Goal: Find specific page/section: Find specific page/section

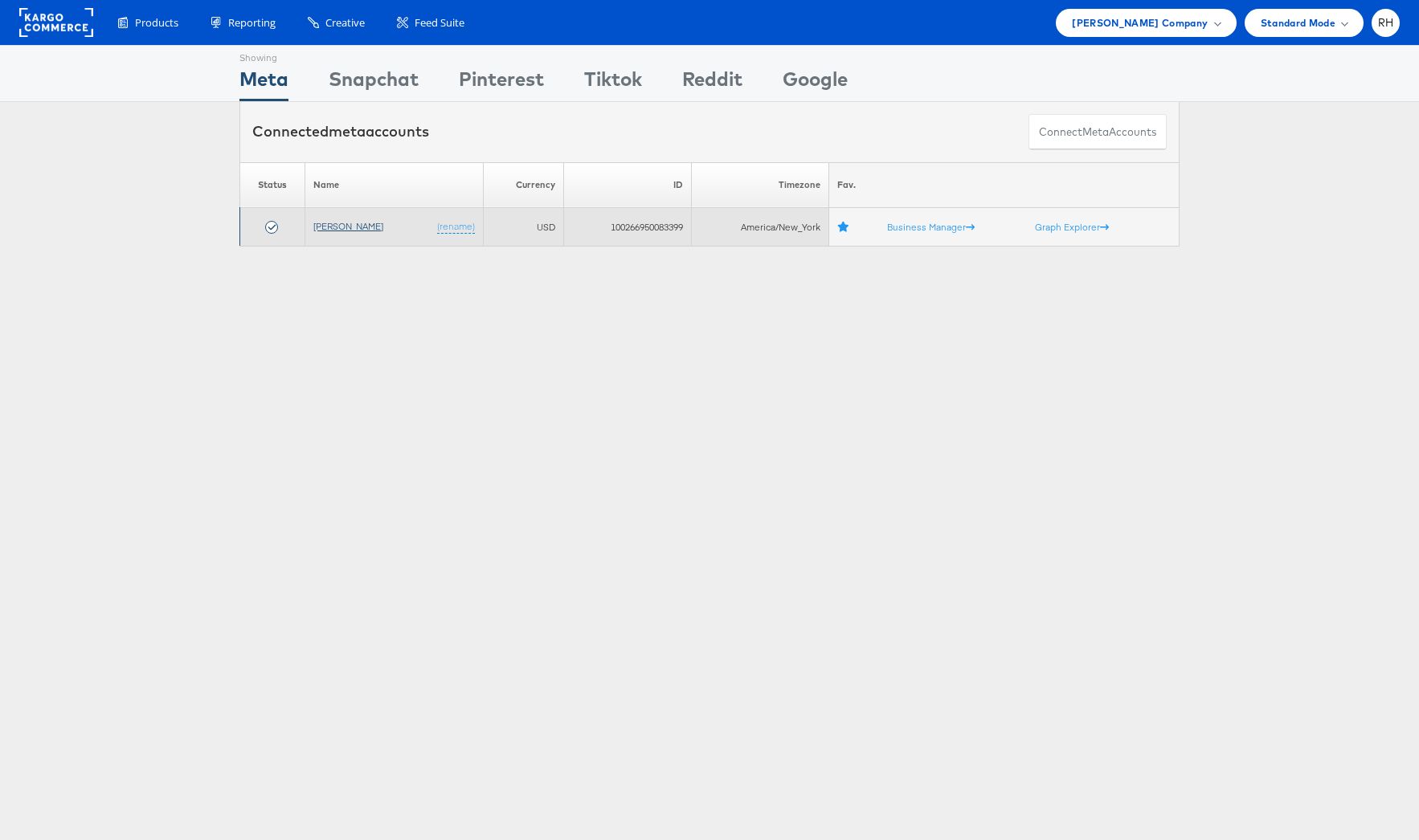
click at [341, 228] on link "[PERSON_NAME]" at bounding box center [348, 226] width 70 height 12
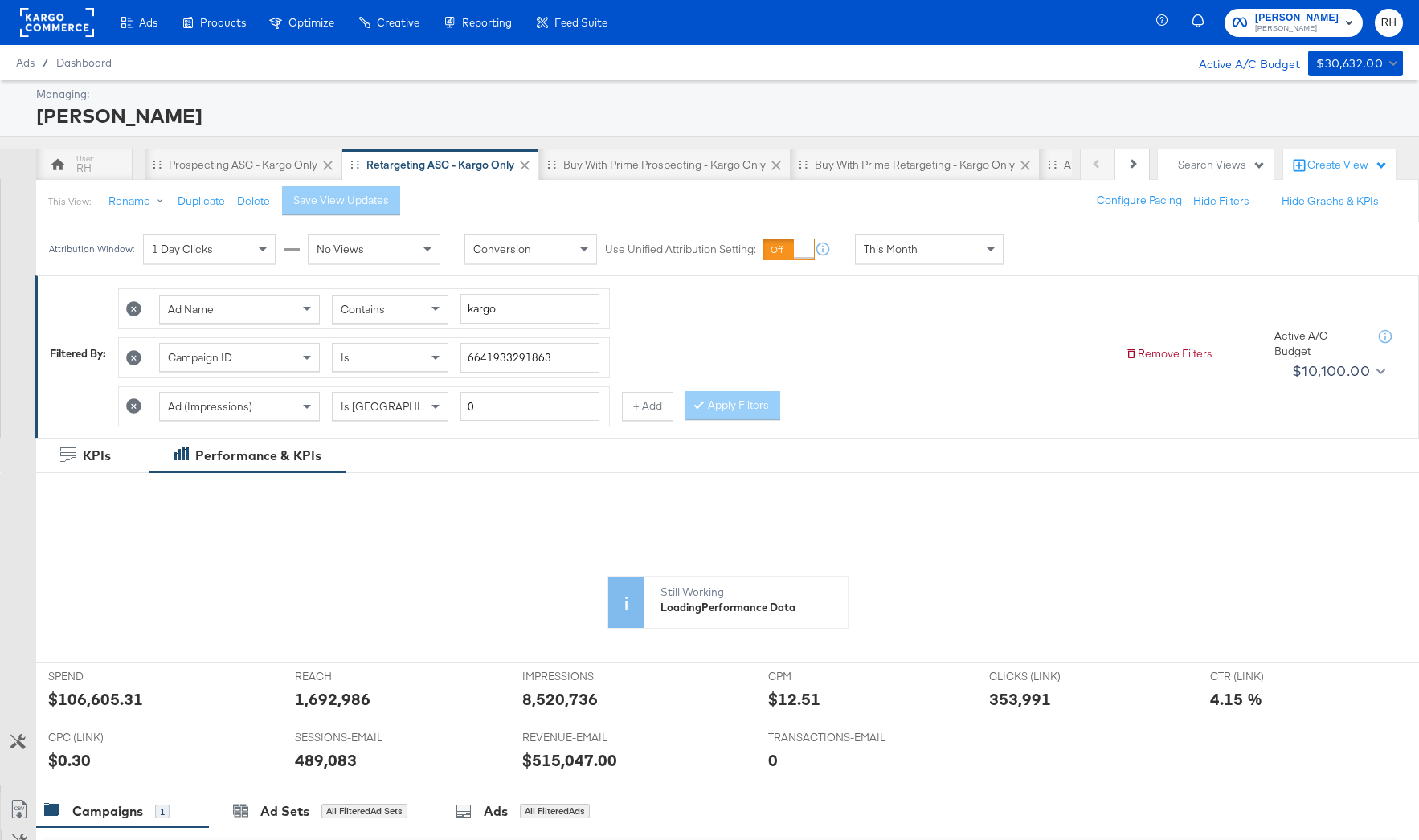
click at [12, 244] on div at bounding box center [18, 249] width 37 height 53
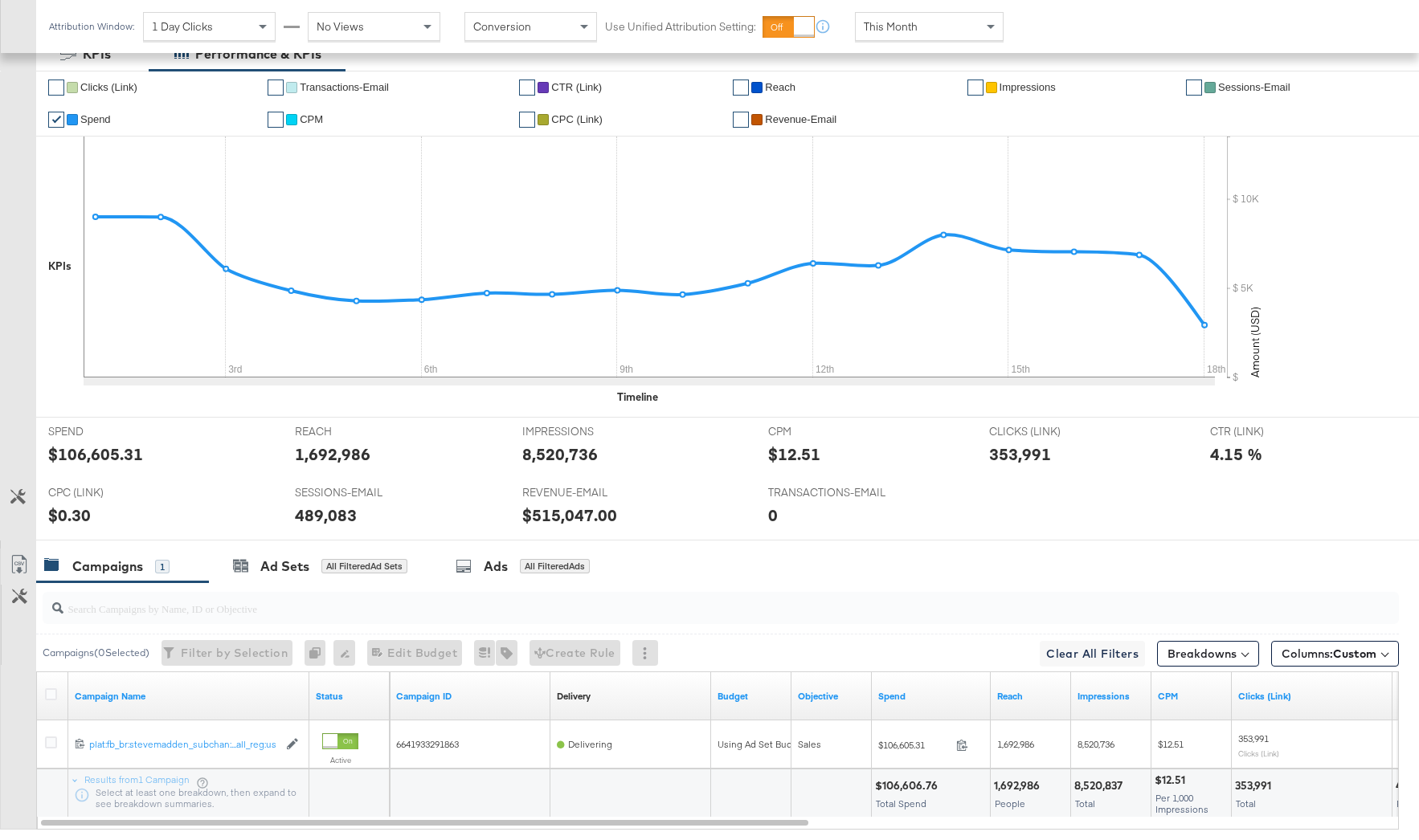
scroll to position [411, 0]
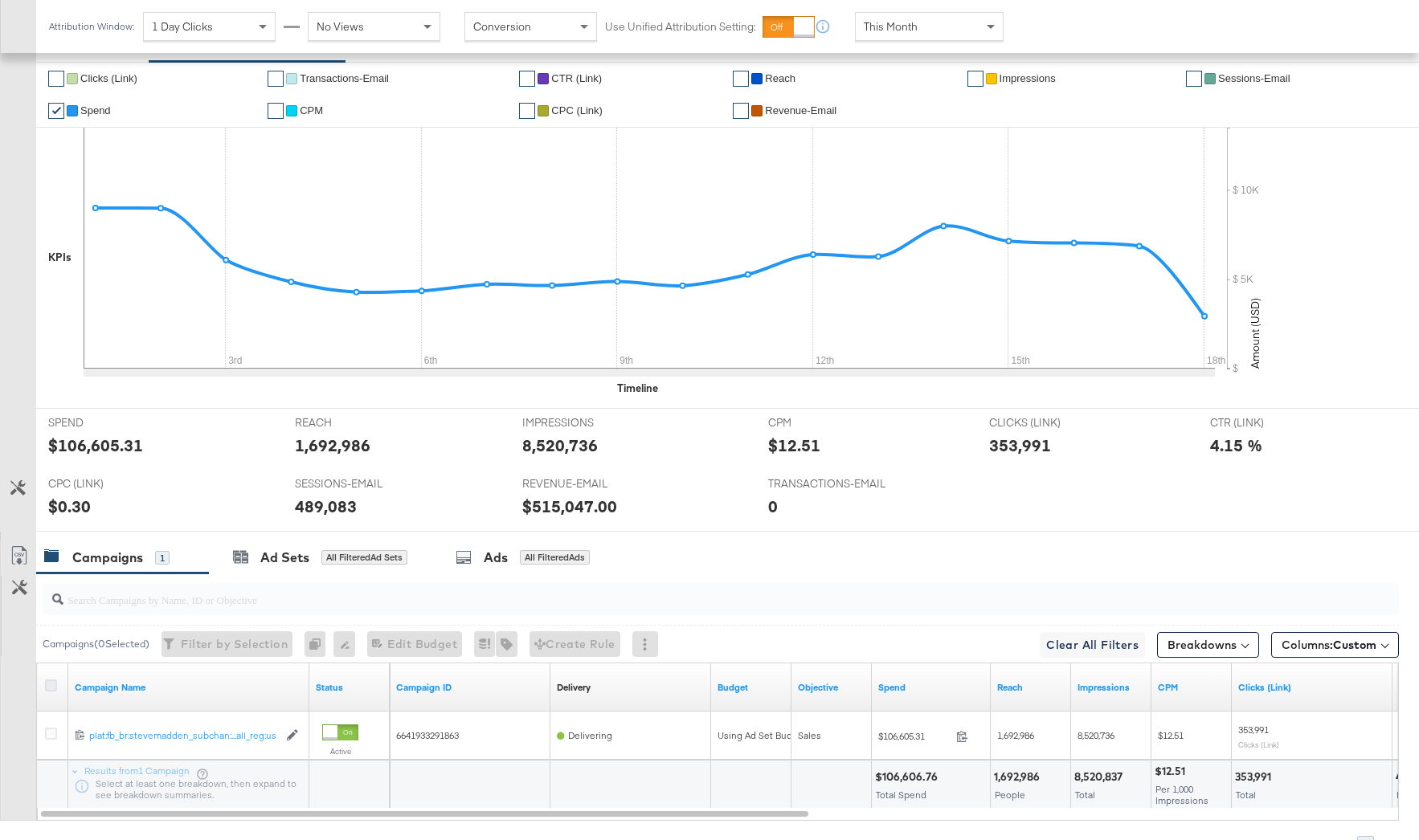
click at [56, 684] on icon at bounding box center [51, 685] width 12 height 12
click at [0, 0] on input "checkbox" at bounding box center [0, 0] width 0 height 0
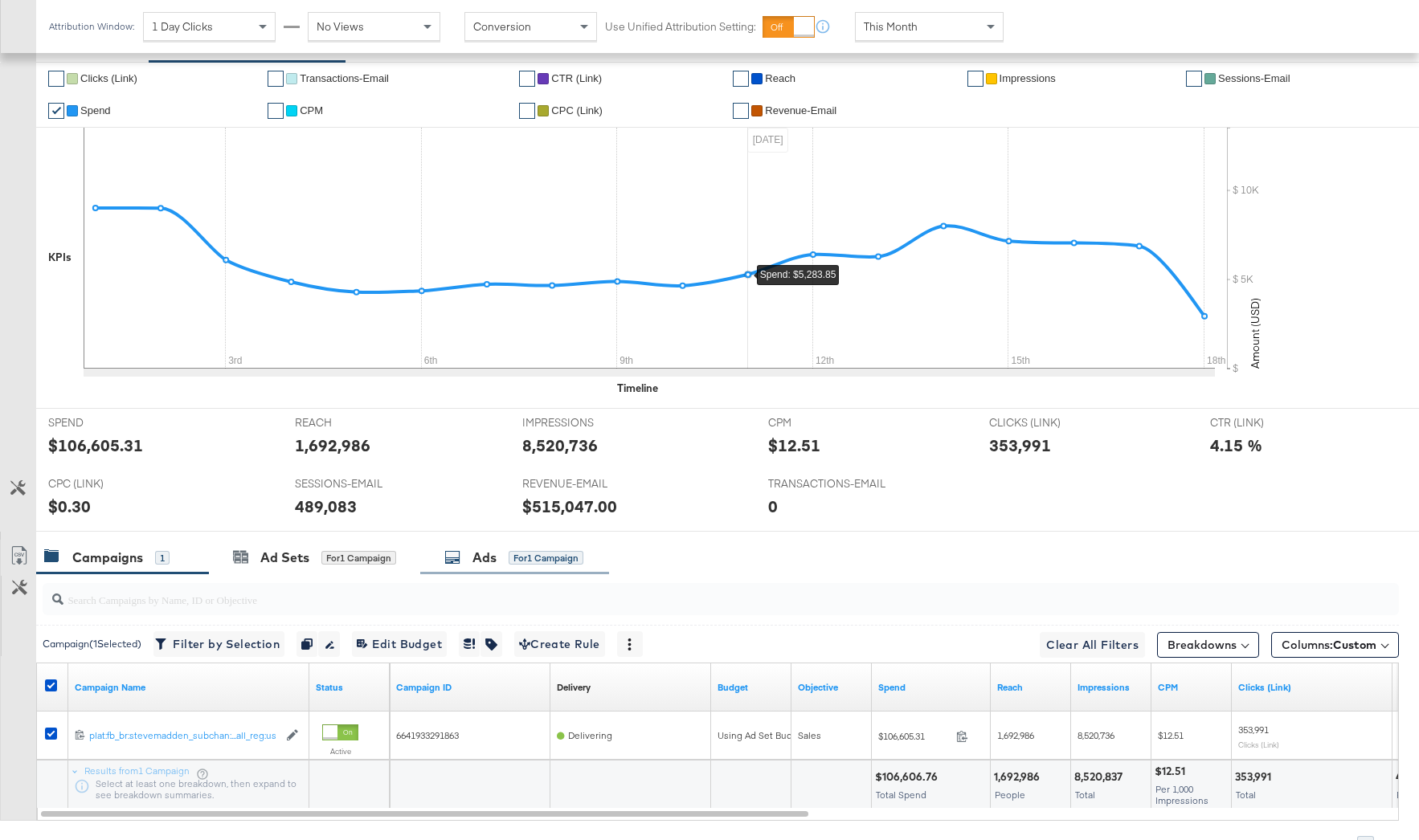
click at [565, 564] on div "for 1 Campaign" at bounding box center [546, 558] width 75 height 15
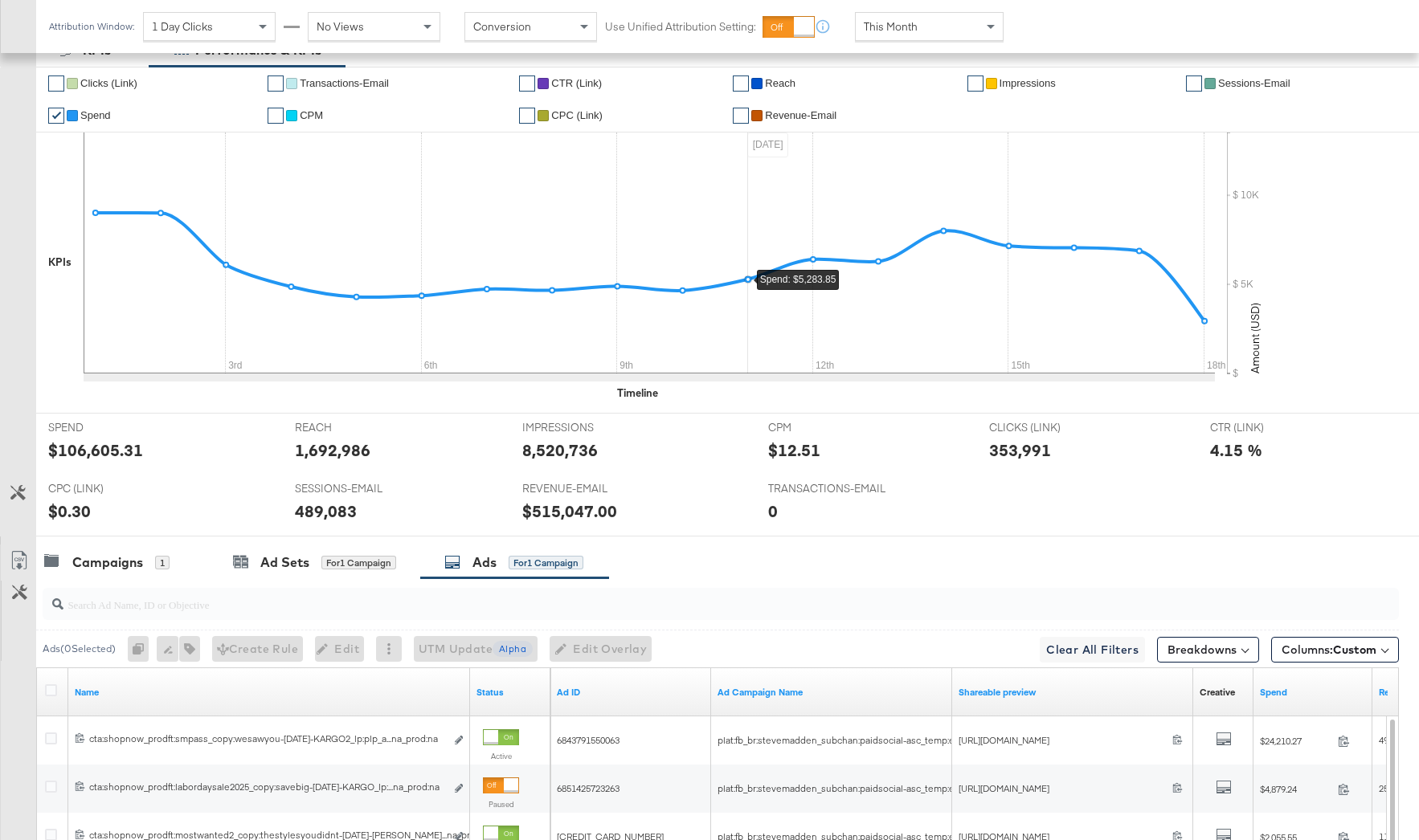
scroll to position [0, 0]
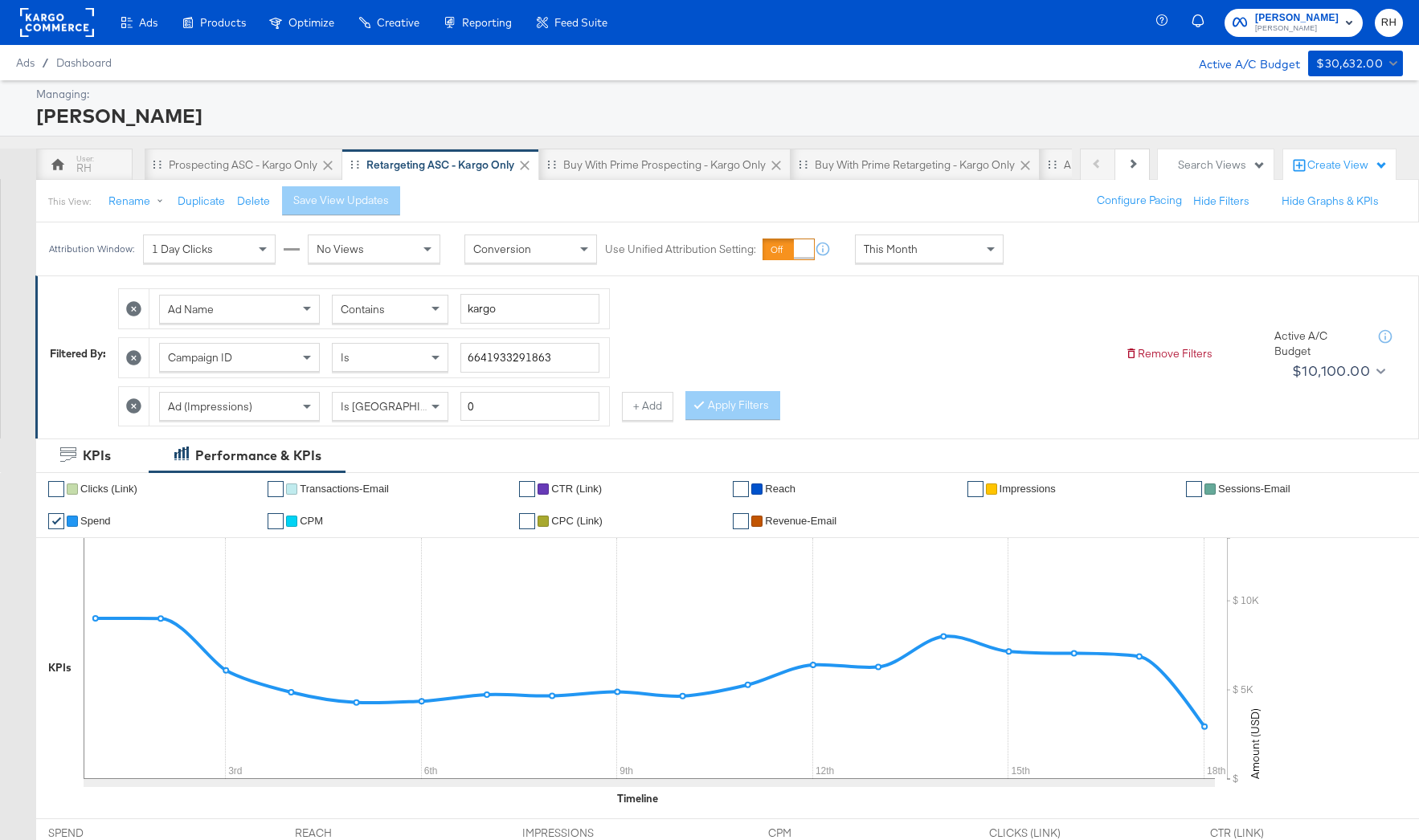
click at [59, 34] on rect at bounding box center [56, 22] width 74 height 29
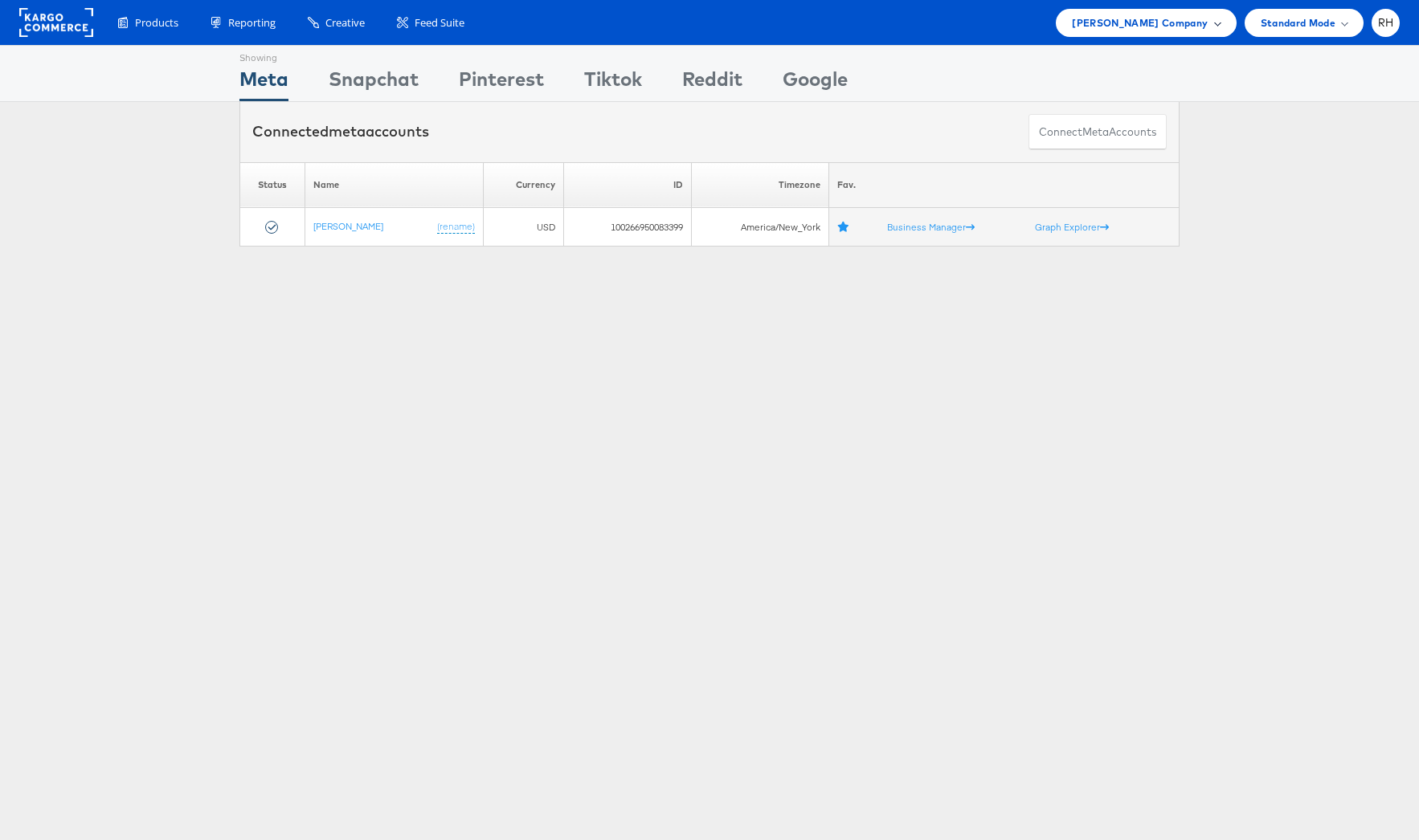
click at [1215, 28] on div "Steve Madden Company" at bounding box center [1146, 23] width 148 height 17
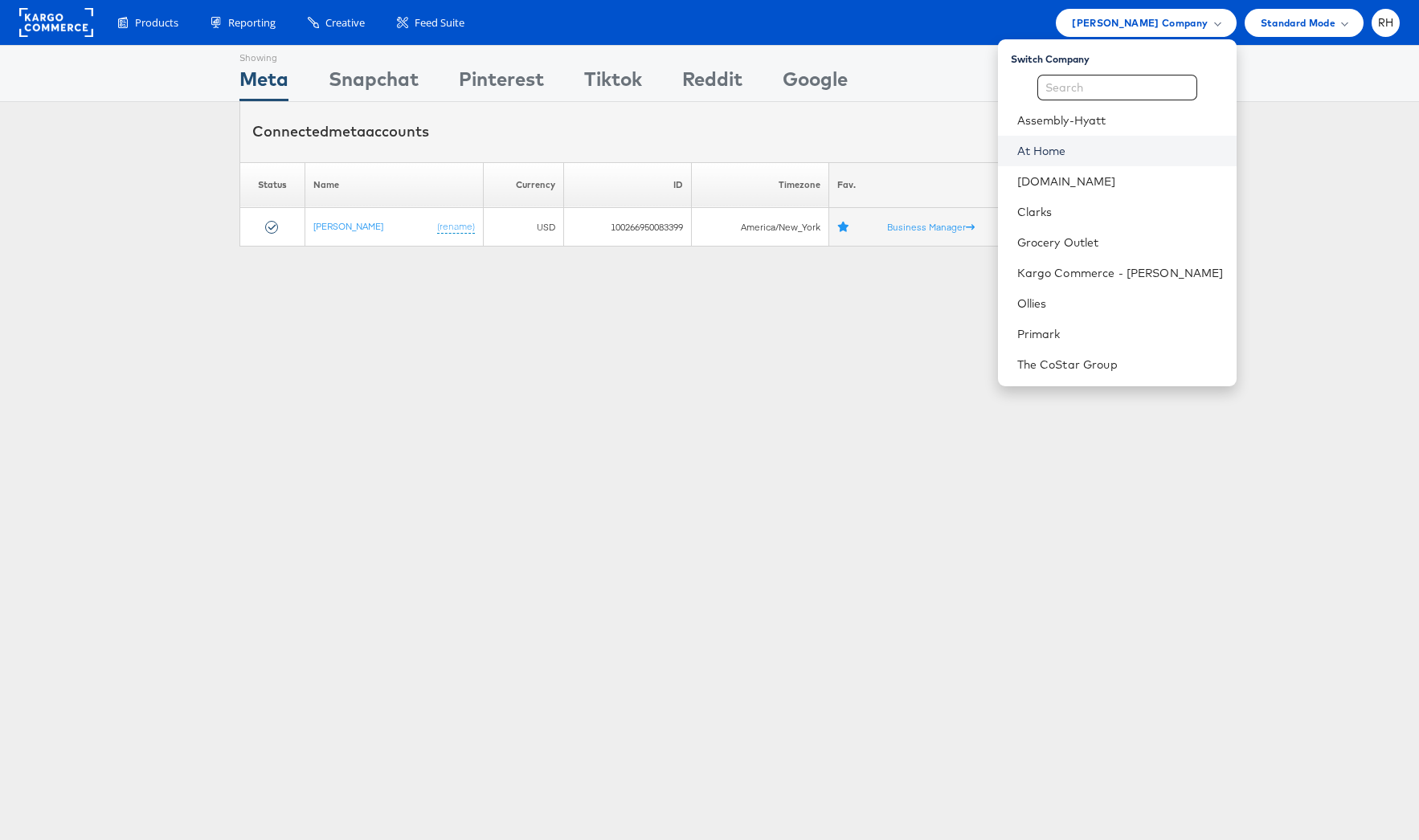
click at [1177, 146] on link "At Home" at bounding box center [1120, 151] width 206 height 16
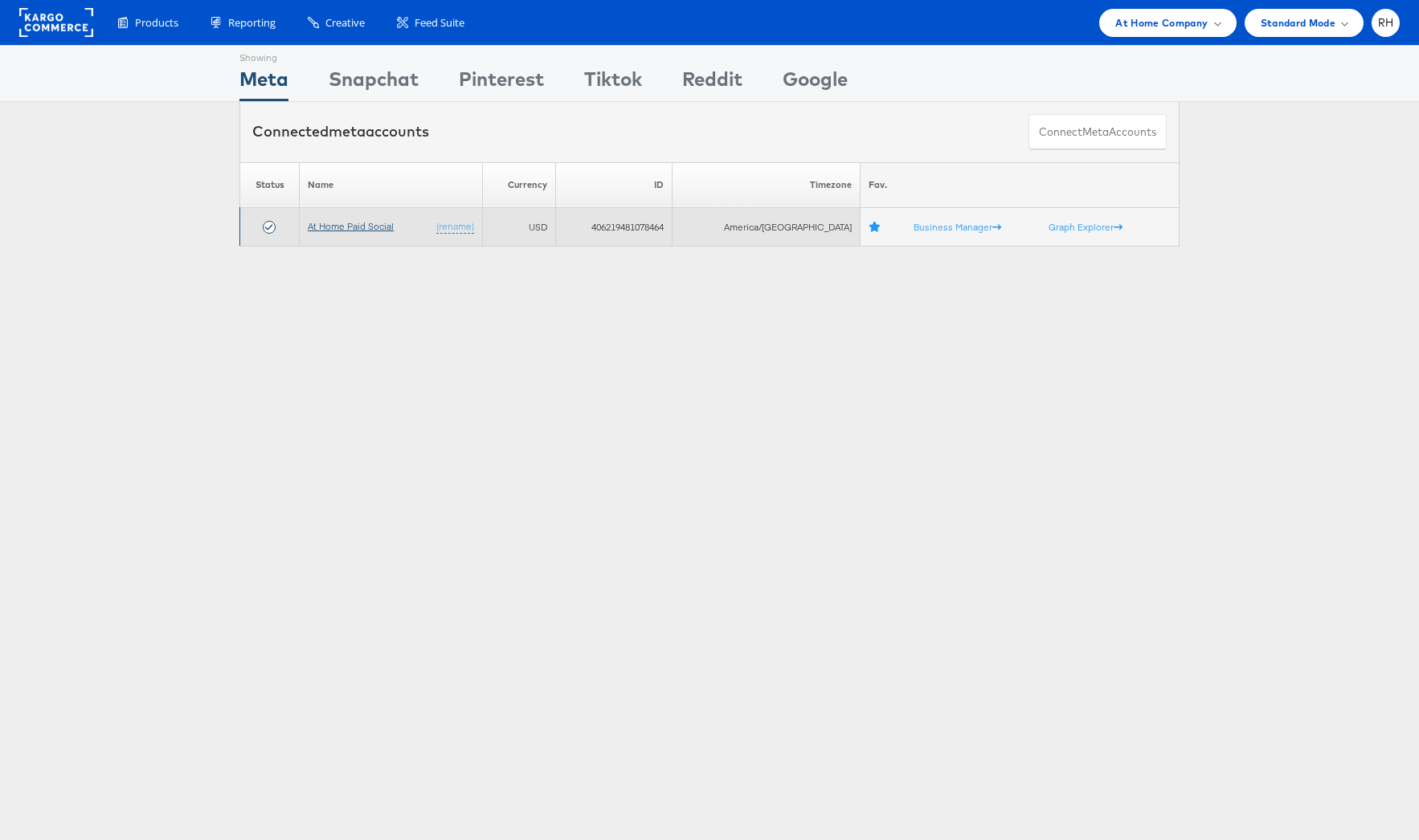
click at [345, 226] on link "At Home Paid Social" at bounding box center [351, 226] width 86 height 12
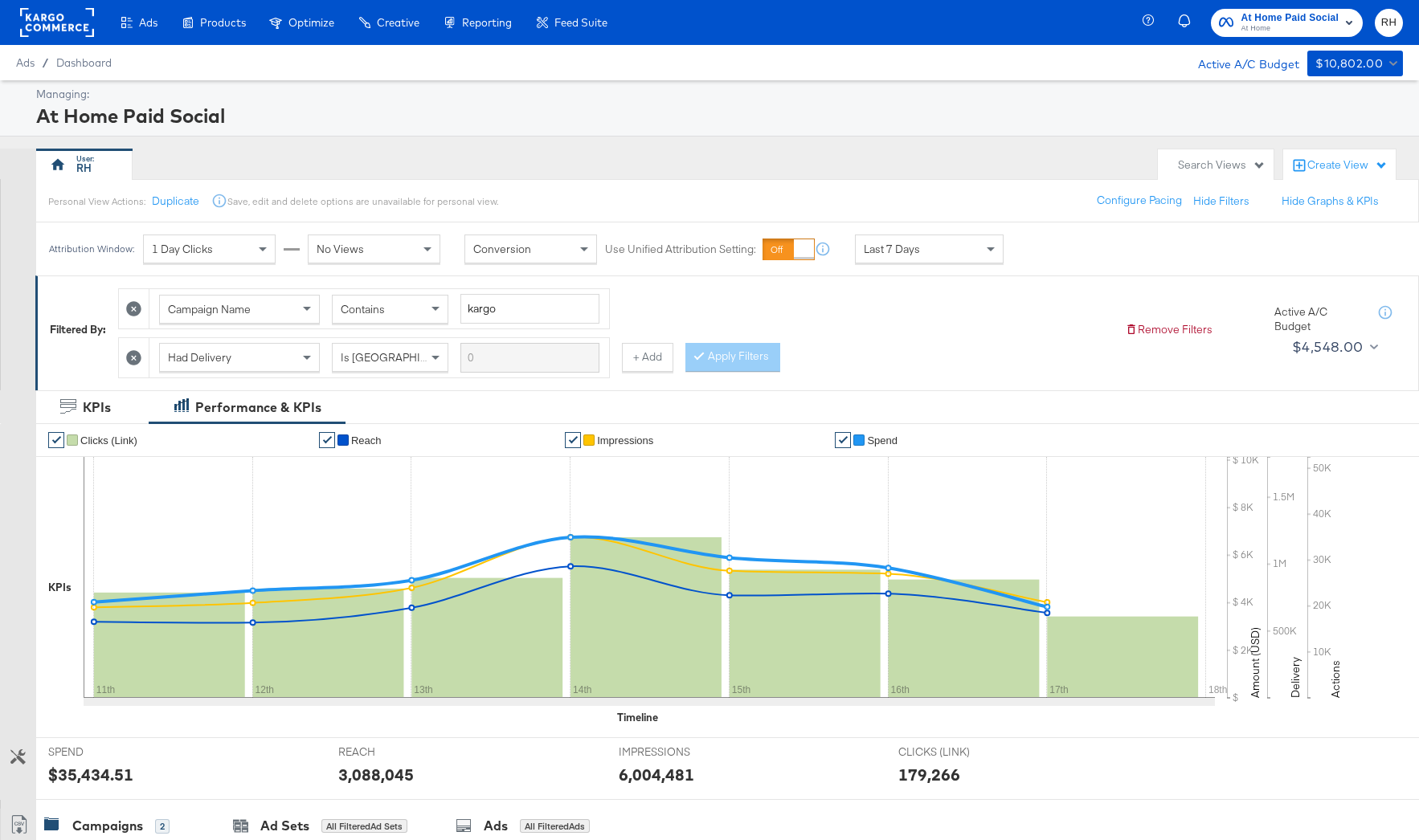
click at [1184, 162] on div "Search Views" at bounding box center [1222, 165] width 88 height 15
click at [1108, 322] on div "All Campaigns" at bounding box center [1128, 320] width 71 height 11
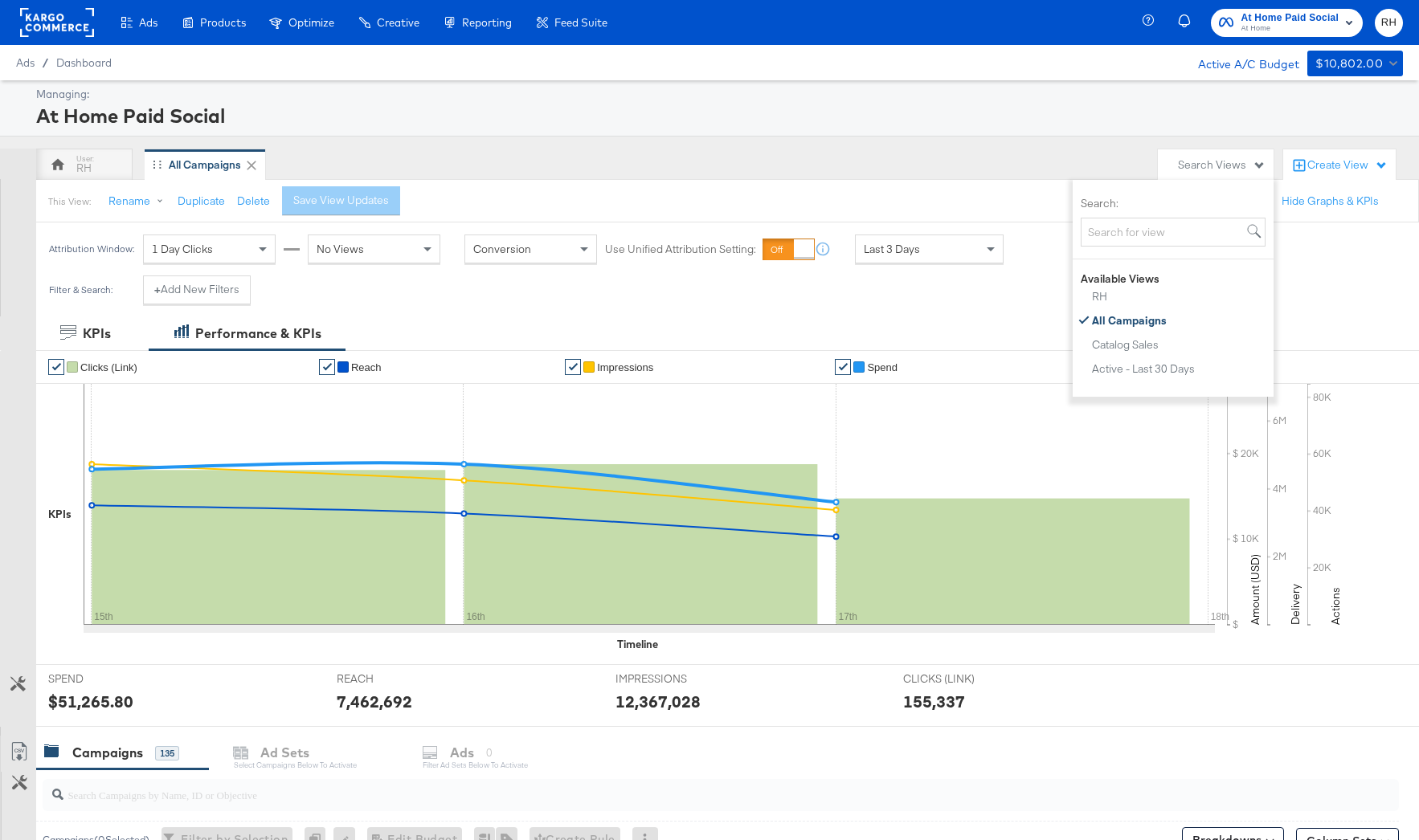
click at [402, 158] on div "RH All Campaigns" at bounding box center [593, 165] width 1114 height 33
click at [1131, 290] on div "Filter & Search: + Add New Filters" at bounding box center [709, 296] width 1419 height 41
click at [1064, 153] on div "RH All Campaigns" at bounding box center [593, 165] width 1114 height 33
click at [793, 139] on div "Managing: At Home Paid Social RH All Campaigns Search Views Create View This Vi…" at bounding box center [709, 745] width 1419 height 1332
click at [197, 283] on button "+ Add New Filters" at bounding box center [197, 289] width 108 height 29
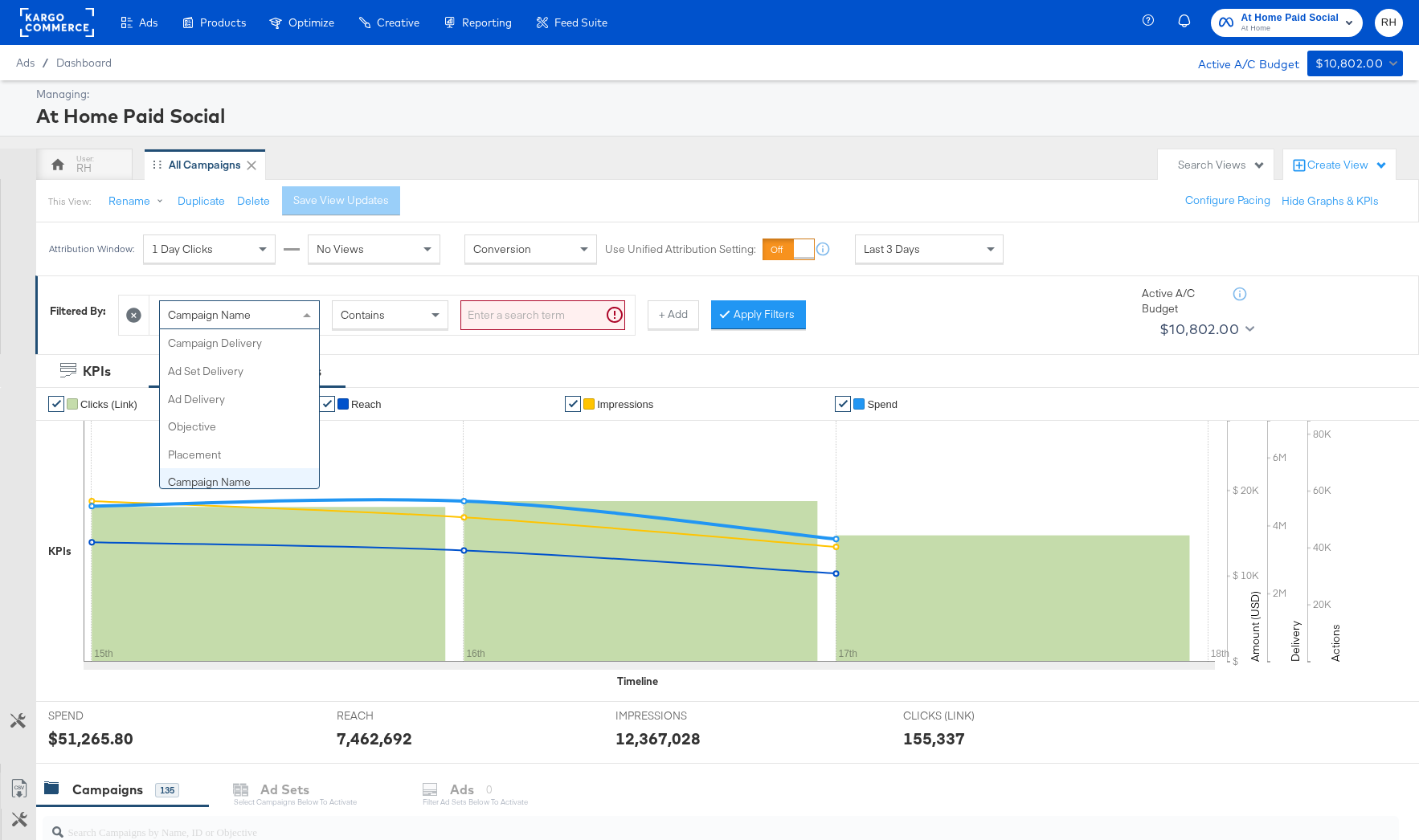
click at [224, 319] on span "Campaign Name" at bounding box center [209, 315] width 83 height 15
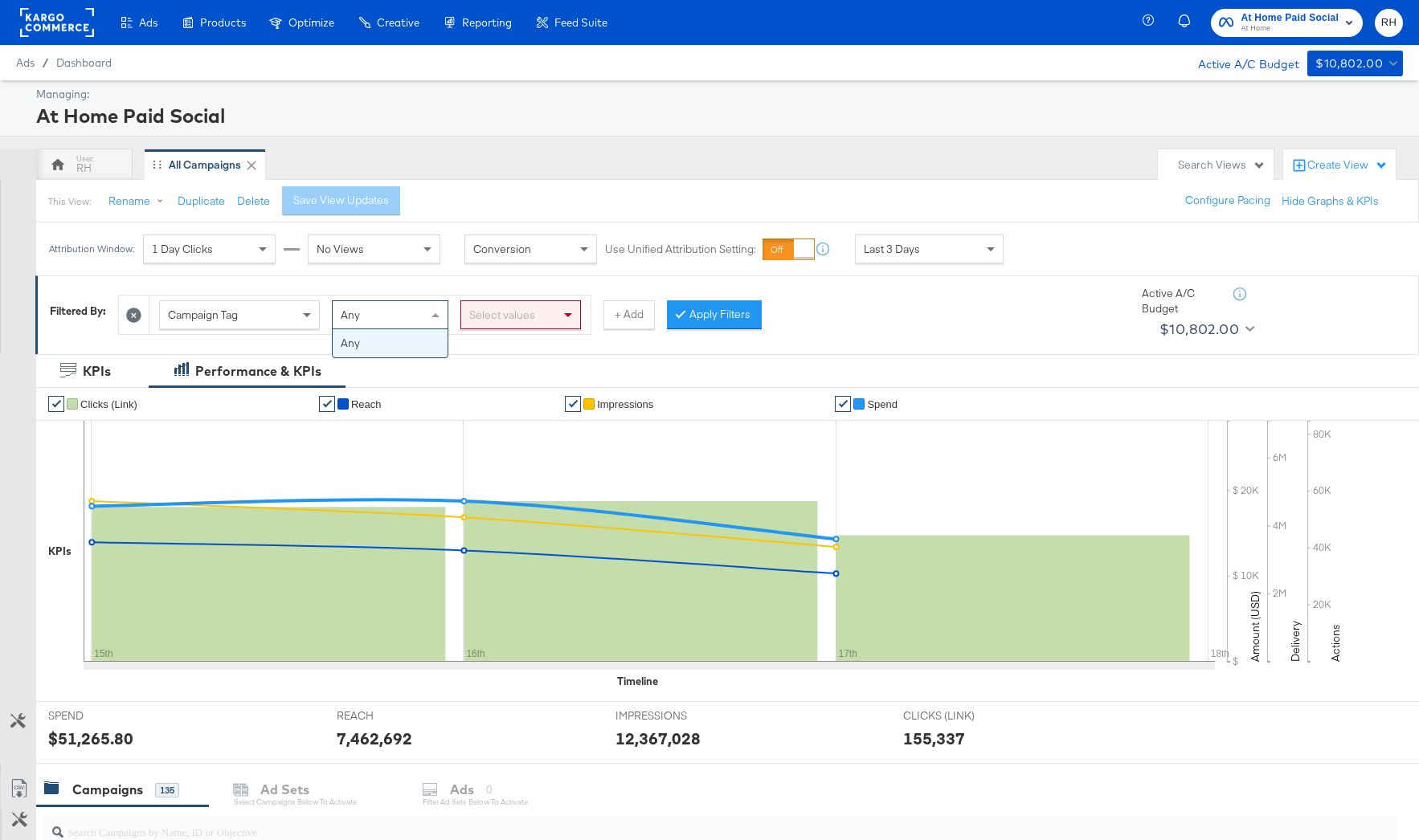
click at [371, 314] on div "Any" at bounding box center [390, 315] width 115 height 28
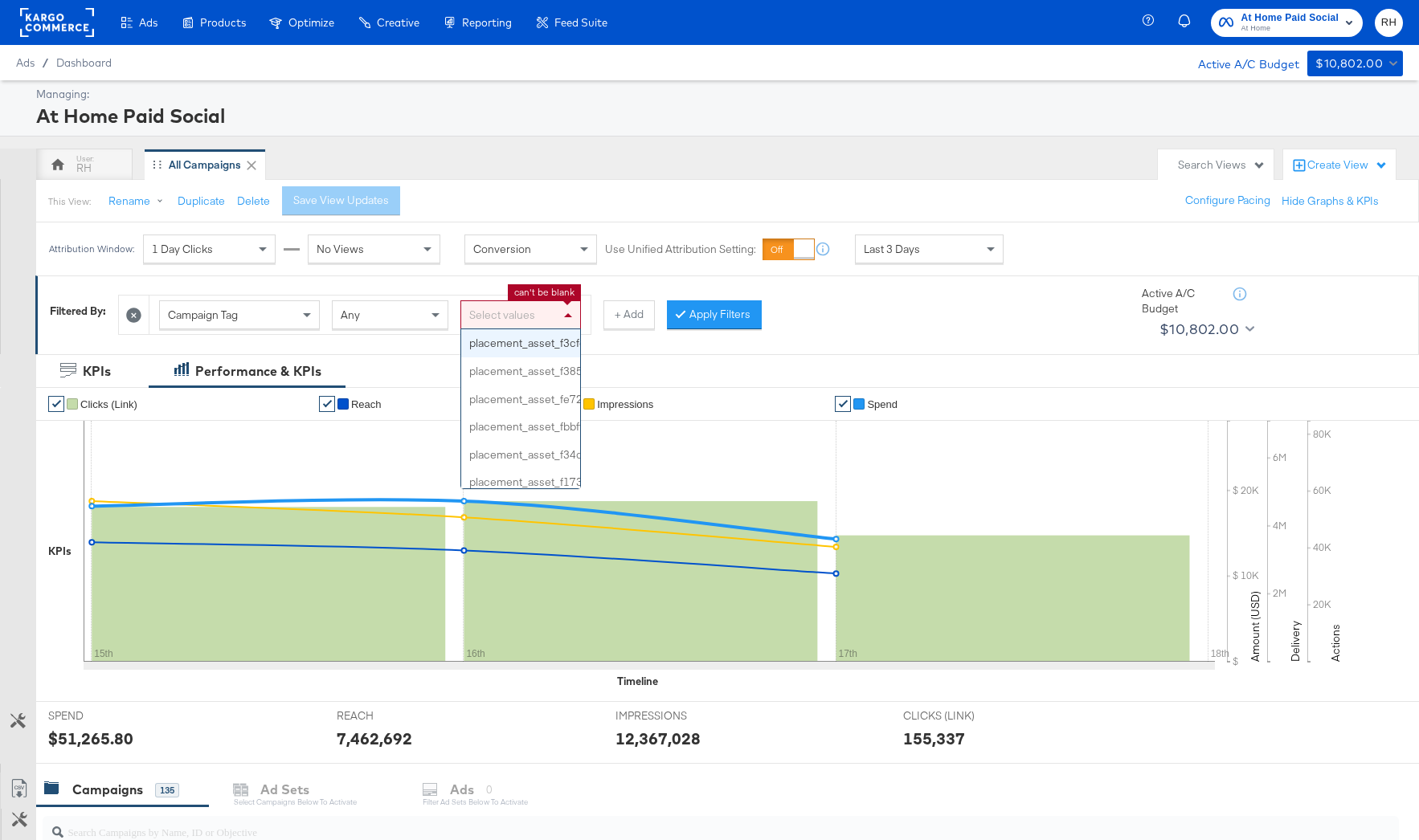
click at [531, 309] on div "Select values" at bounding box center [520, 315] width 118 height 28
click at [712, 153] on div "RH All Campaigns" at bounding box center [593, 165] width 1114 height 33
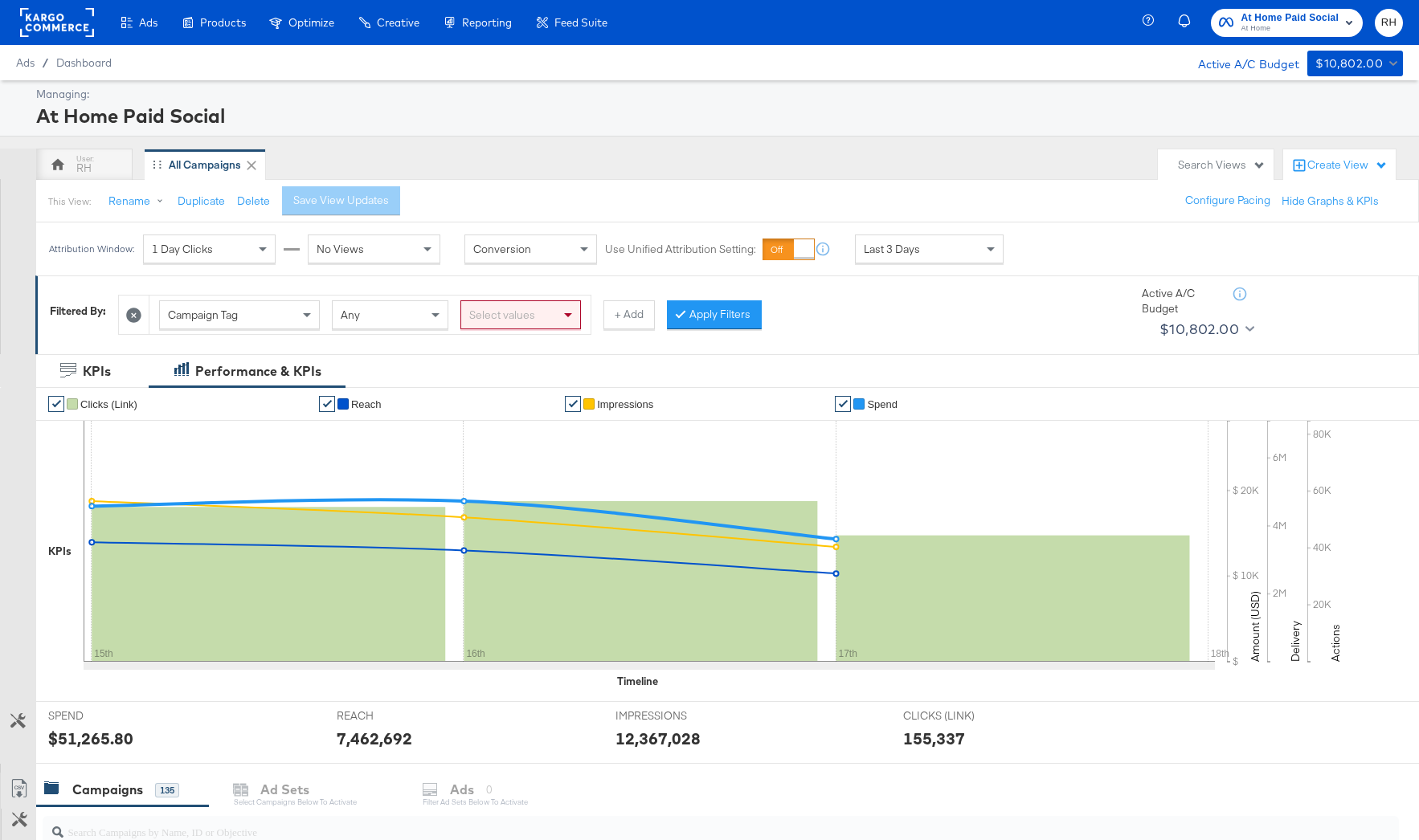
click at [512, 118] on div "At Home Paid Social" at bounding box center [718, 115] width 1363 height 28
click at [83, 29] on rect at bounding box center [56, 22] width 74 height 29
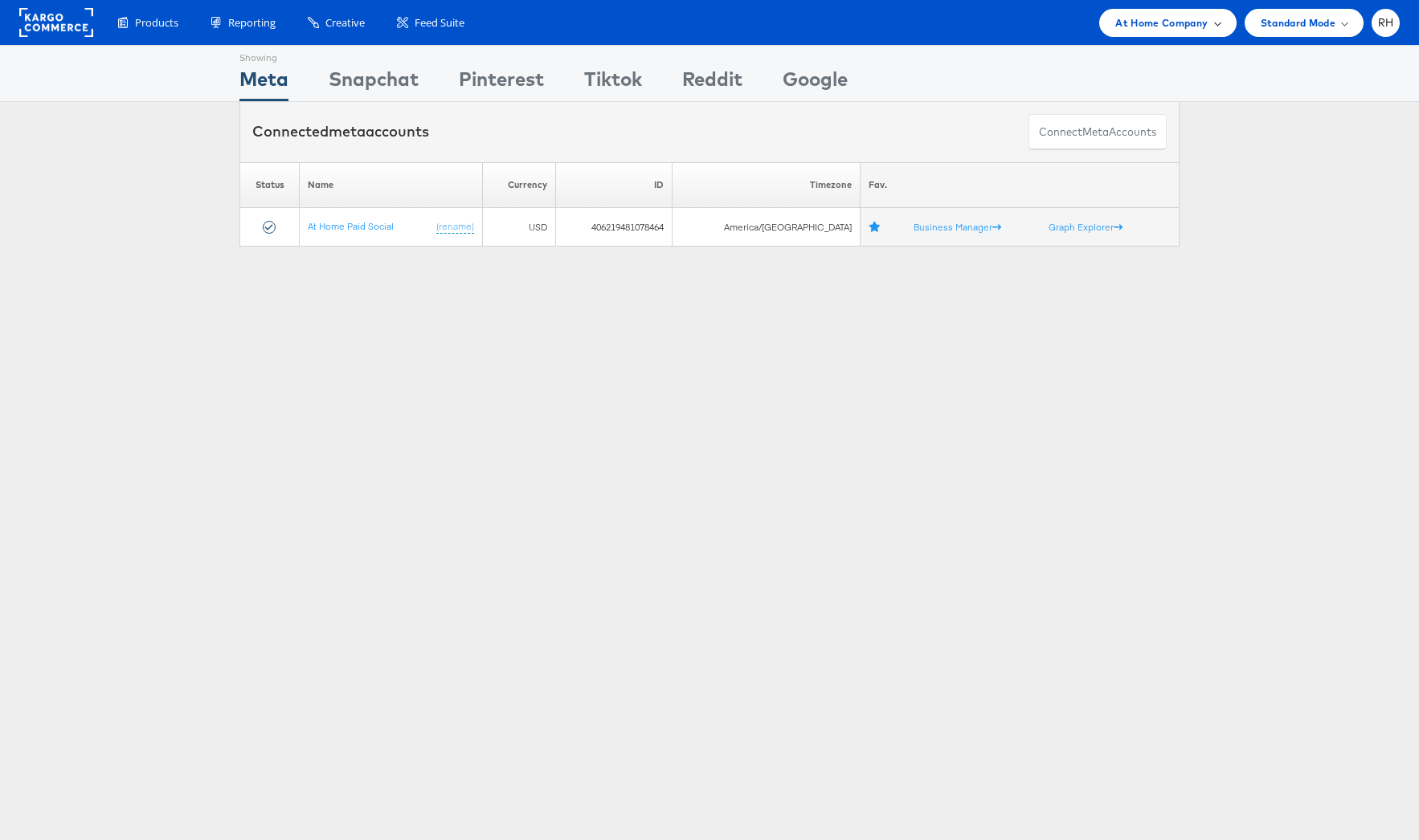
click at [1117, 30] on span "At Home Company" at bounding box center [1162, 23] width 93 height 17
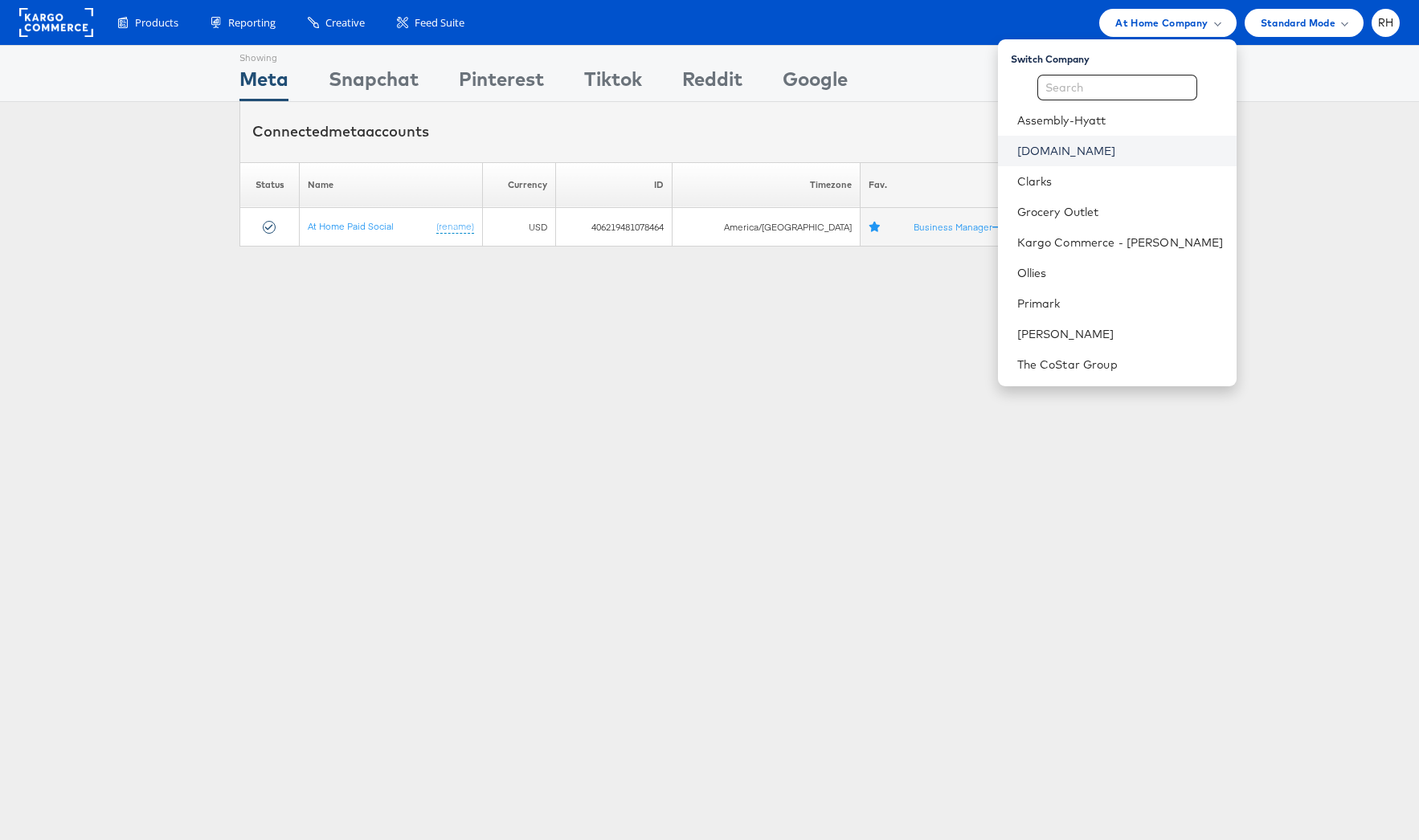
click at [1112, 154] on link "Cars.com" at bounding box center [1120, 151] width 206 height 16
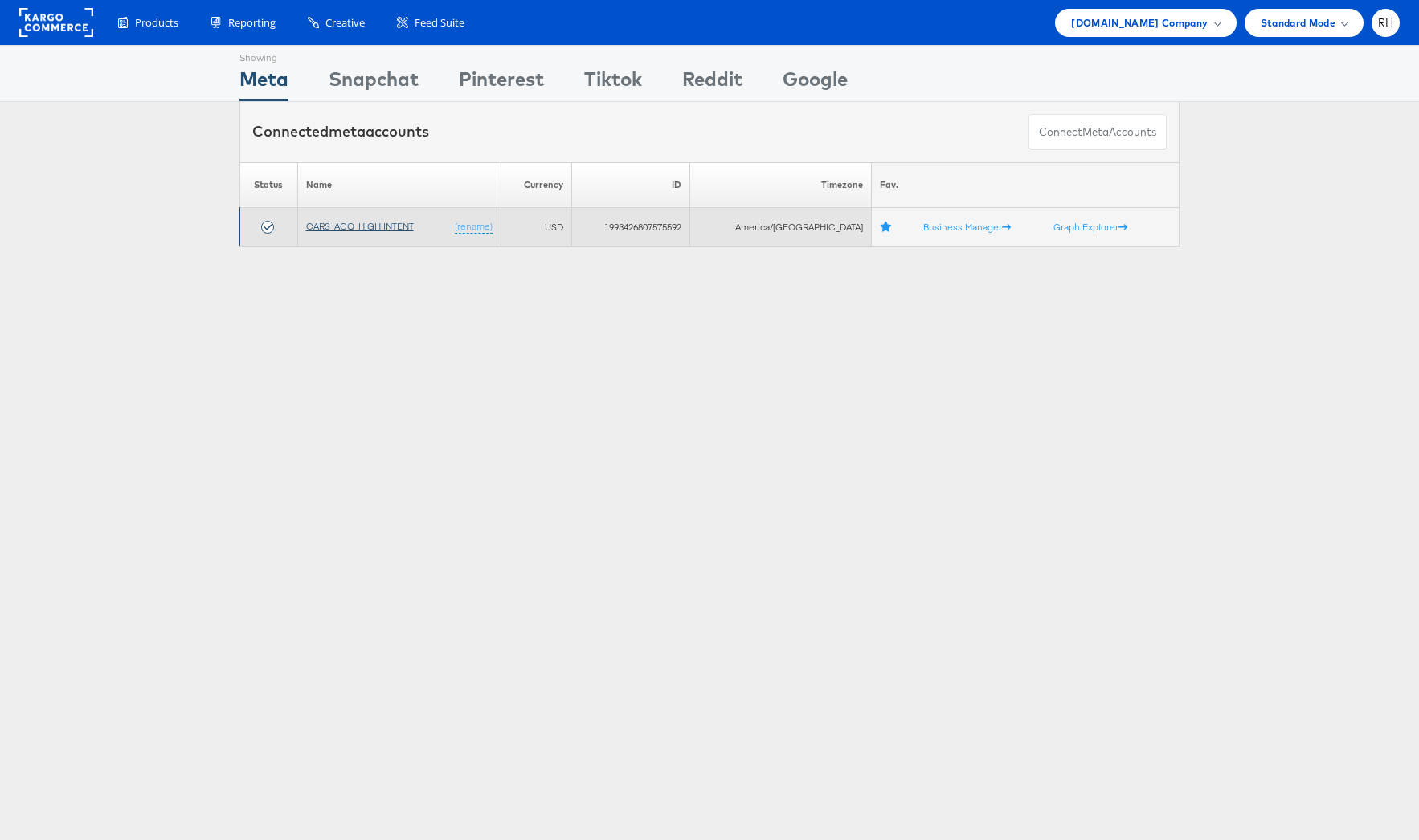
click at [379, 228] on link "CARS_ACQ_HIGH INTENT" at bounding box center [359, 226] width 108 height 12
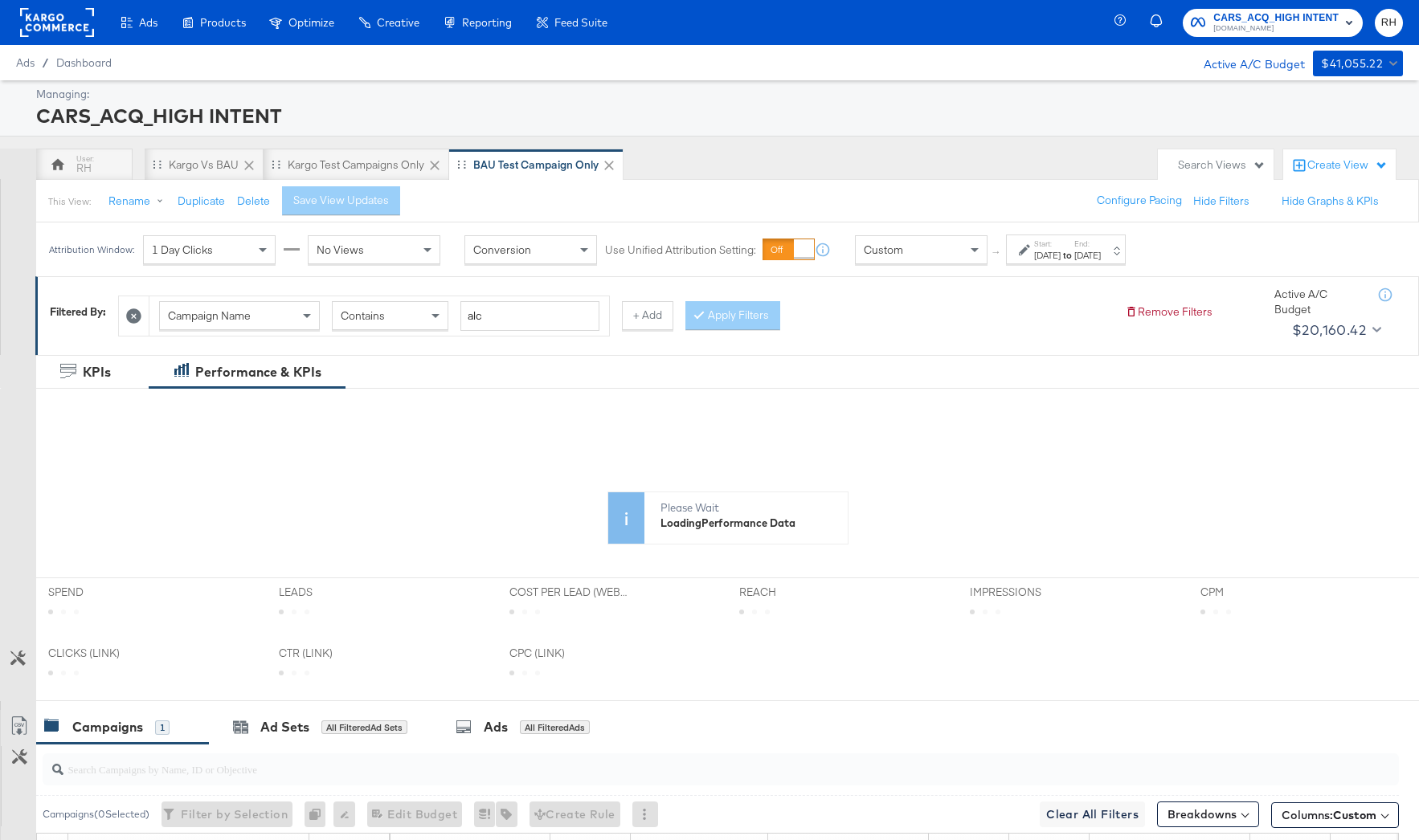
click at [451, 106] on div "CARS_ACQ_HIGH INTENT" at bounding box center [718, 115] width 1363 height 28
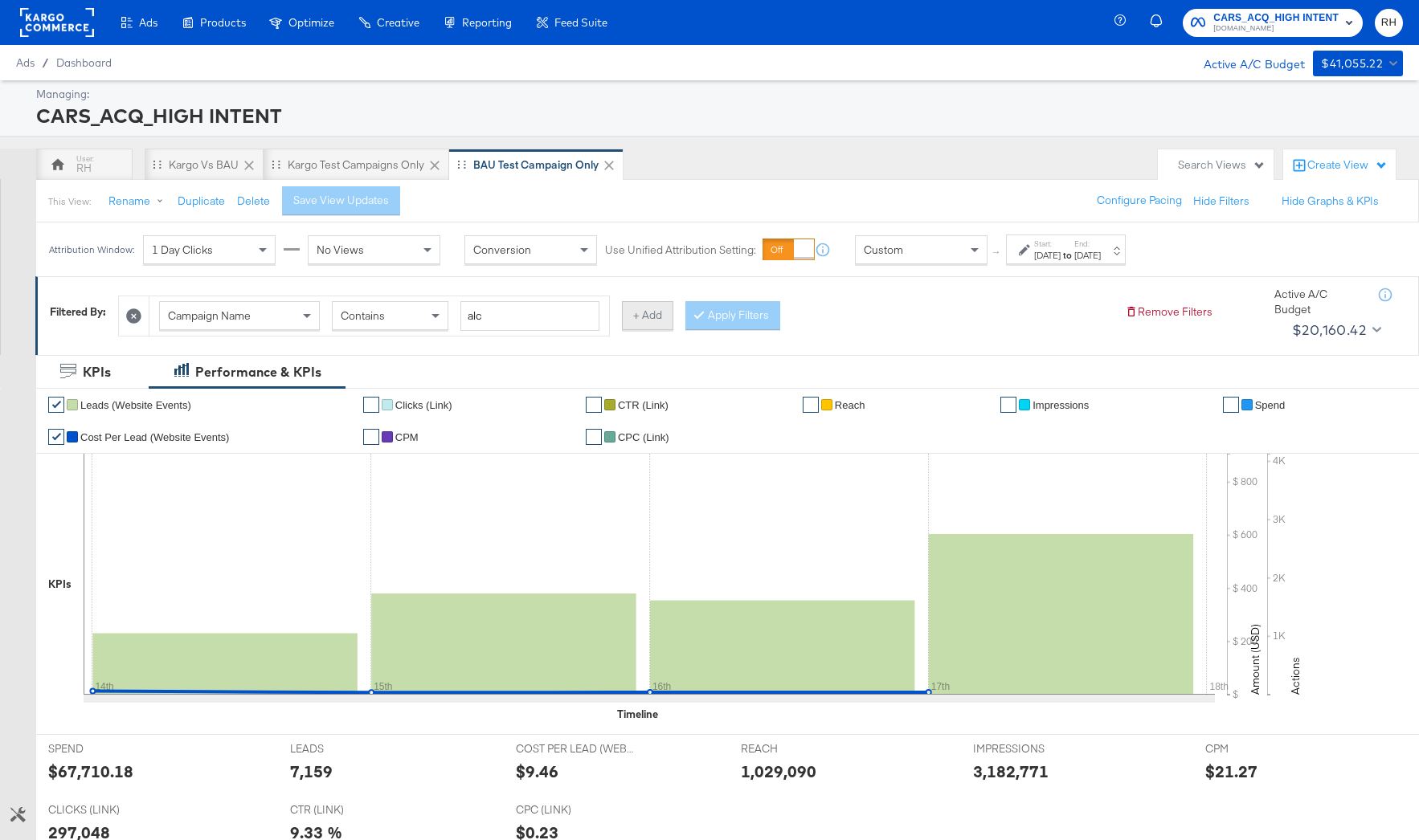
click at [652, 314] on button "+ Add" at bounding box center [648, 315] width 51 height 29
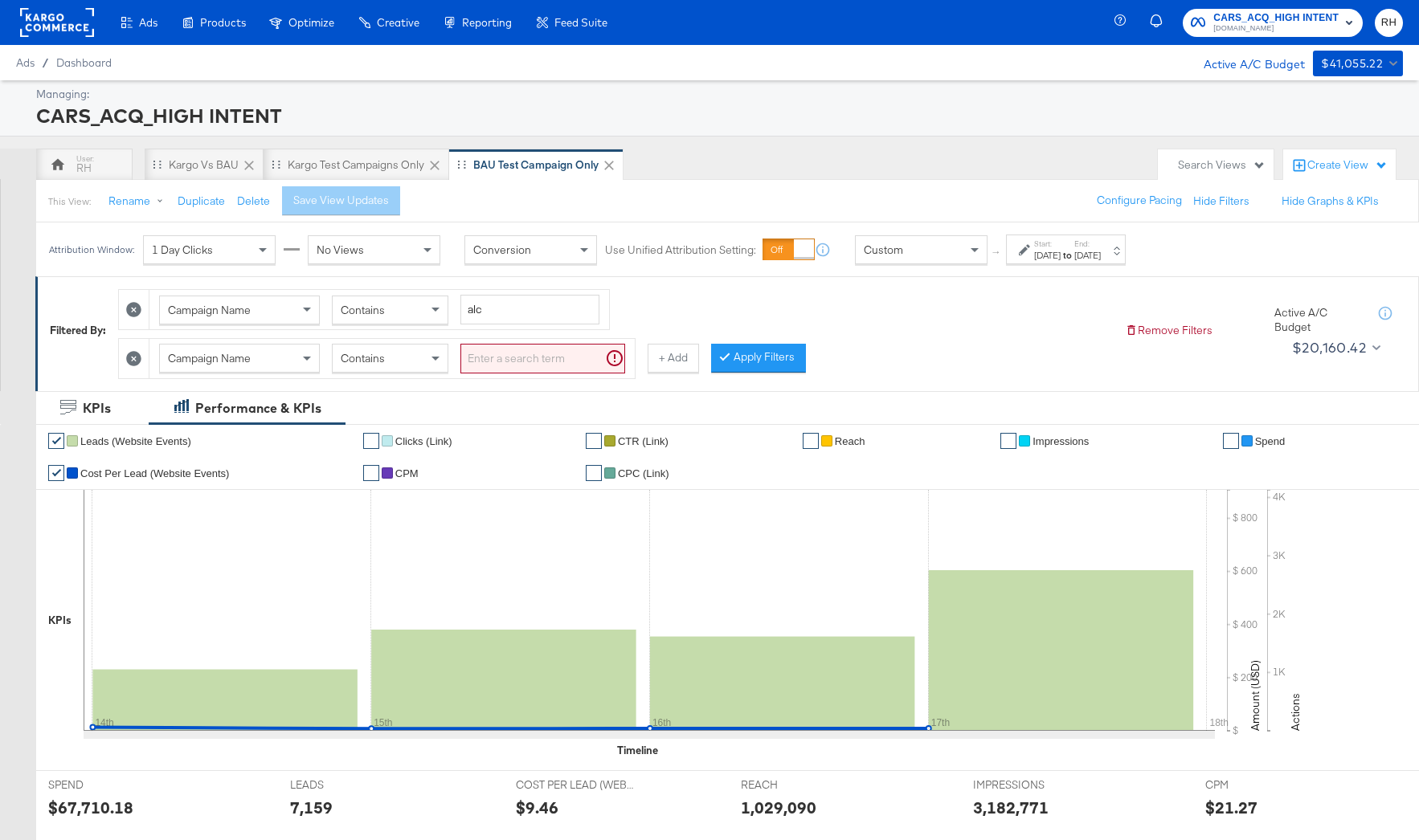
click at [131, 355] on icon at bounding box center [133, 358] width 15 height 15
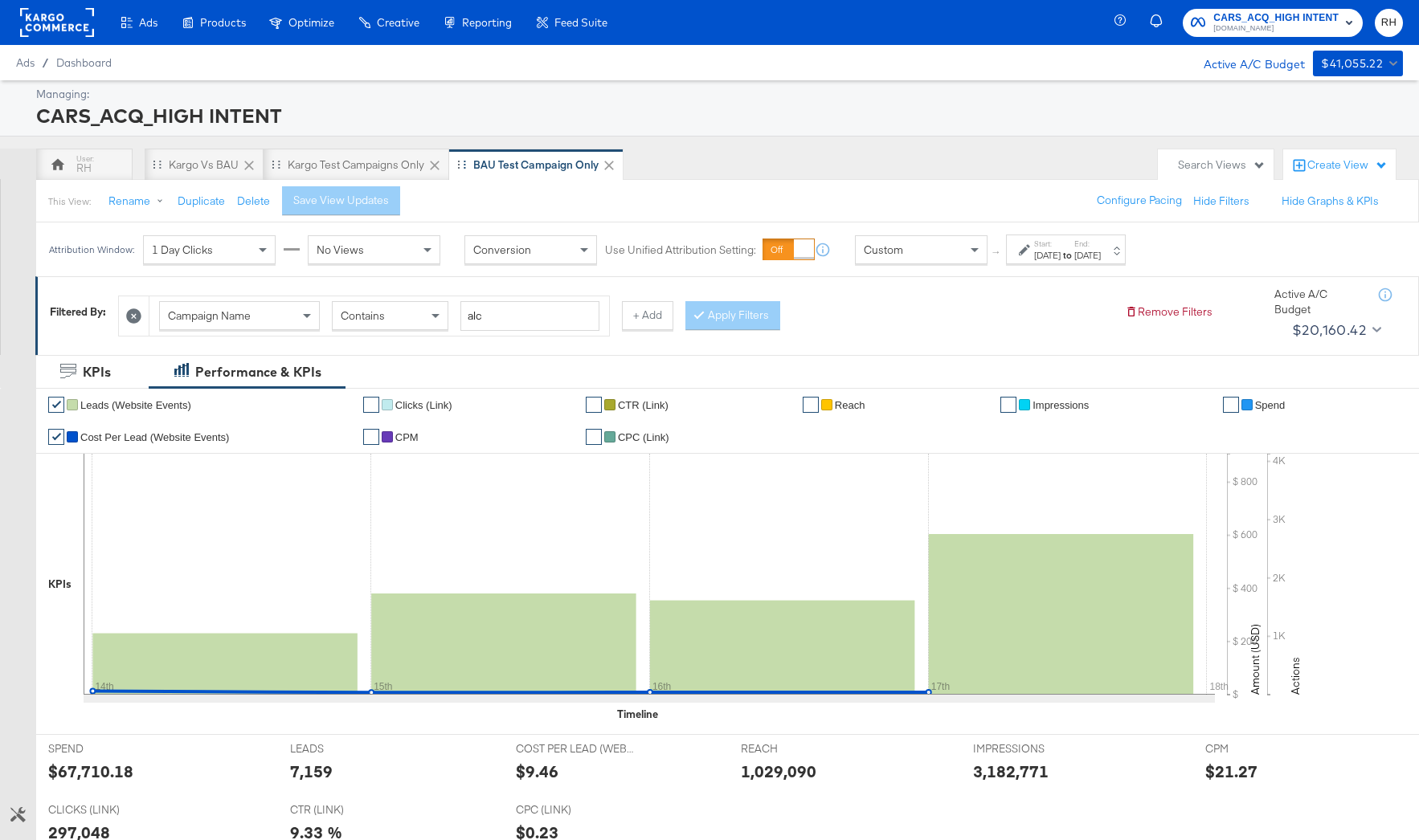
click at [671, 177] on div "BAU Test campaign only" at bounding box center [564, 165] width 229 height 33
click at [54, 26] on rect at bounding box center [56, 22] width 74 height 29
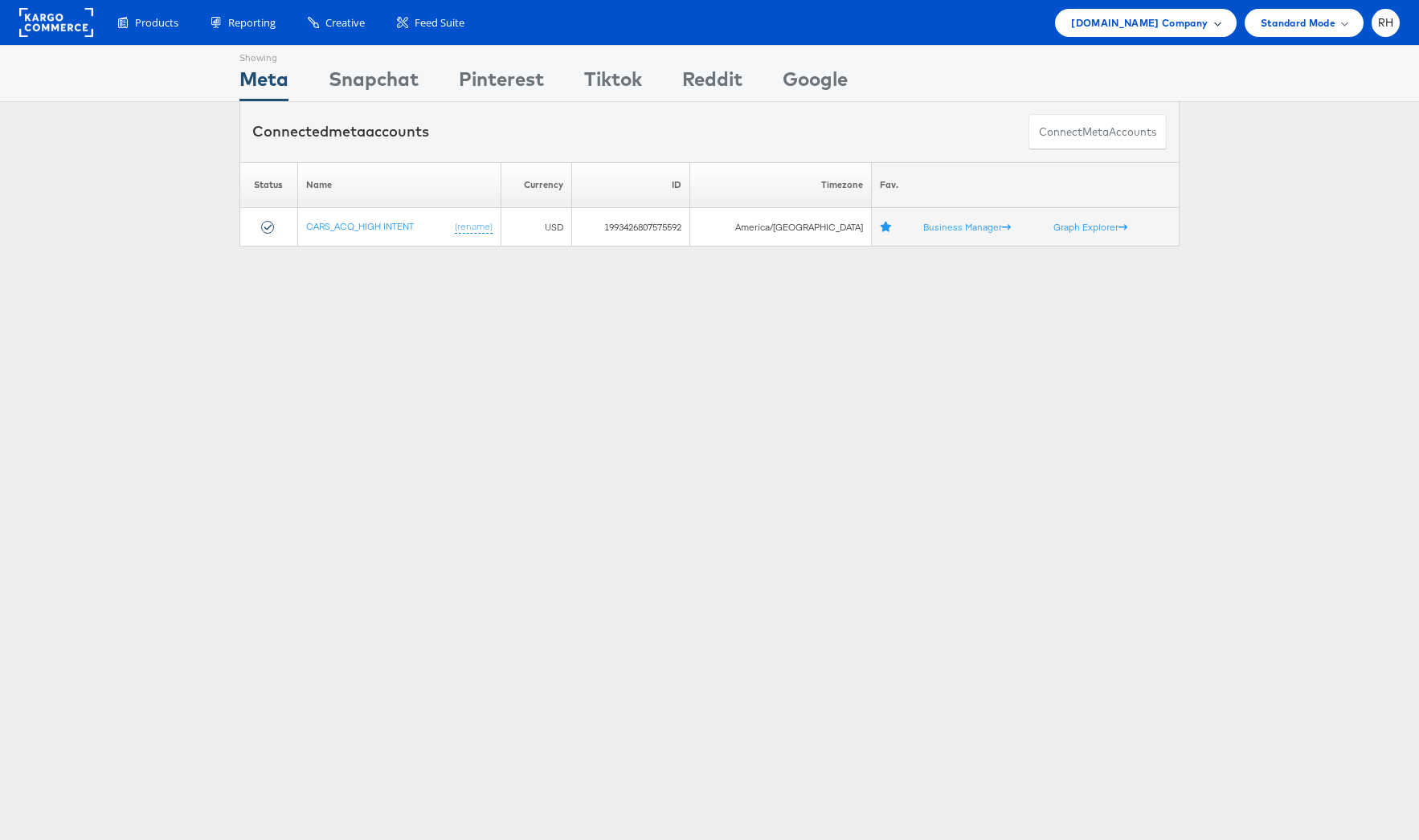
click at [1151, 19] on span "[DOMAIN_NAME] Company" at bounding box center [1140, 23] width 136 height 17
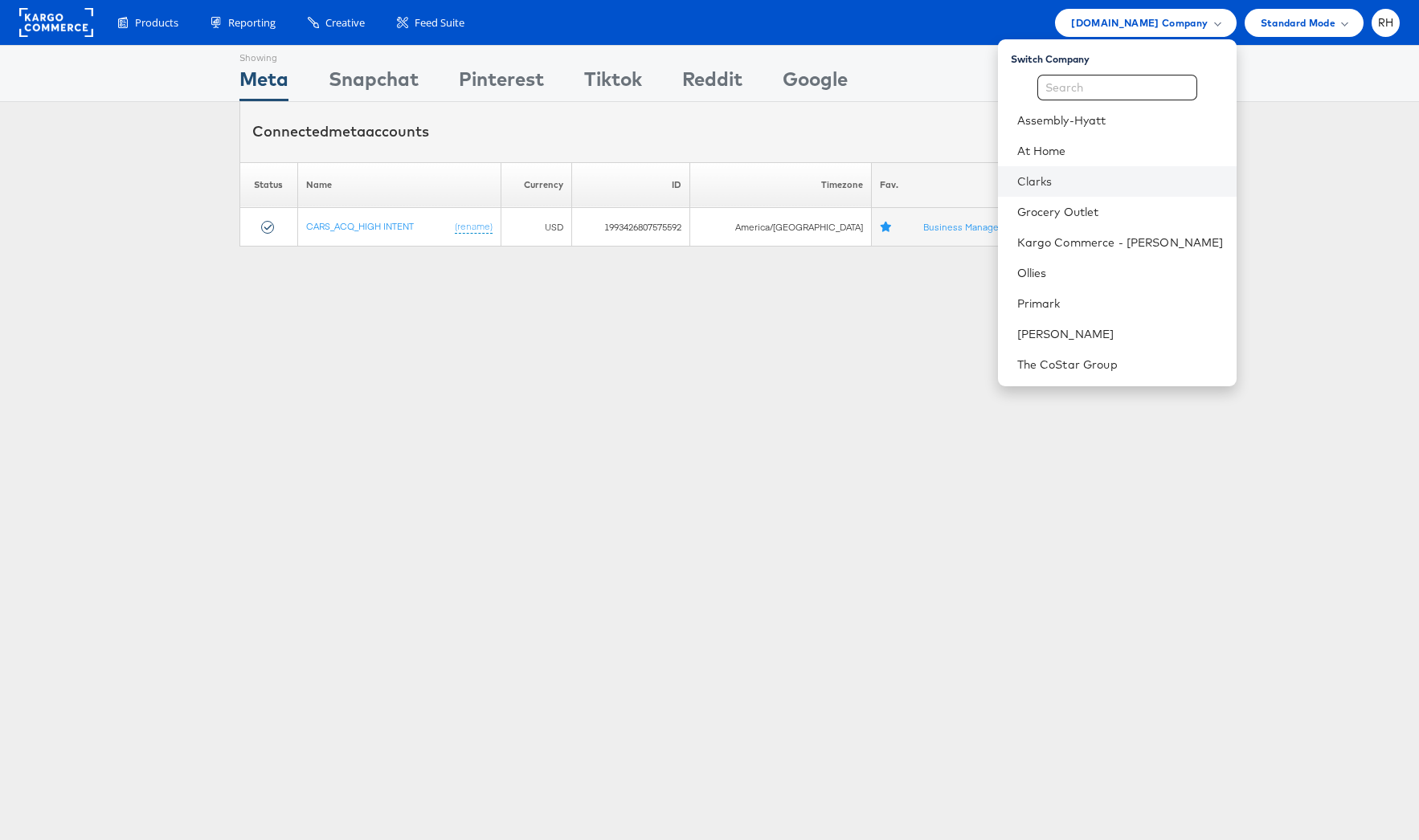
click at [1060, 171] on li "Clarks" at bounding box center [1118, 181] width 239 height 31
click at [1116, 138] on li "At Home" at bounding box center [1118, 151] width 239 height 31
click at [1198, 152] on link "At Home" at bounding box center [1120, 151] width 206 height 16
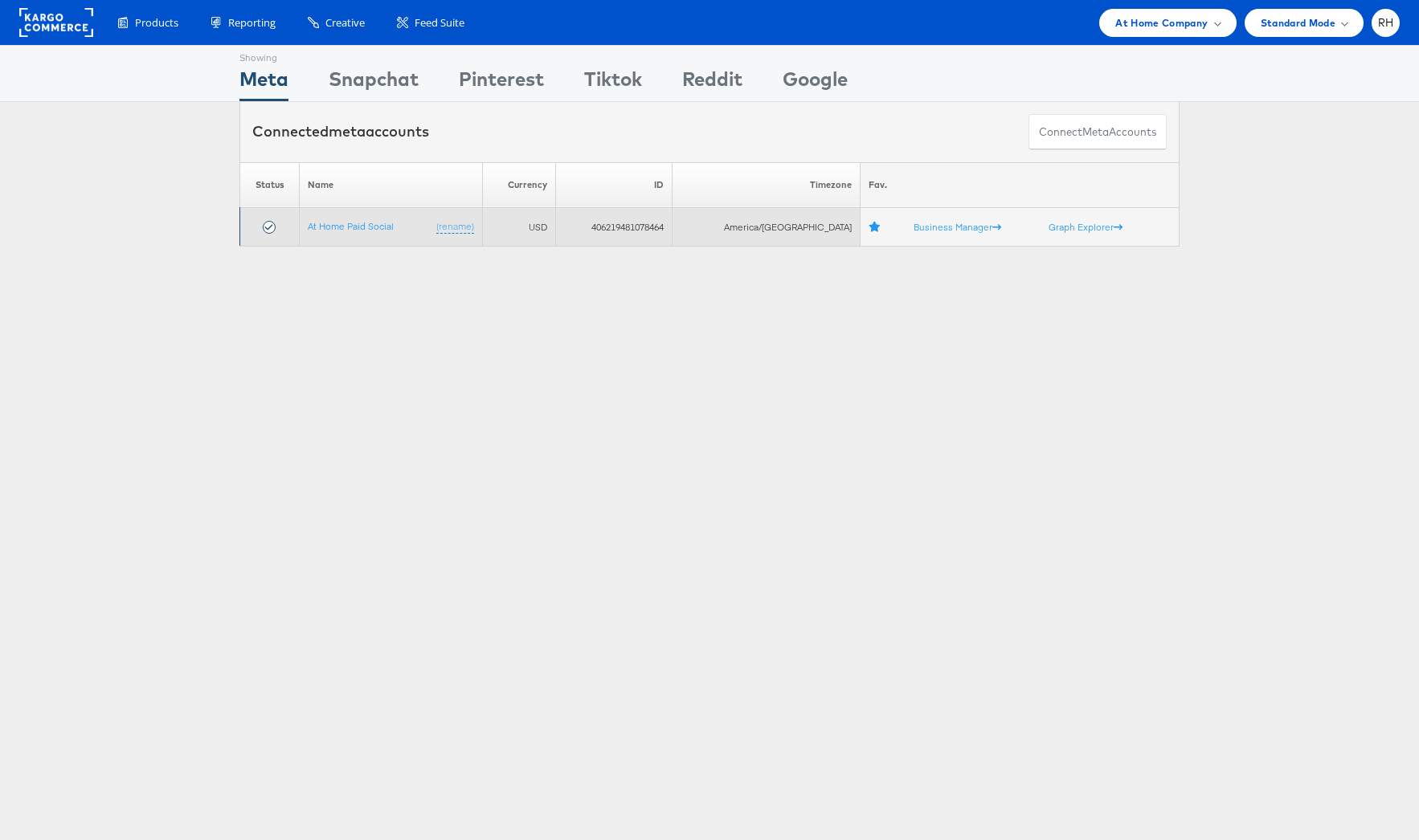
click at [336, 233] on td "At Home Paid Social (rename)" at bounding box center [392, 227] width 184 height 38
click at [358, 226] on link "At Home Paid Social" at bounding box center [351, 226] width 86 height 12
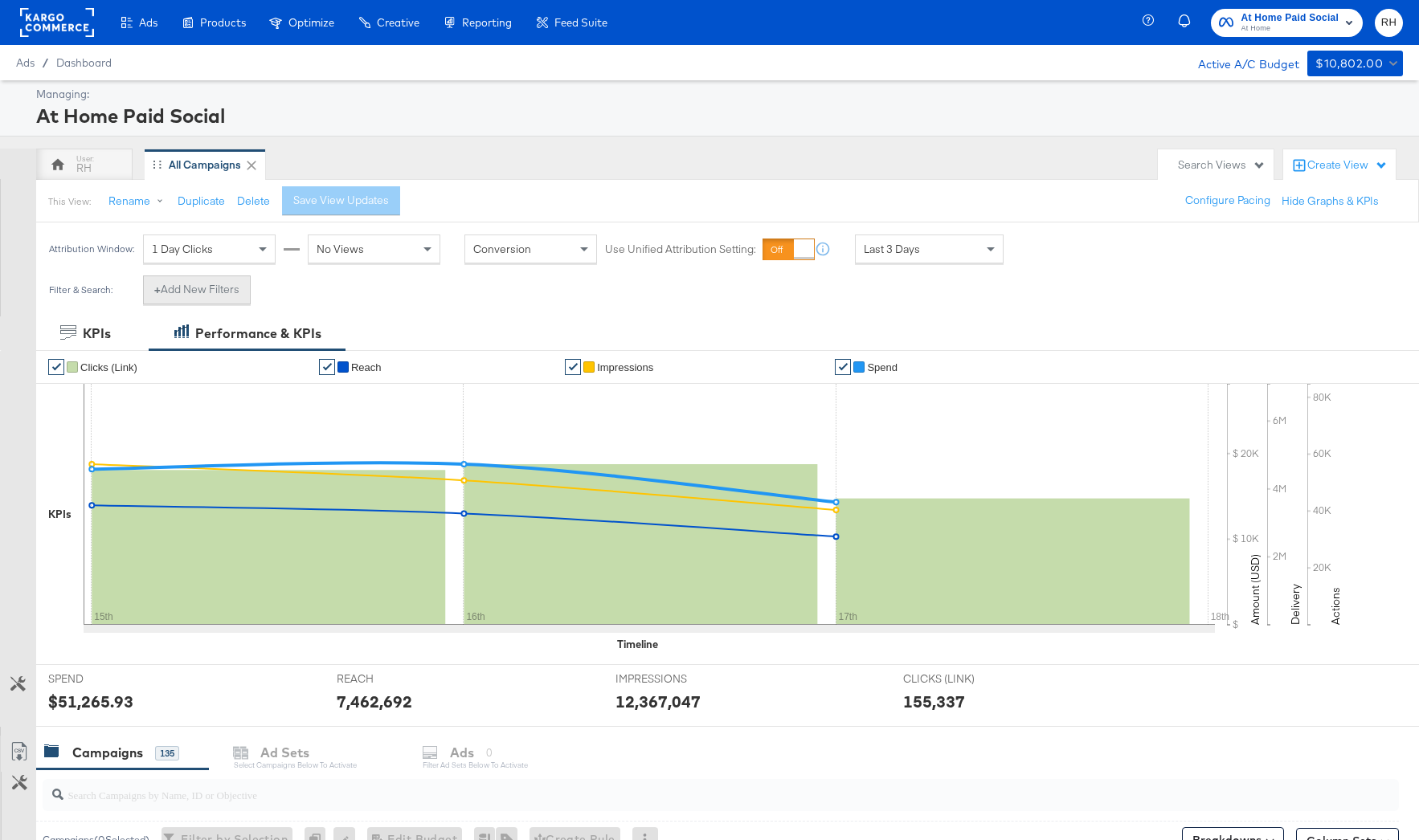
click at [209, 285] on button "+ Add New Filters" at bounding box center [197, 289] width 108 height 29
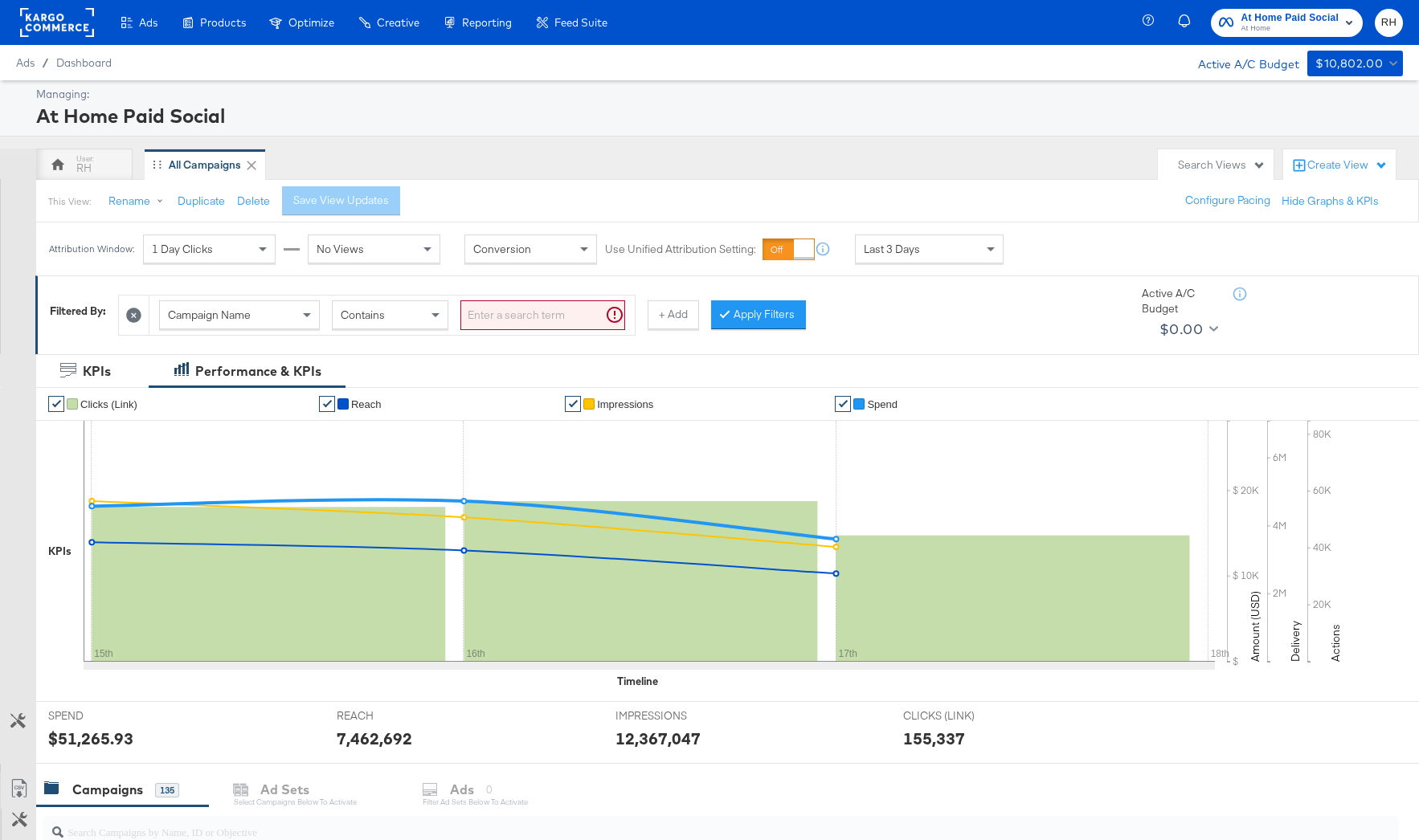
click at [235, 322] on span "Campaign Name" at bounding box center [209, 315] width 83 height 15
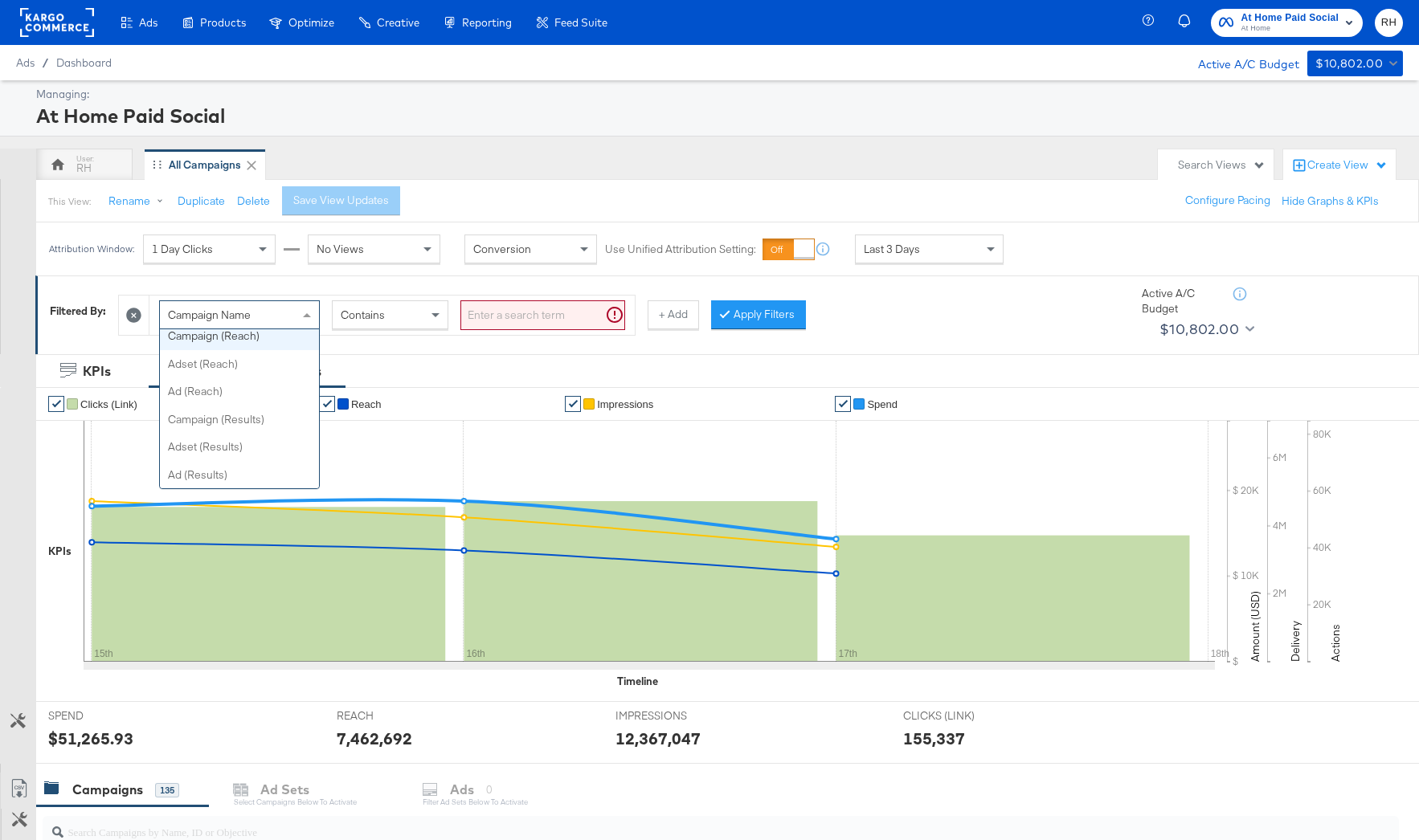
click at [226, 315] on span "Campaign Name" at bounding box center [209, 315] width 83 height 15
type input "ad"
click at [492, 314] on input "search" at bounding box center [542, 315] width 165 height 30
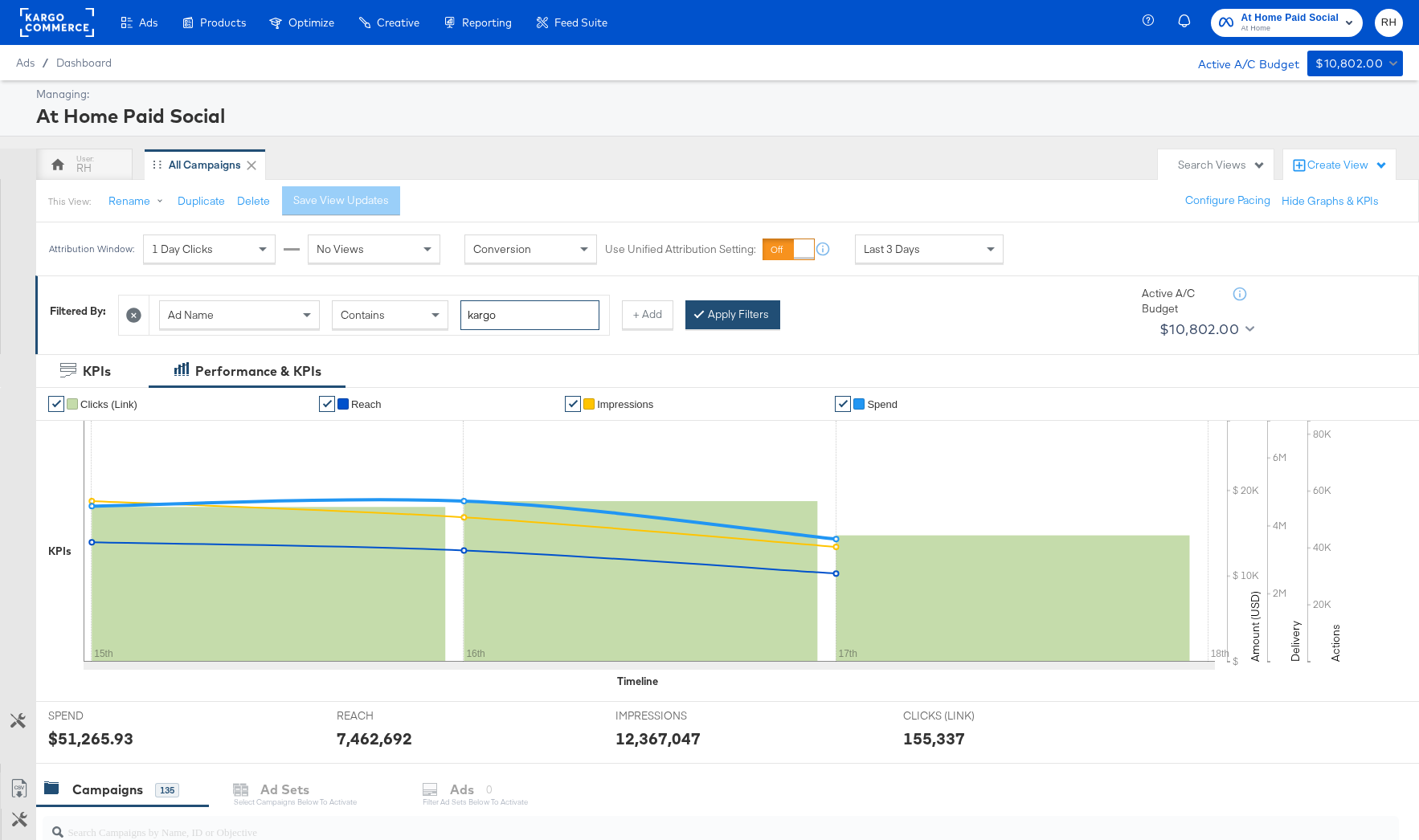
type input "kargo"
click at [741, 324] on button "Apply Filters" at bounding box center [733, 314] width 95 height 29
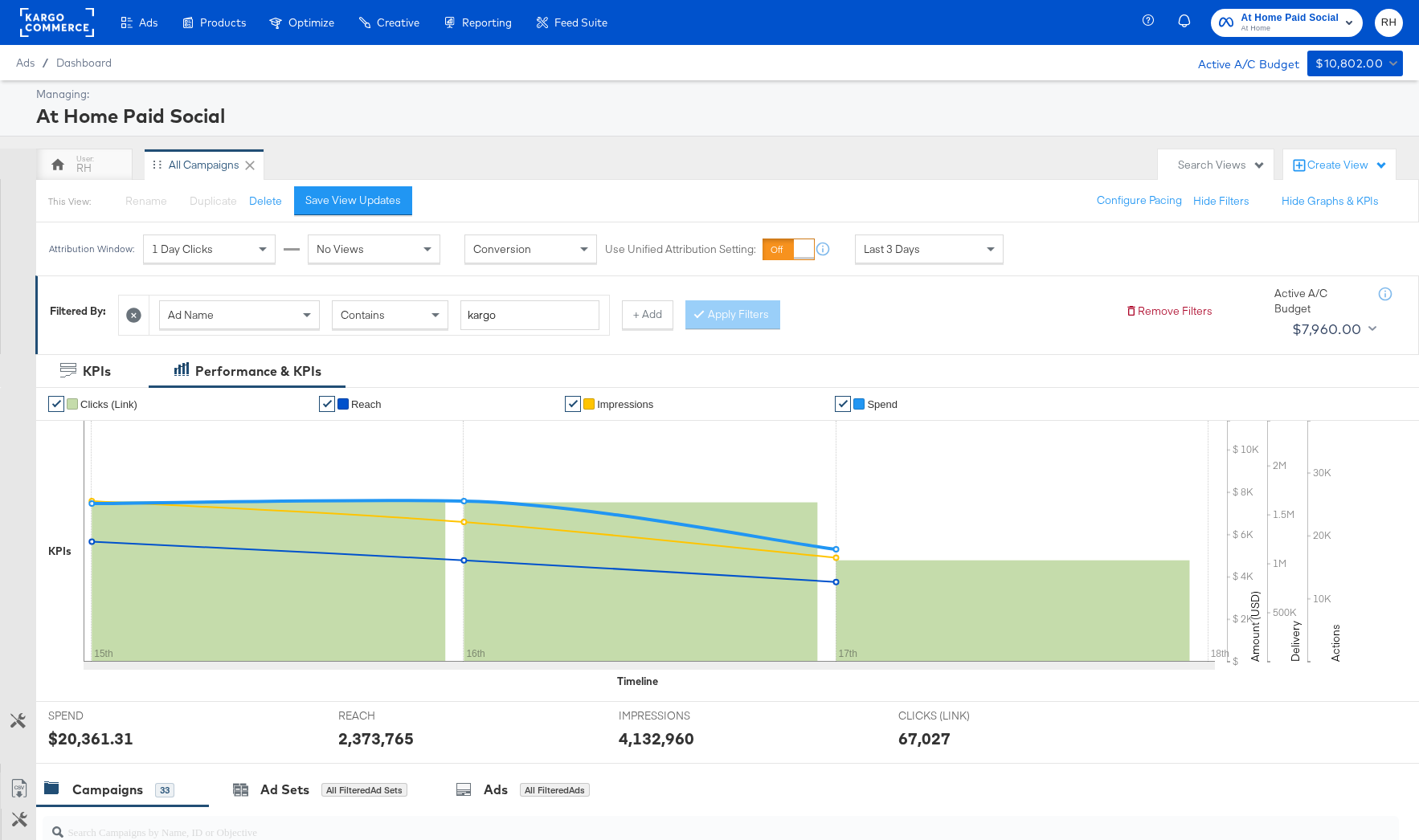
click at [925, 321] on div "Ad Name Contains kargo + Add Apply Filters" at bounding box center [615, 312] width 994 height 49
click at [865, 267] on div "Attribution Window: 1 Day Clicks No Views Conversion Use Unified Attribution Se…" at bounding box center [530, 249] width 987 height 53
click at [870, 258] on div "Last 3 Days" at bounding box center [929, 249] width 147 height 28
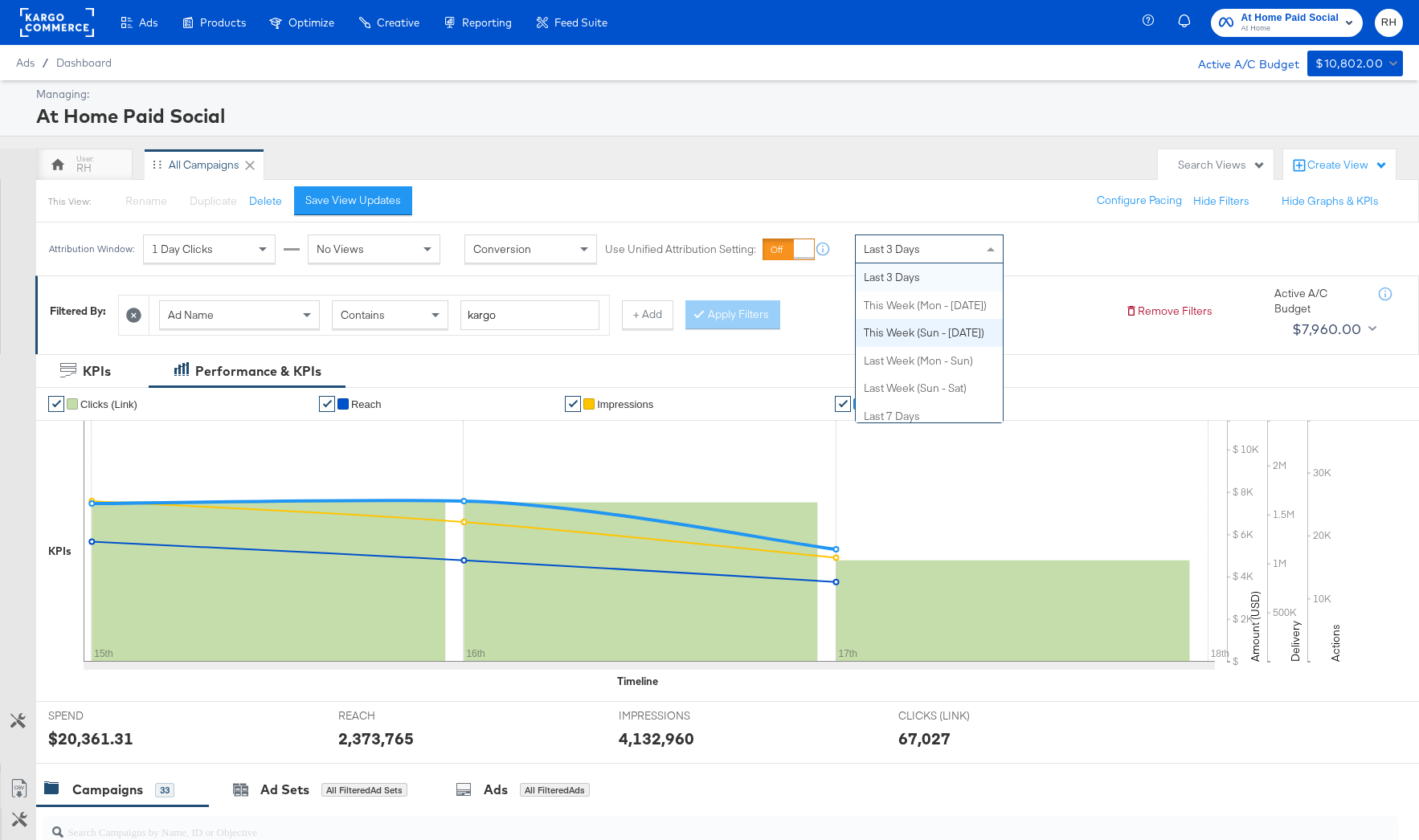
scroll to position [0, 0]
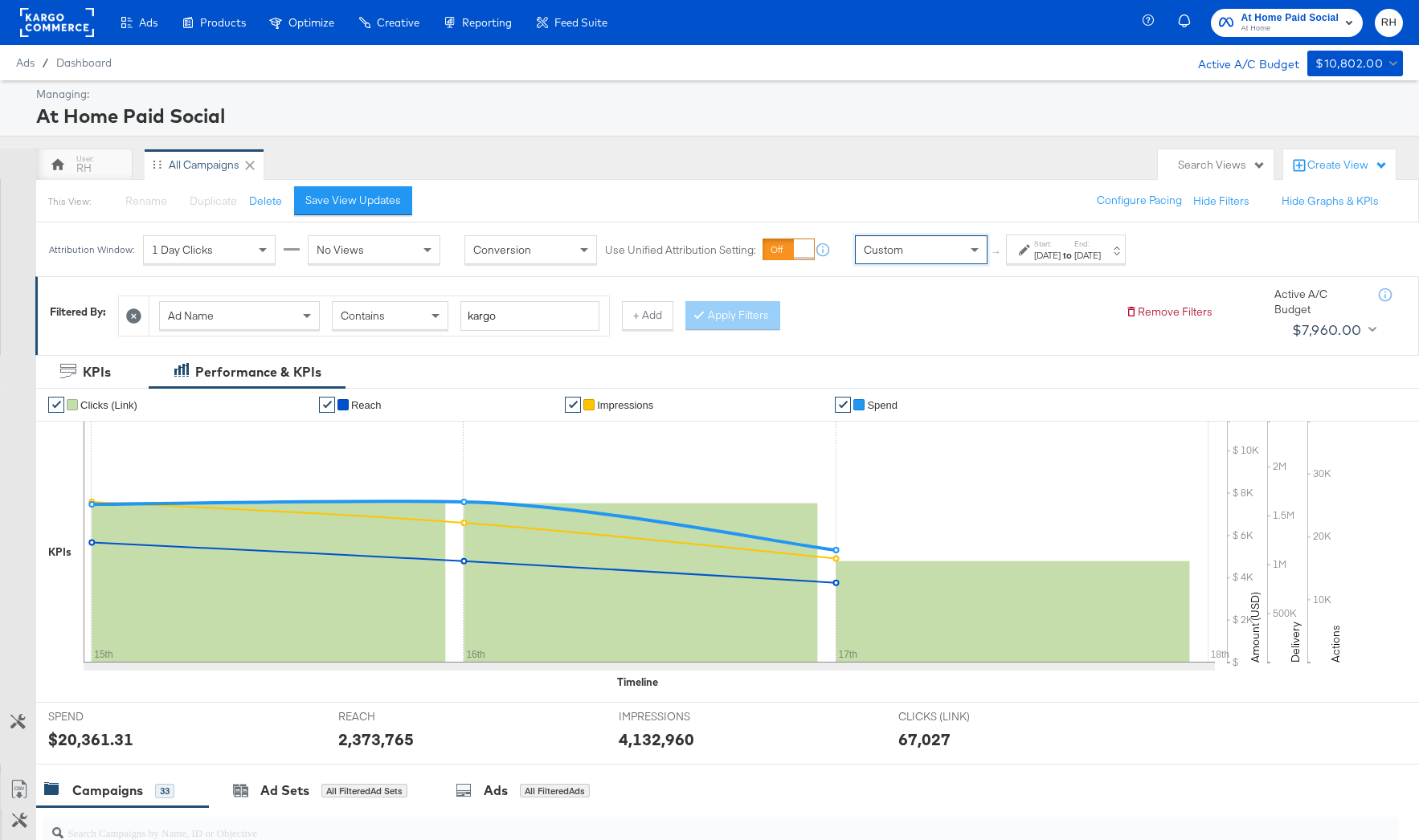
click at [1034, 257] on div "Sep 18th 2025" at bounding box center [1047, 255] width 27 height 13
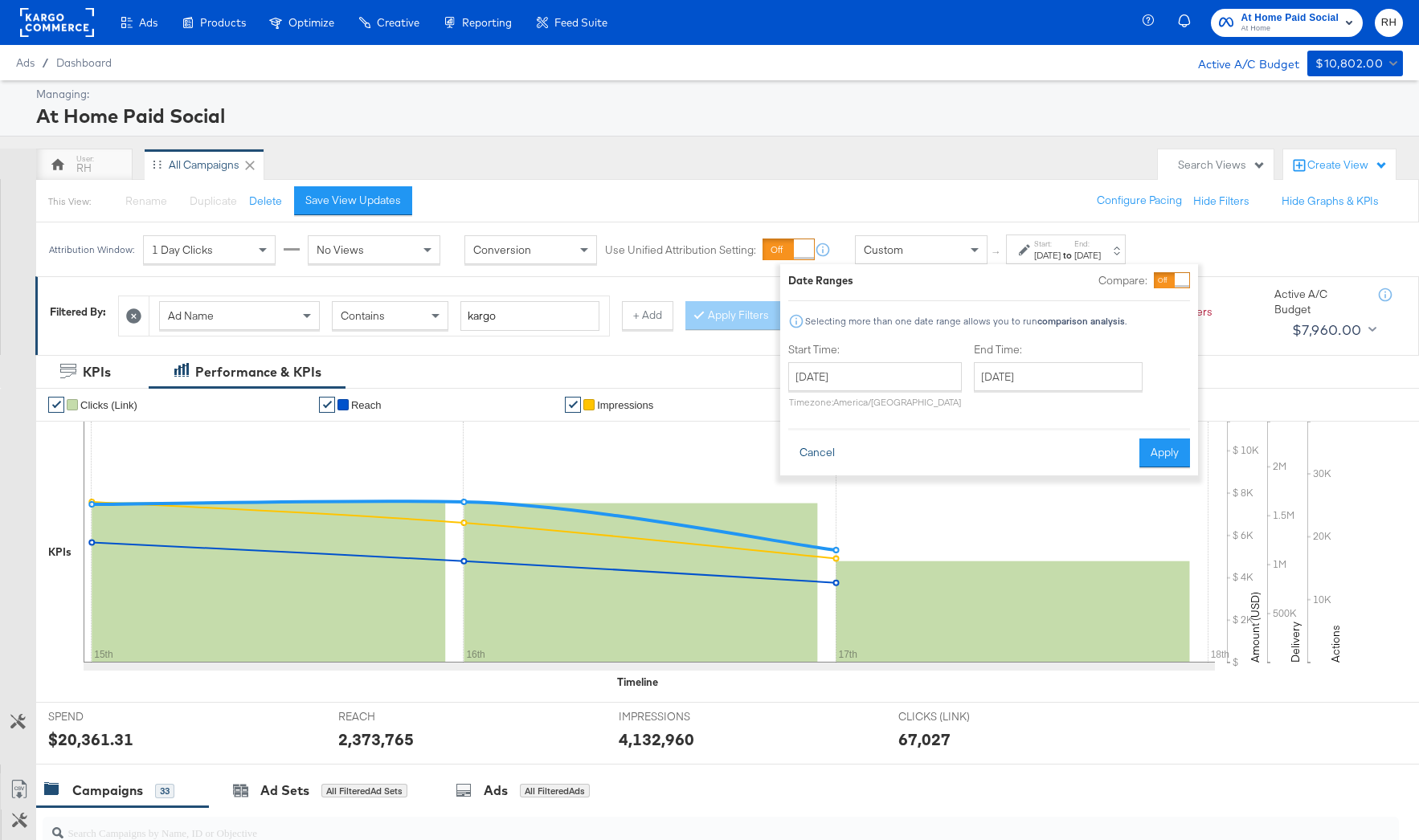
click at [812, 451] on button "Cancel" at bounding box center [817, 452] width 58 height 29
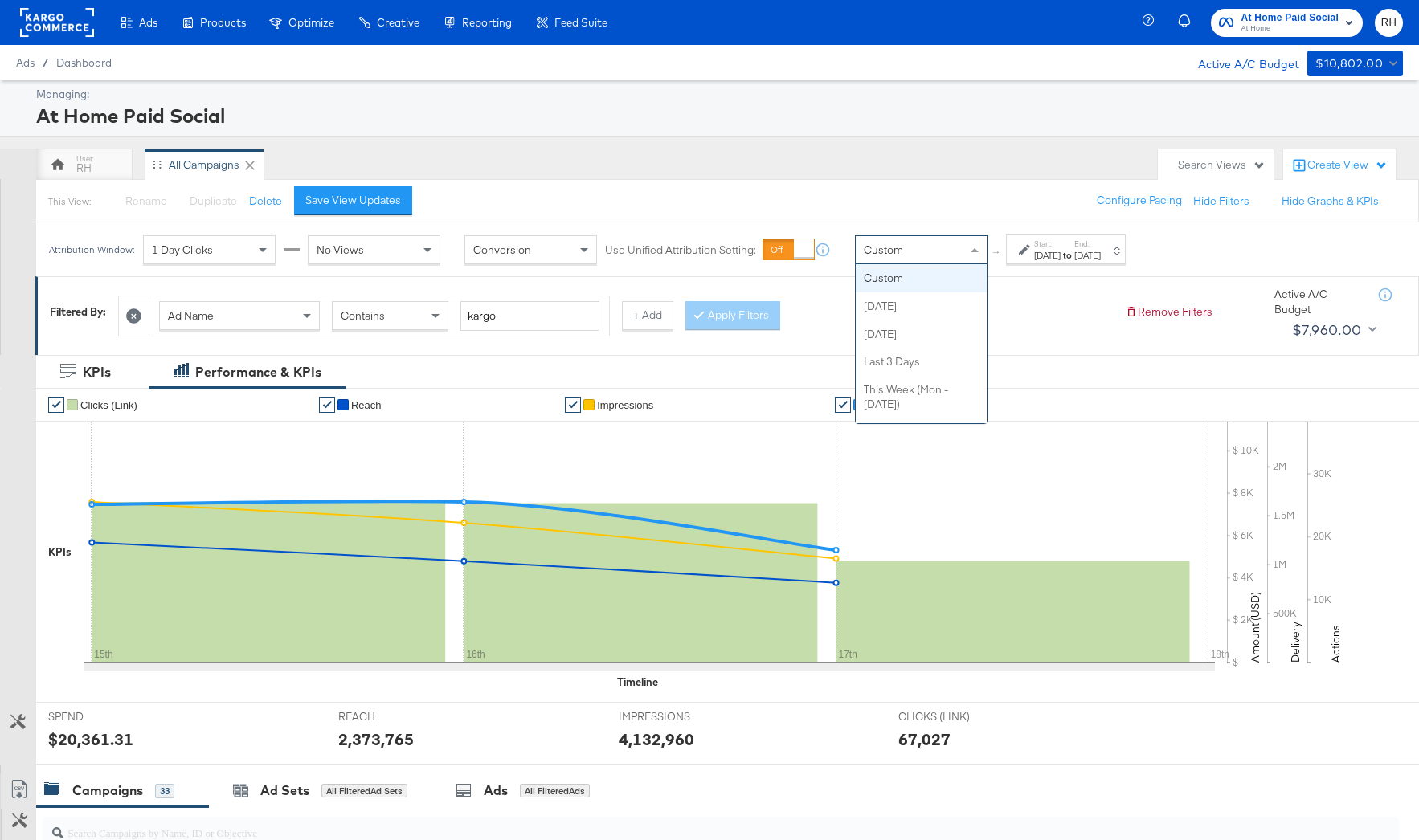
click at [938, 248] on div "Custom" at bounding box center [921, 250] width 131 height 28
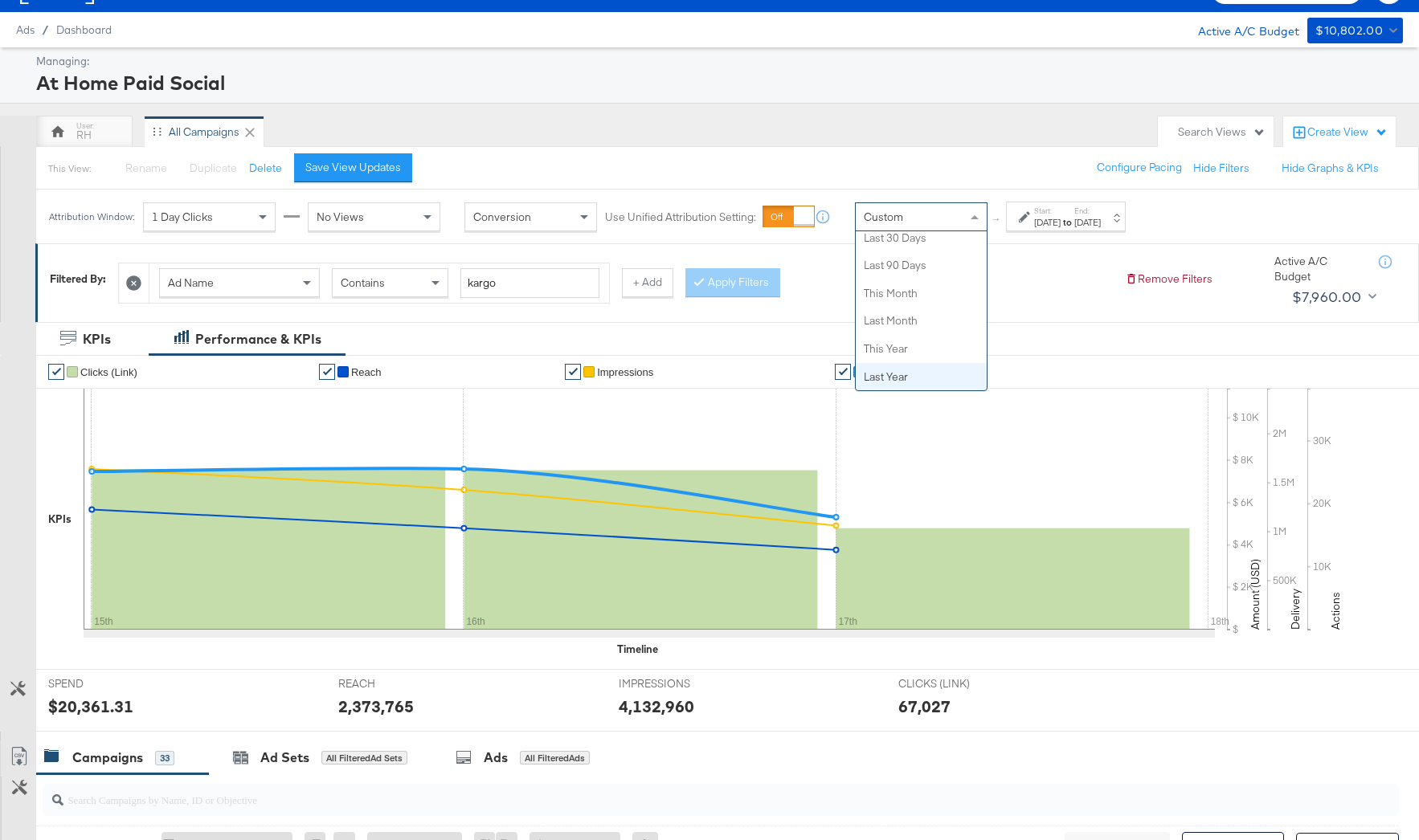
scroll to position [48, 0]
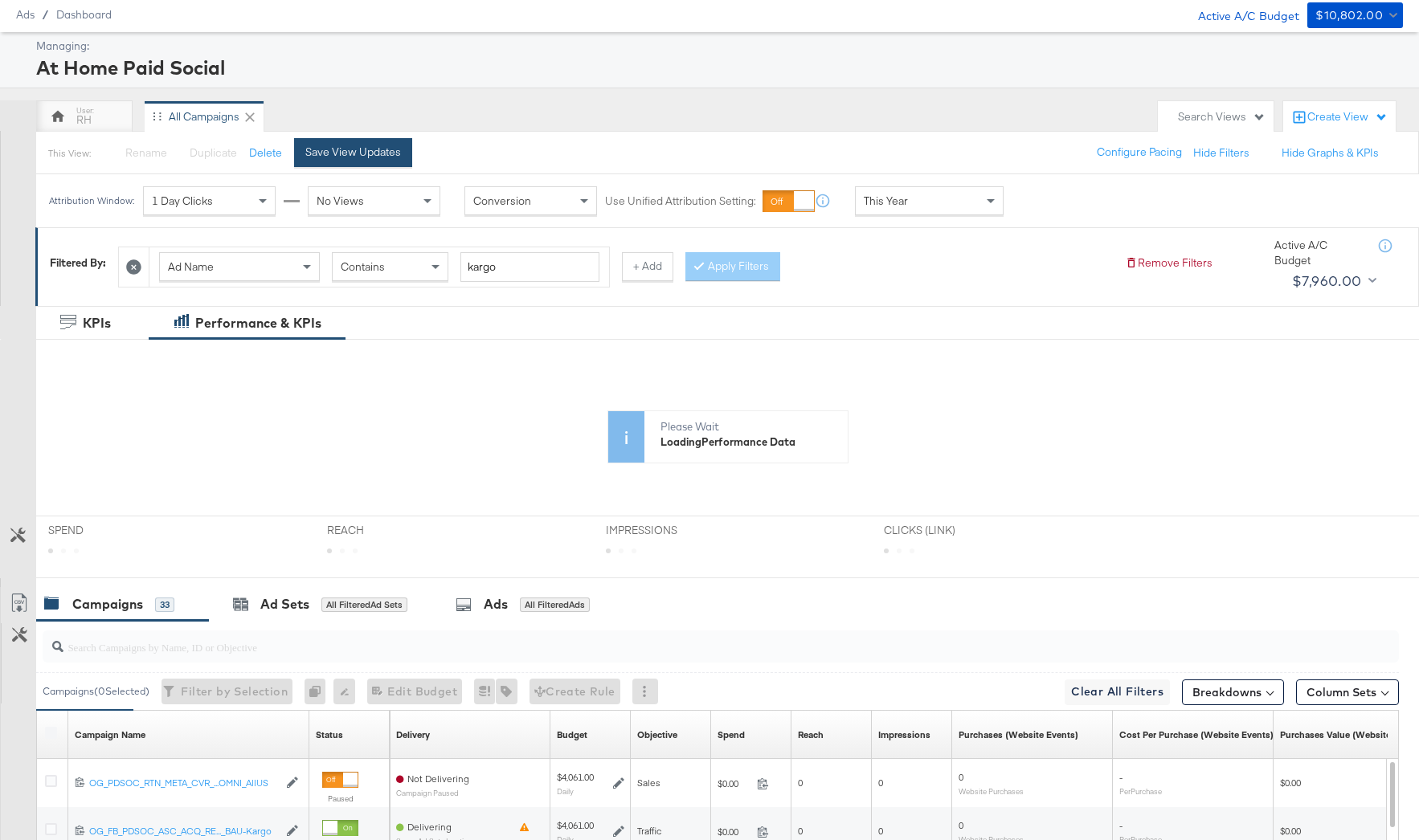
click at [389, 145] on div "Save View Updates" at bounding box center [353, 151] width 96 height 15
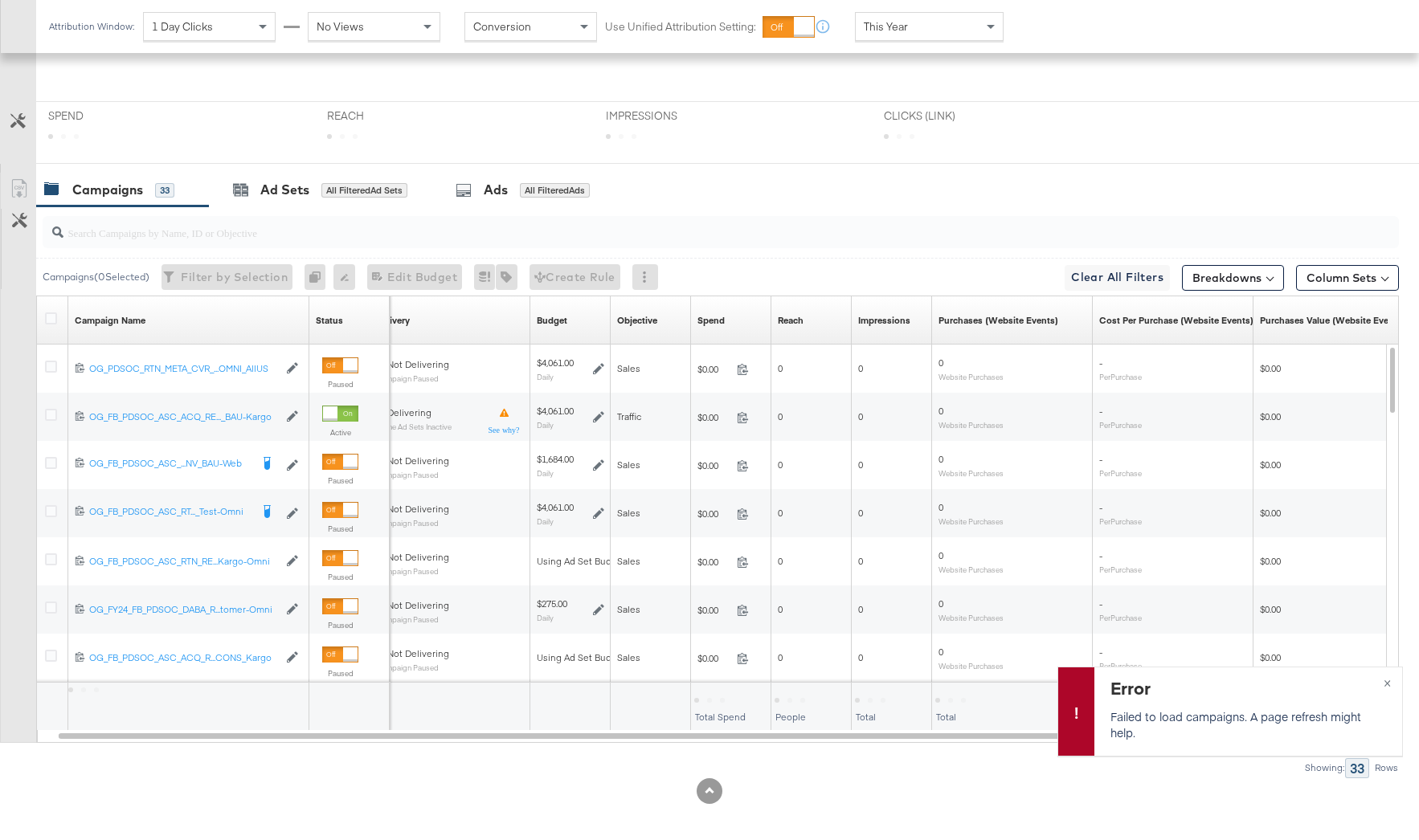
scroll to position [471, 0]
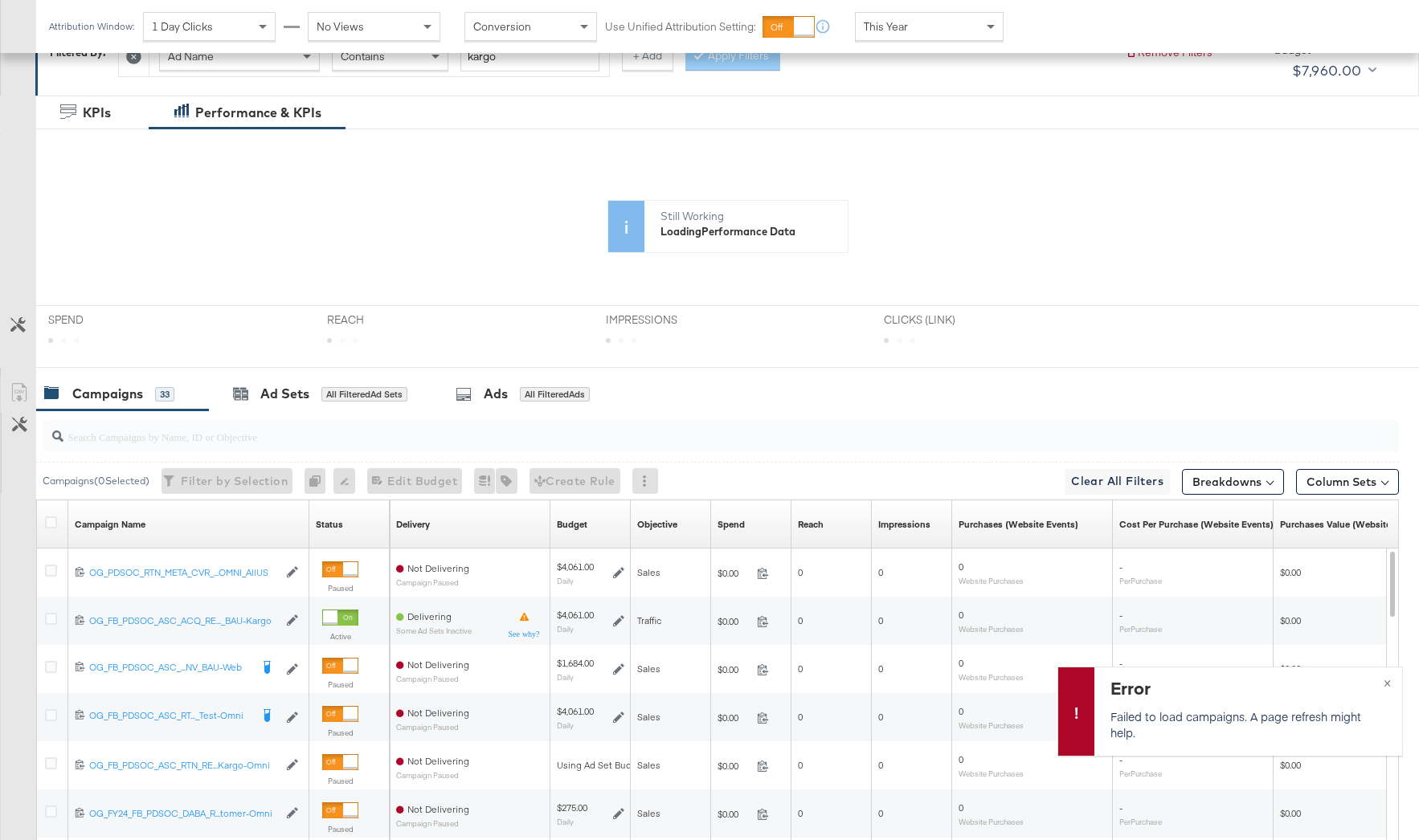
scroll to position [237, 0]
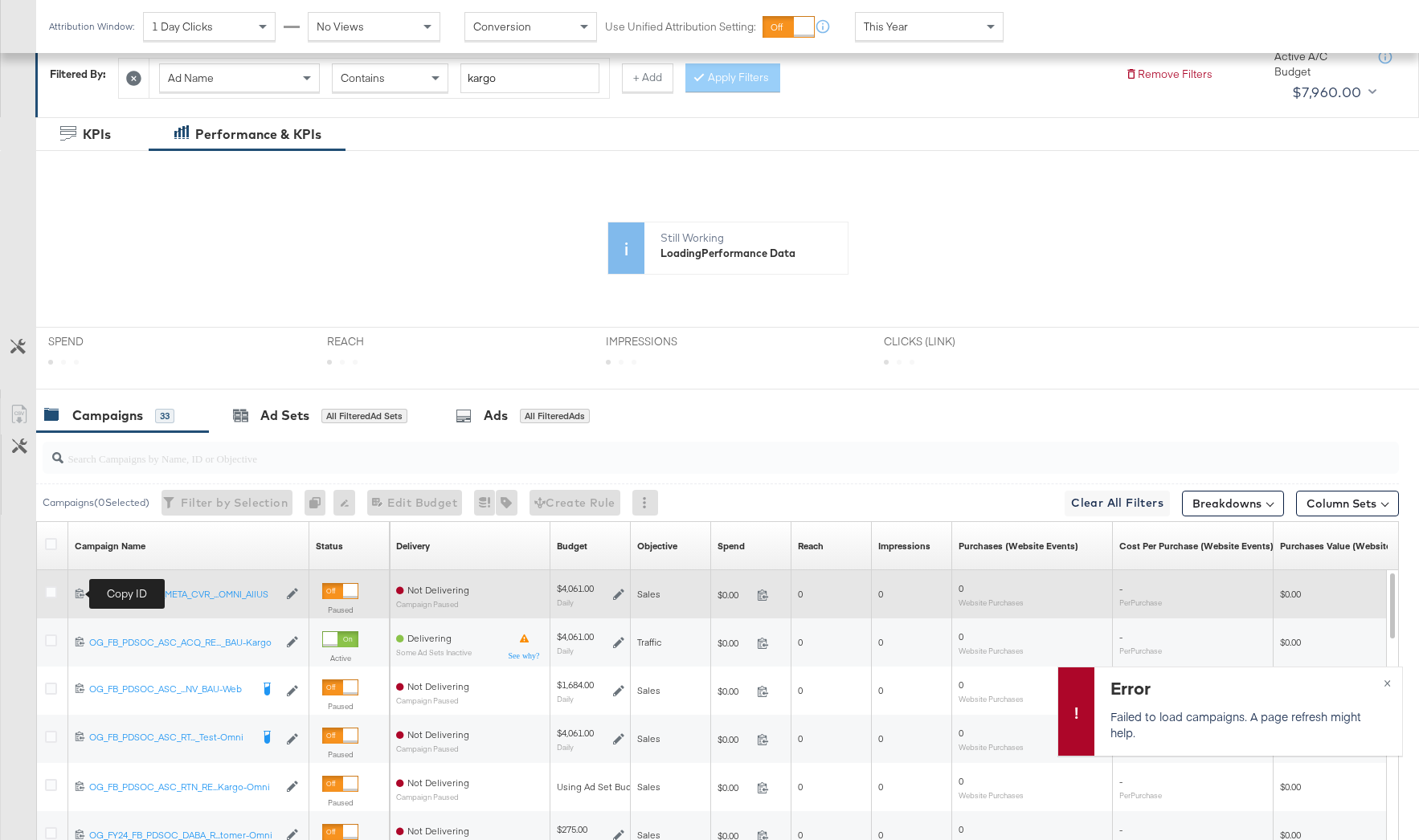
click at [76, 590] on icon at bounding box center [79, 594] width 9 height 10
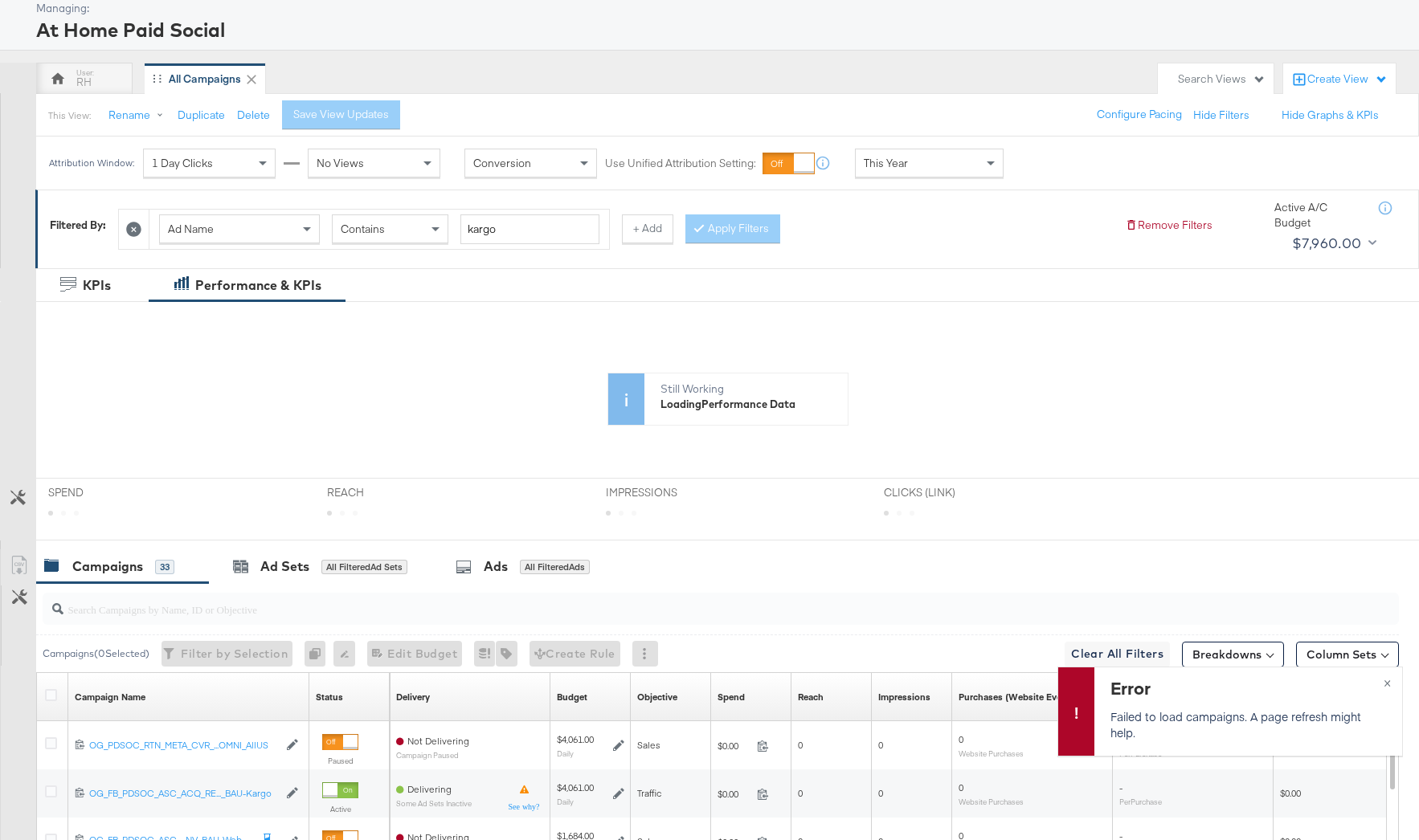
scroll to position [0, 0]
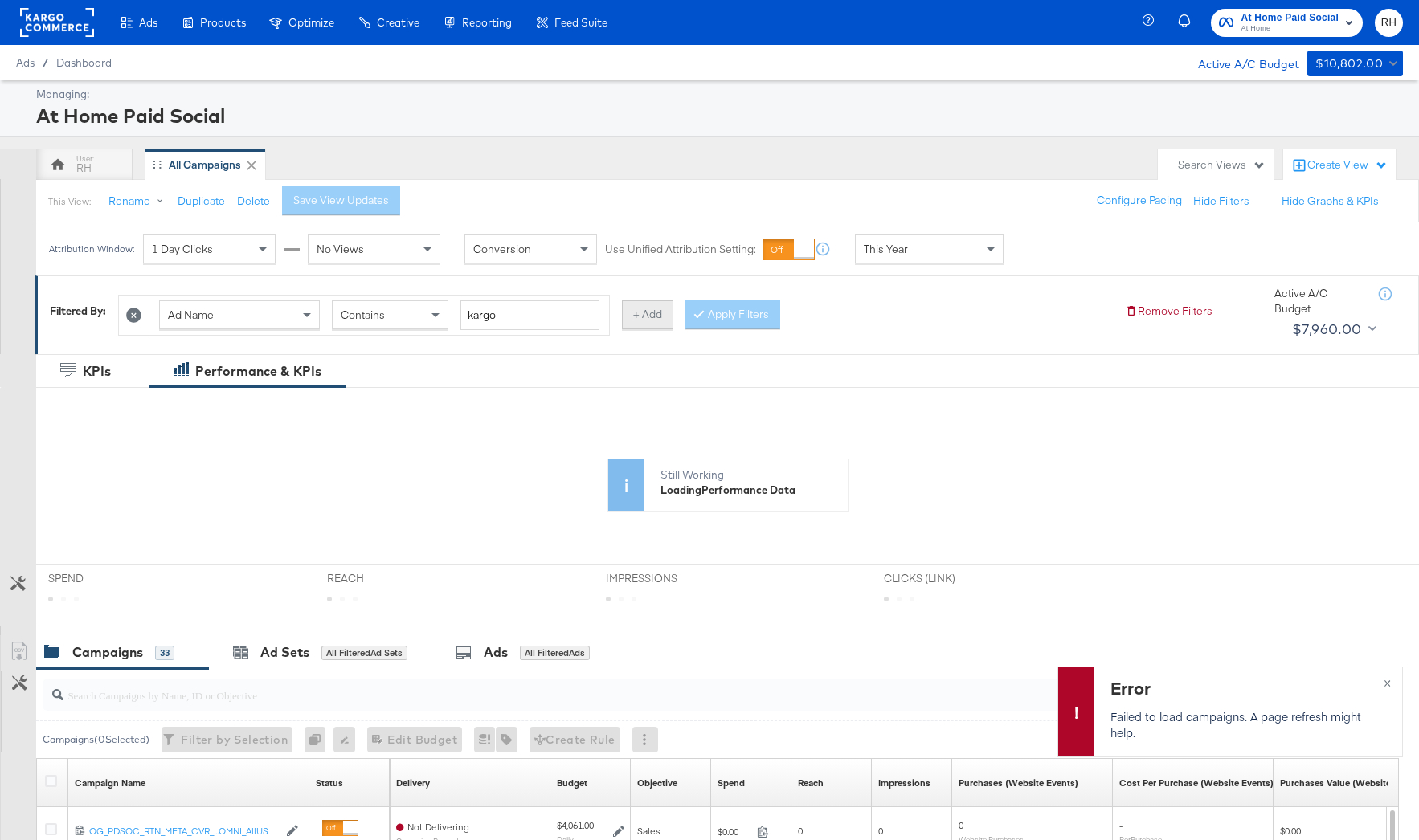
click at [633, 321] on button "+ Add" at bounding box center [648, 314] width 51 height 29
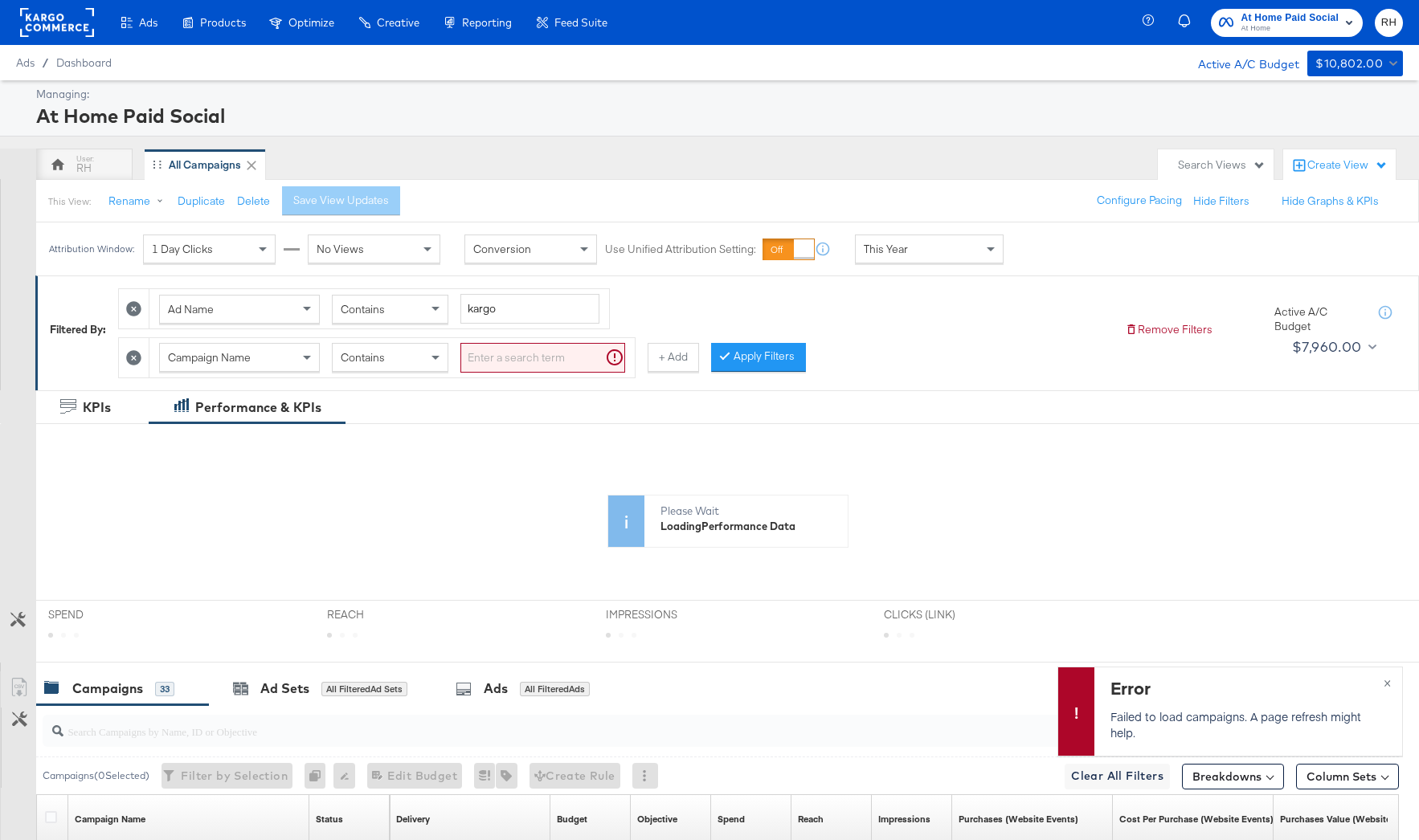
click at [269, 361] on div "Campaign Name" at bounding box center [239, 357] width 159 height 28
click at [473, 349] on input "search" at bounding box center [542, 358] width 165 height 30
paste input "120231212451650575"
type input "120231212451650575"
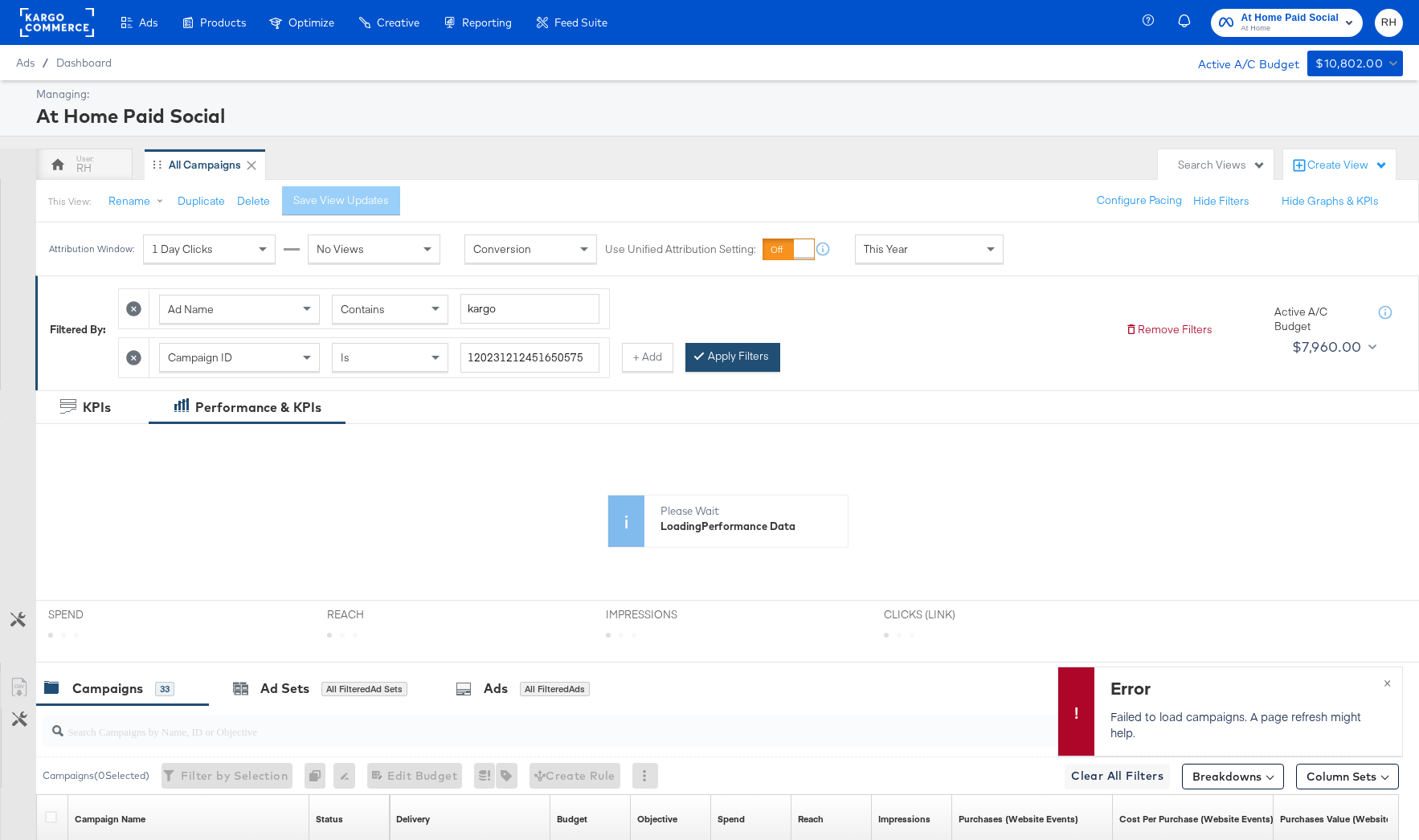
click at [773, 362] on button "Apply Filters" at bounding box center [733, 357] width 95 height 29
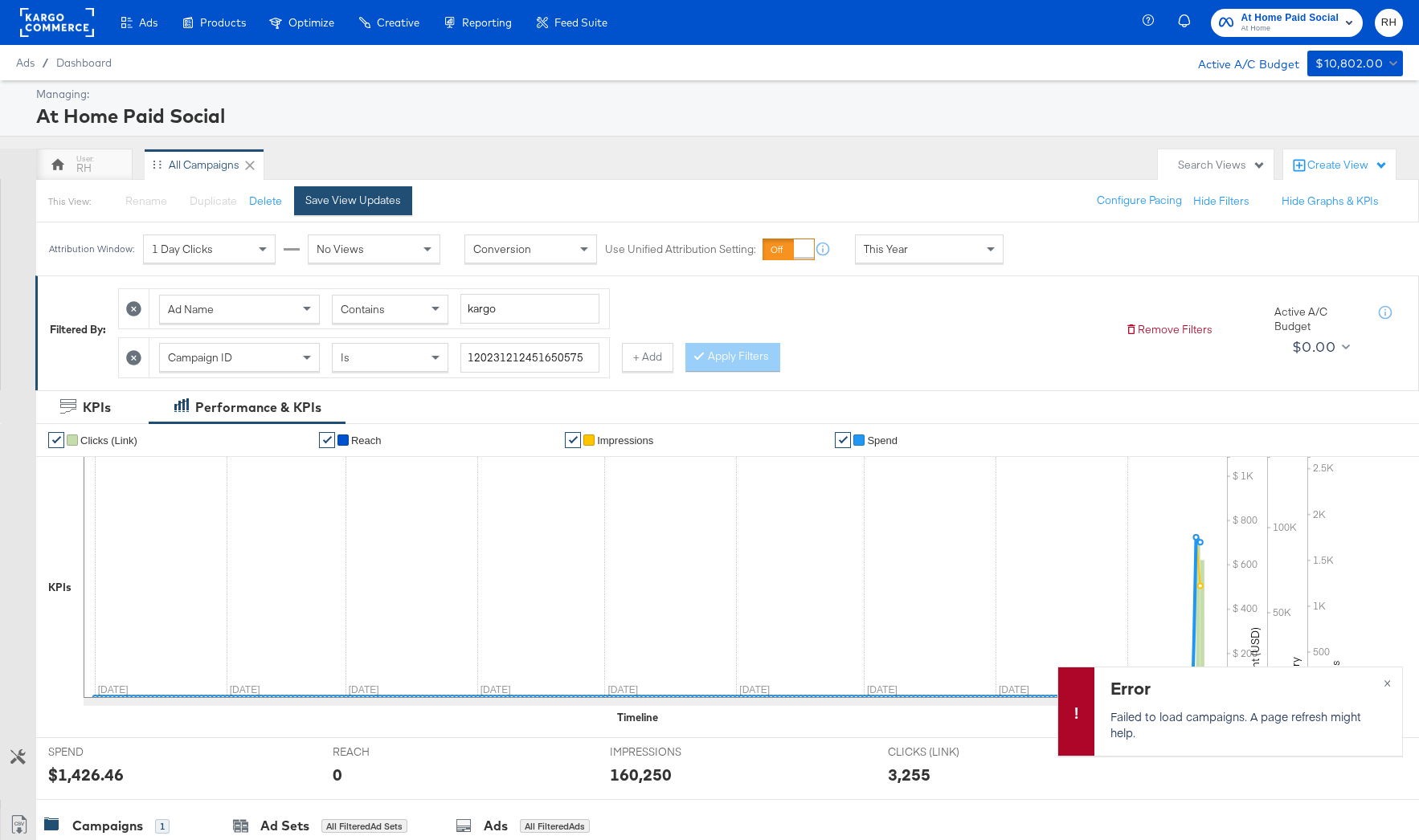
click at [368, 205] on div "Save View Updates" at bounding box center [353, 199] width 96 height 15
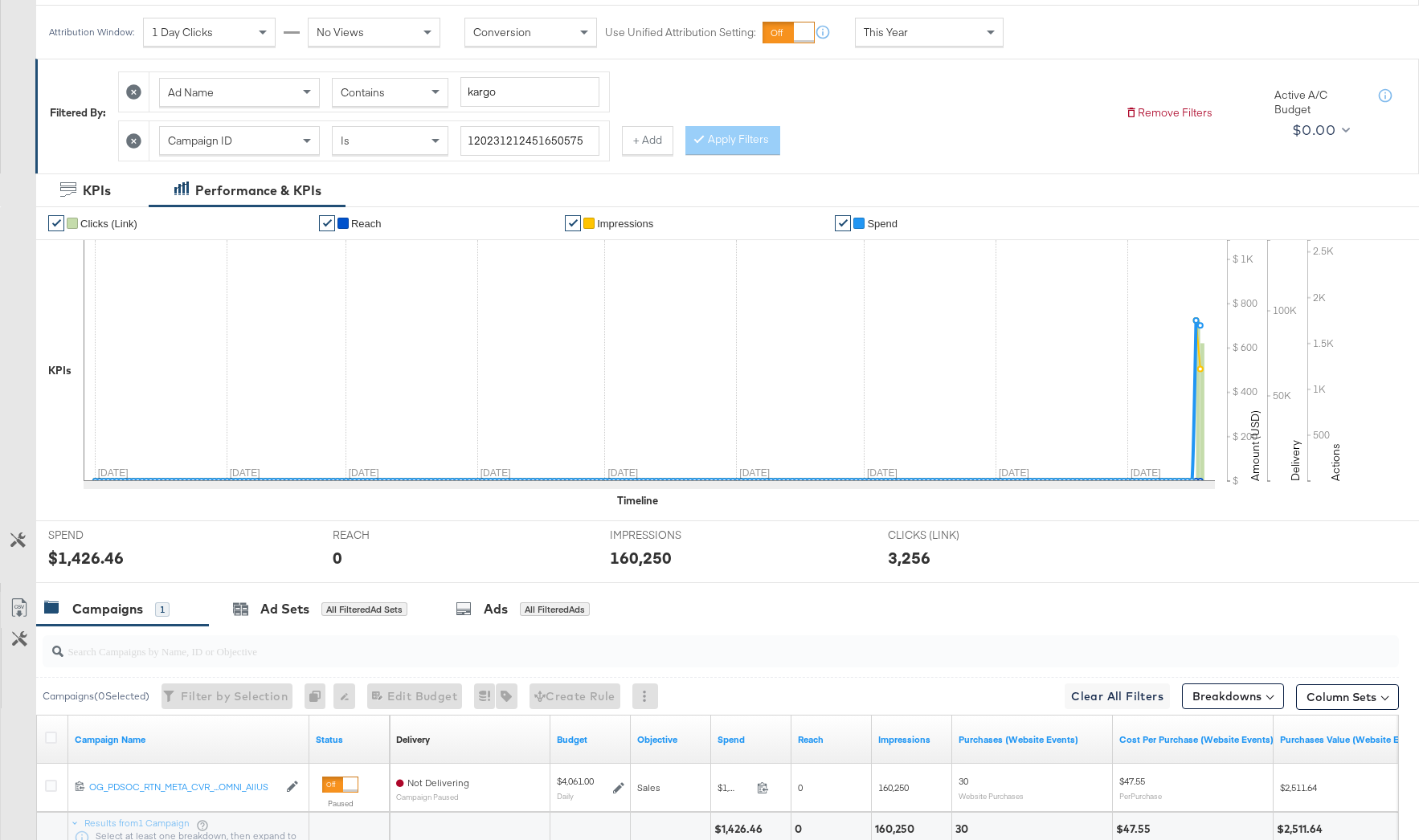
scroll to position [96, 0]
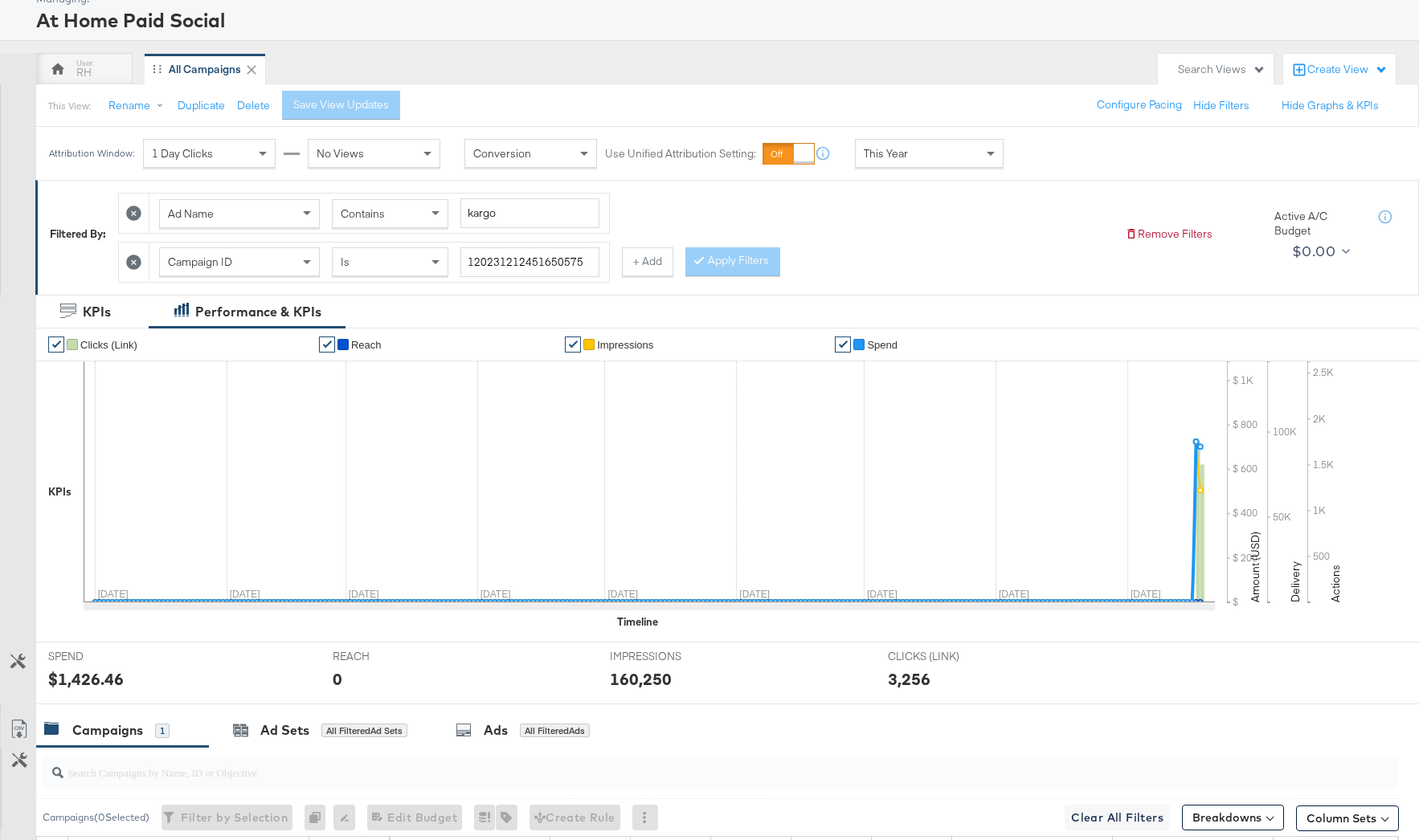
click at [138, 257] on icon at bounding box center [133, 262] width 15 height 15
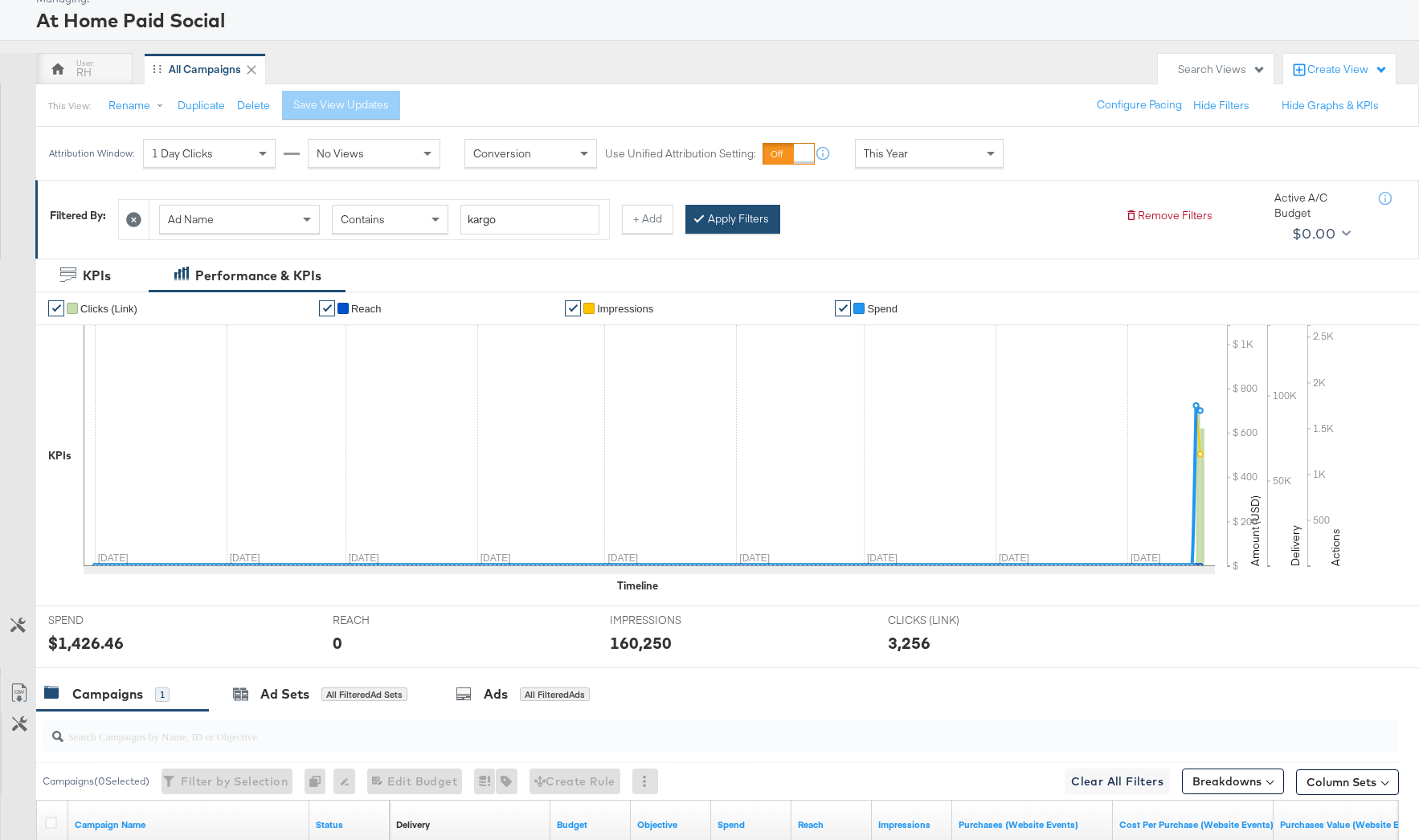
click at [730, 224] on button "Apply Filters" at bounding box center [733, 219] width 95 height 29
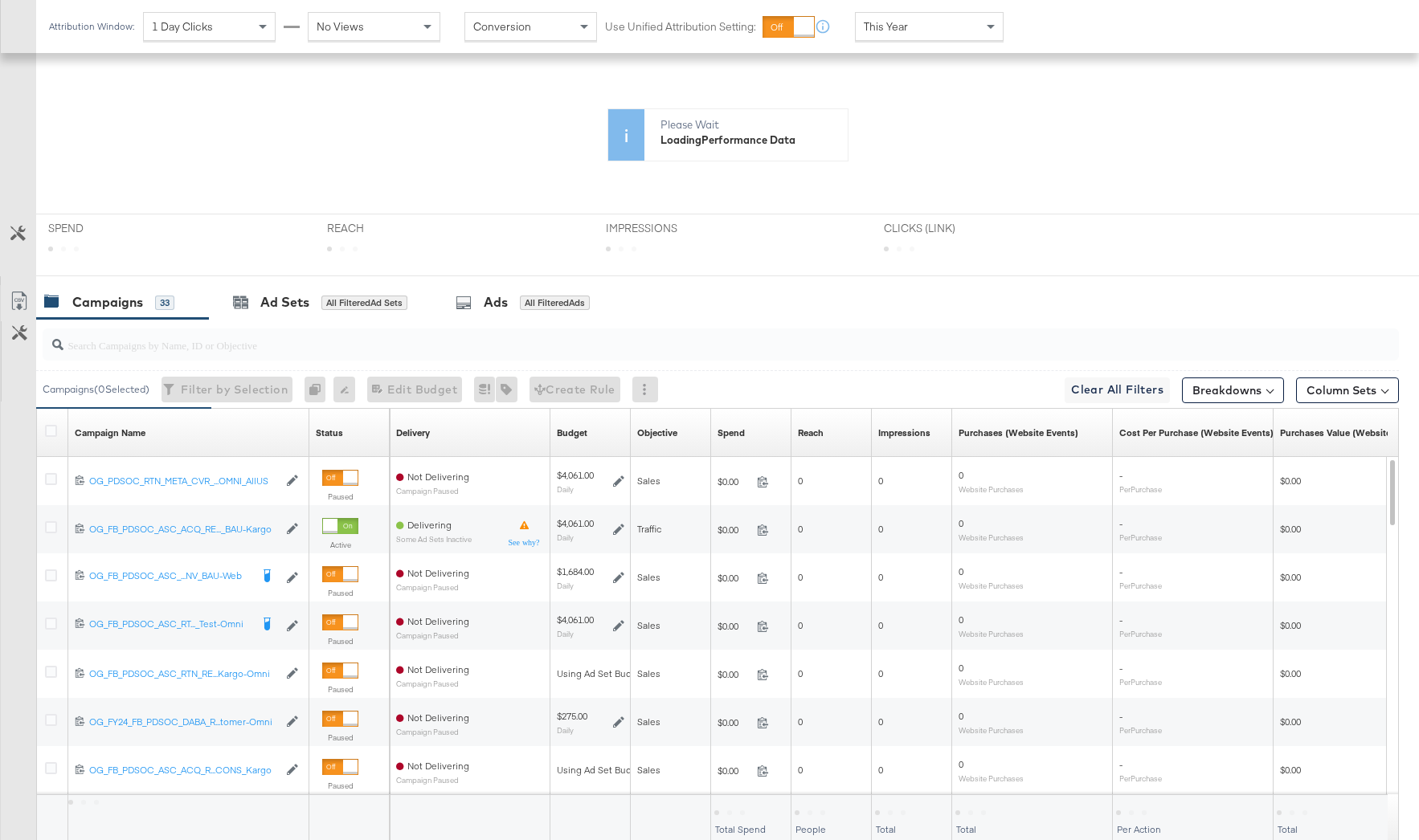
scroll to position [471, 0]
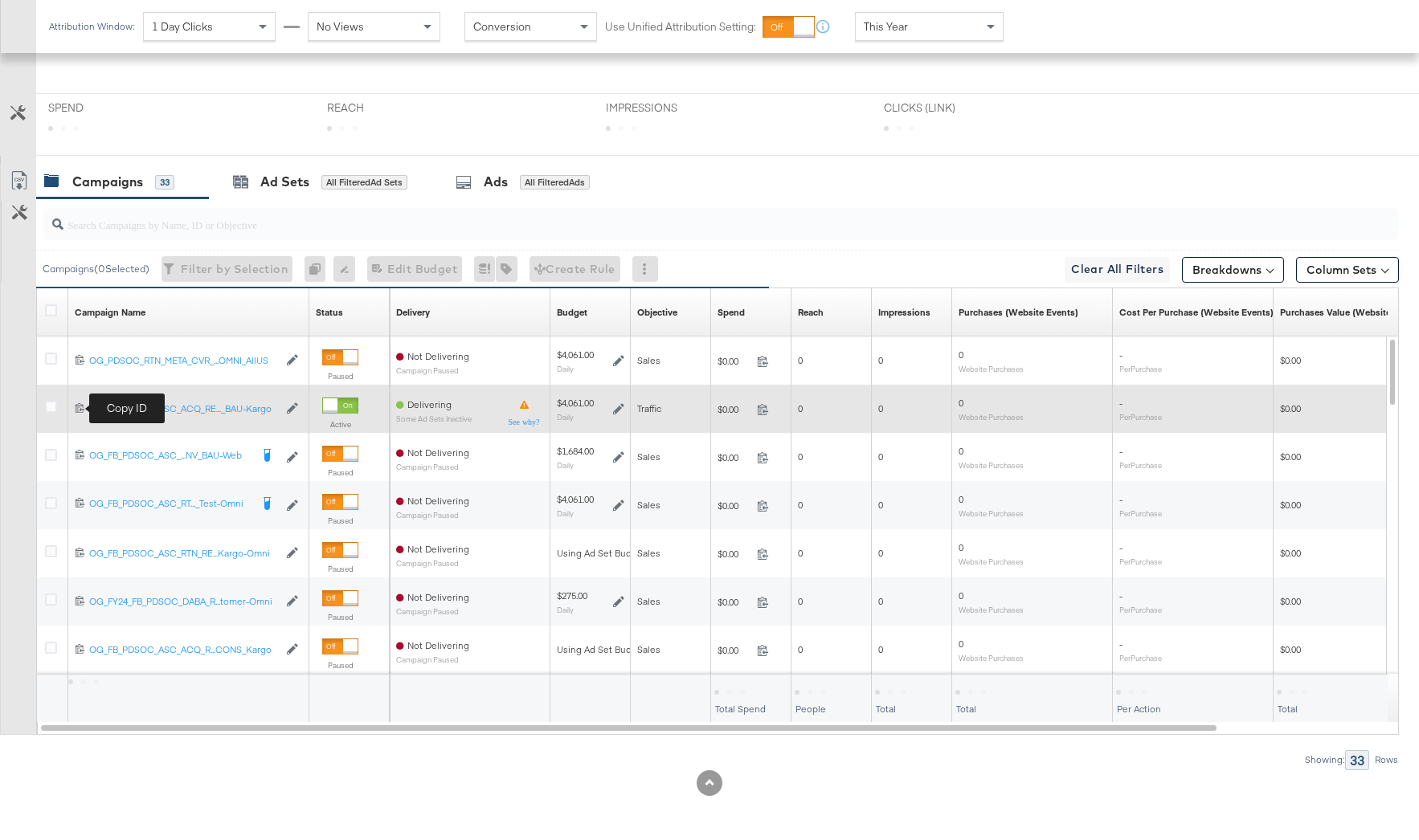
click at [82, 411] on icon at bounding box center [80, 408] width 11 height 11
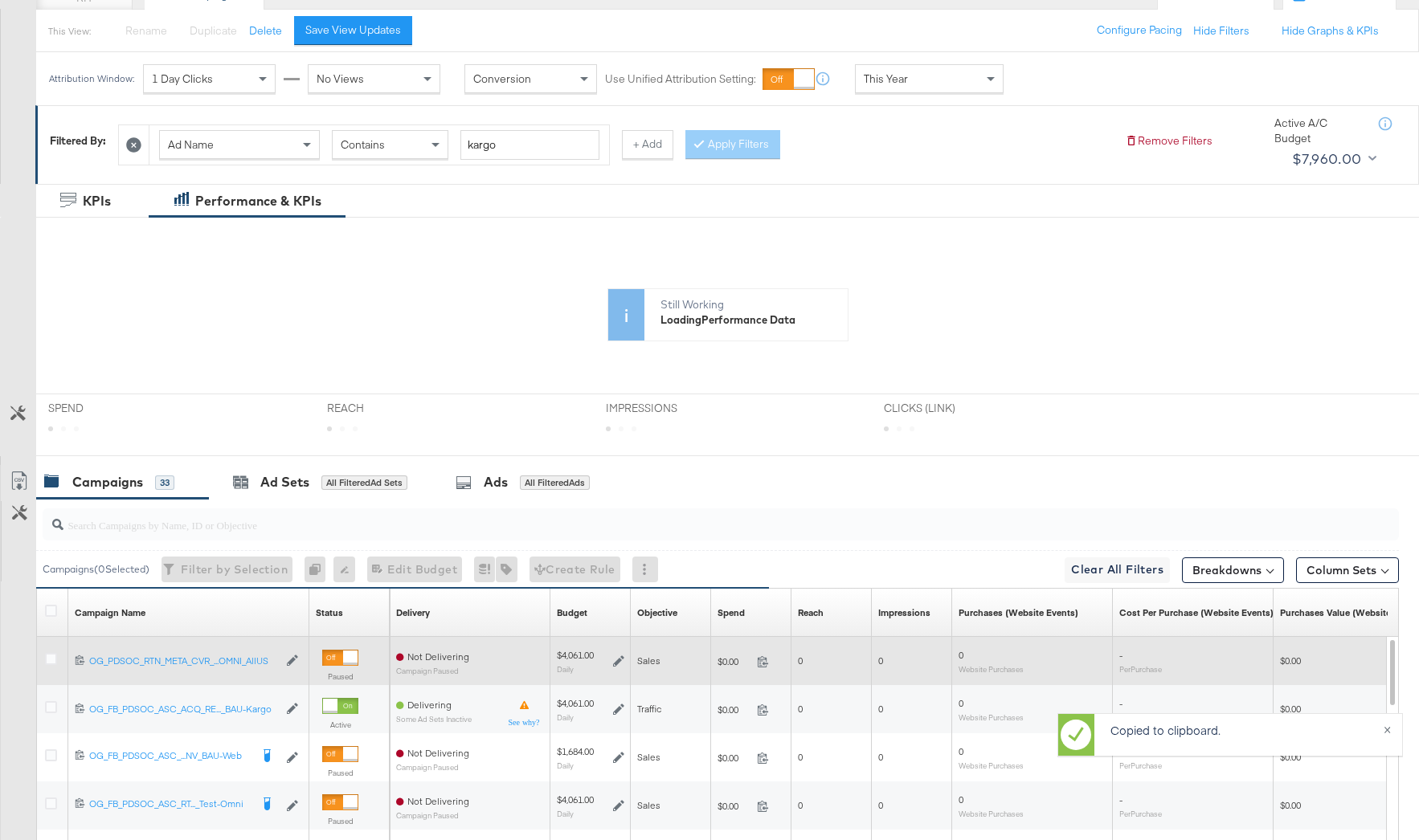
scroll to position [0, 0]
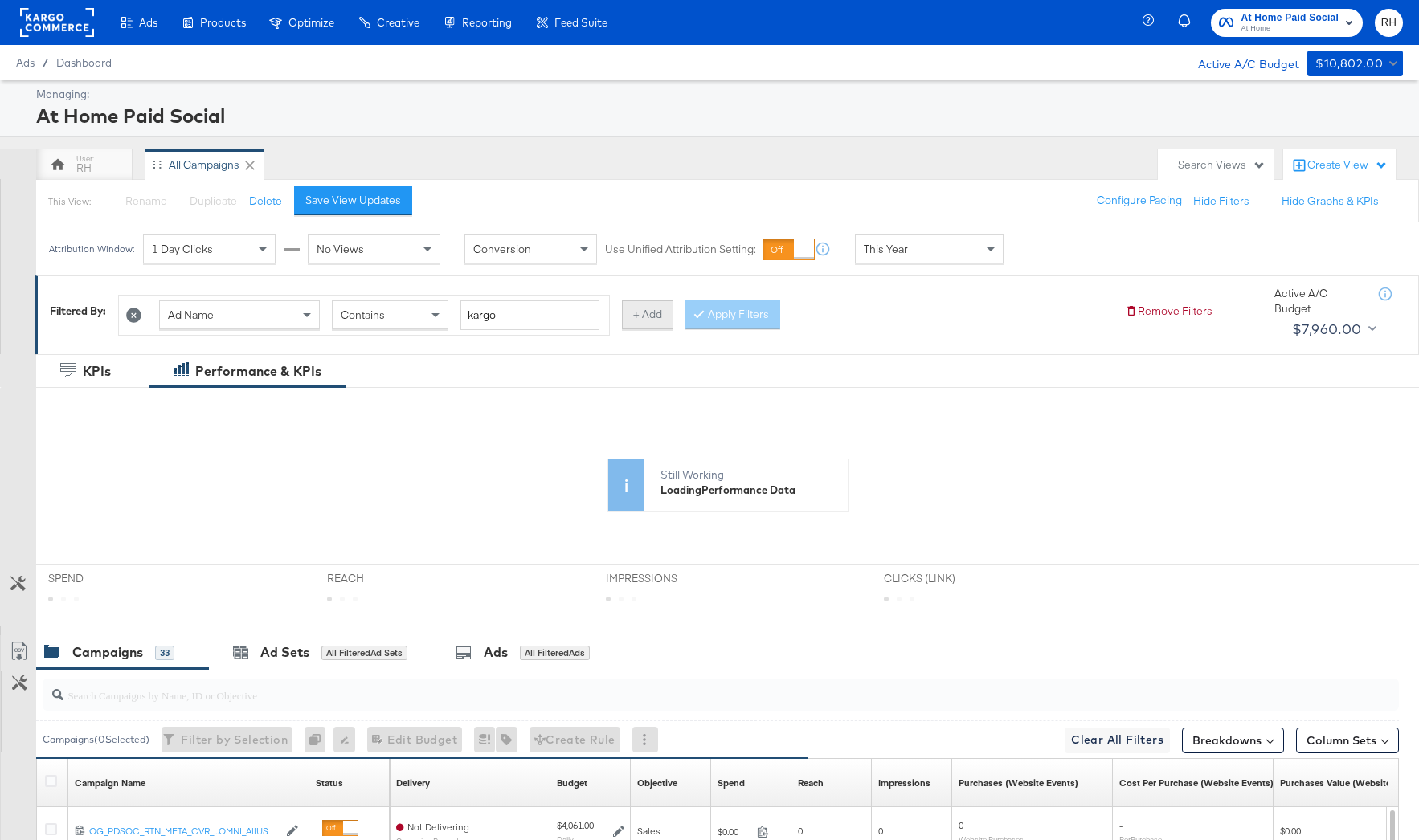
click at [639, 304] on button "+ Add" at bounding box center [648, 314] width 51 height 29
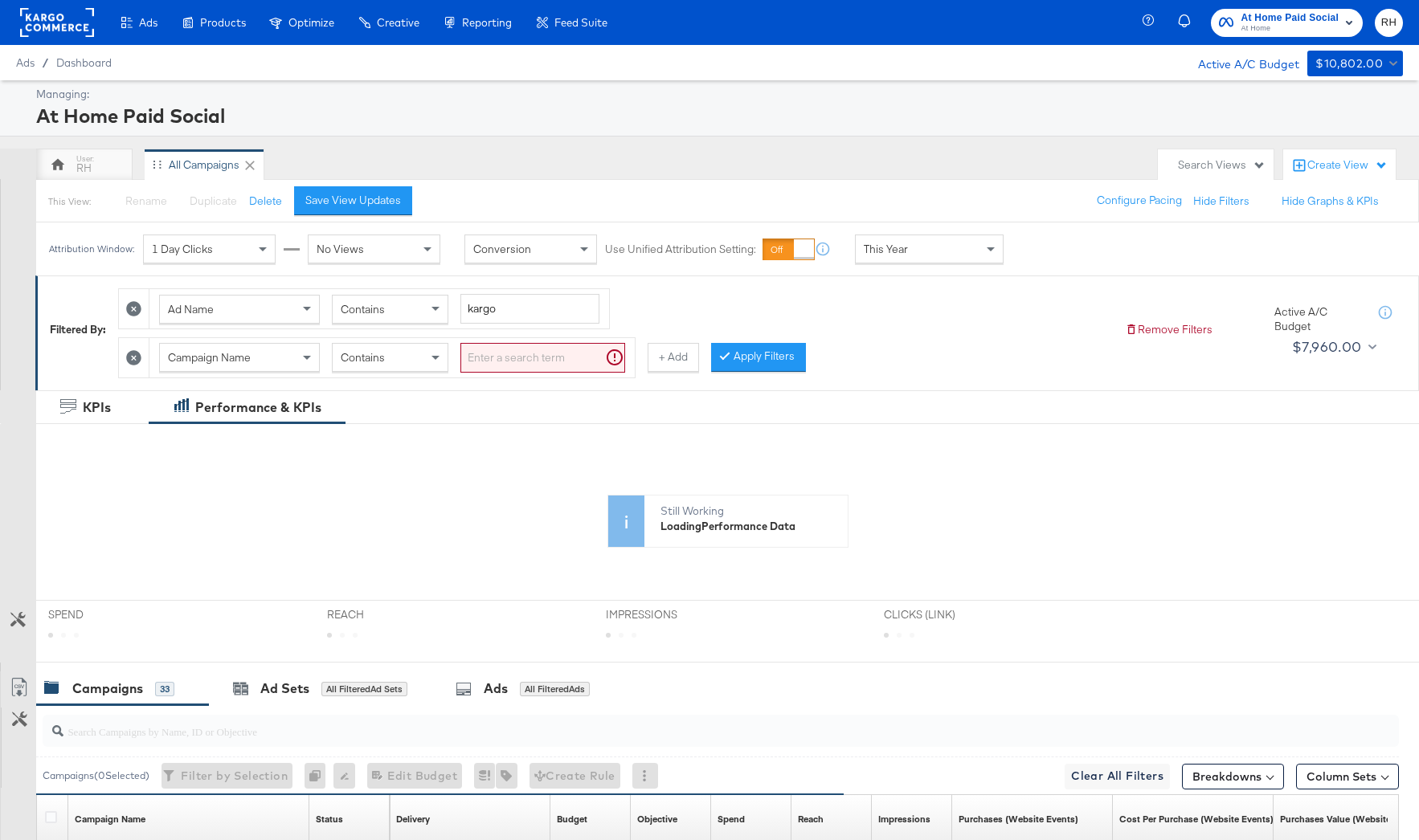
click at [267, 354] on div "Campaign Name" at bounding box center [239, 357] width 159 height 28
click at [520, 359] on input "search" at bounding box center [542, 358] width 165 height 30
paste input "120224597325270575"
type input "120224597325270575"
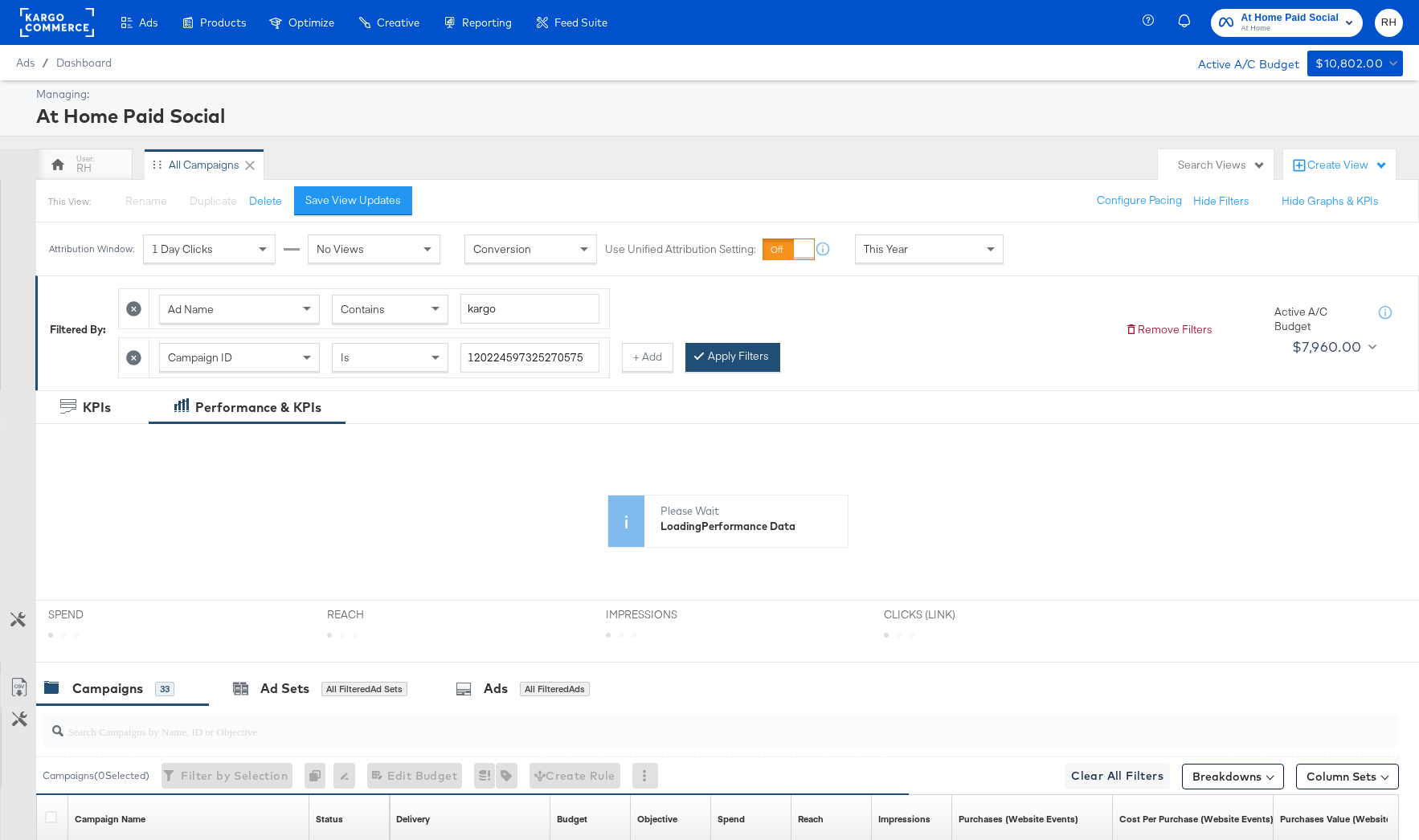
click at [742, 360] on button "Apply Filters" at bounding box center [733, 357] width 95 height 29
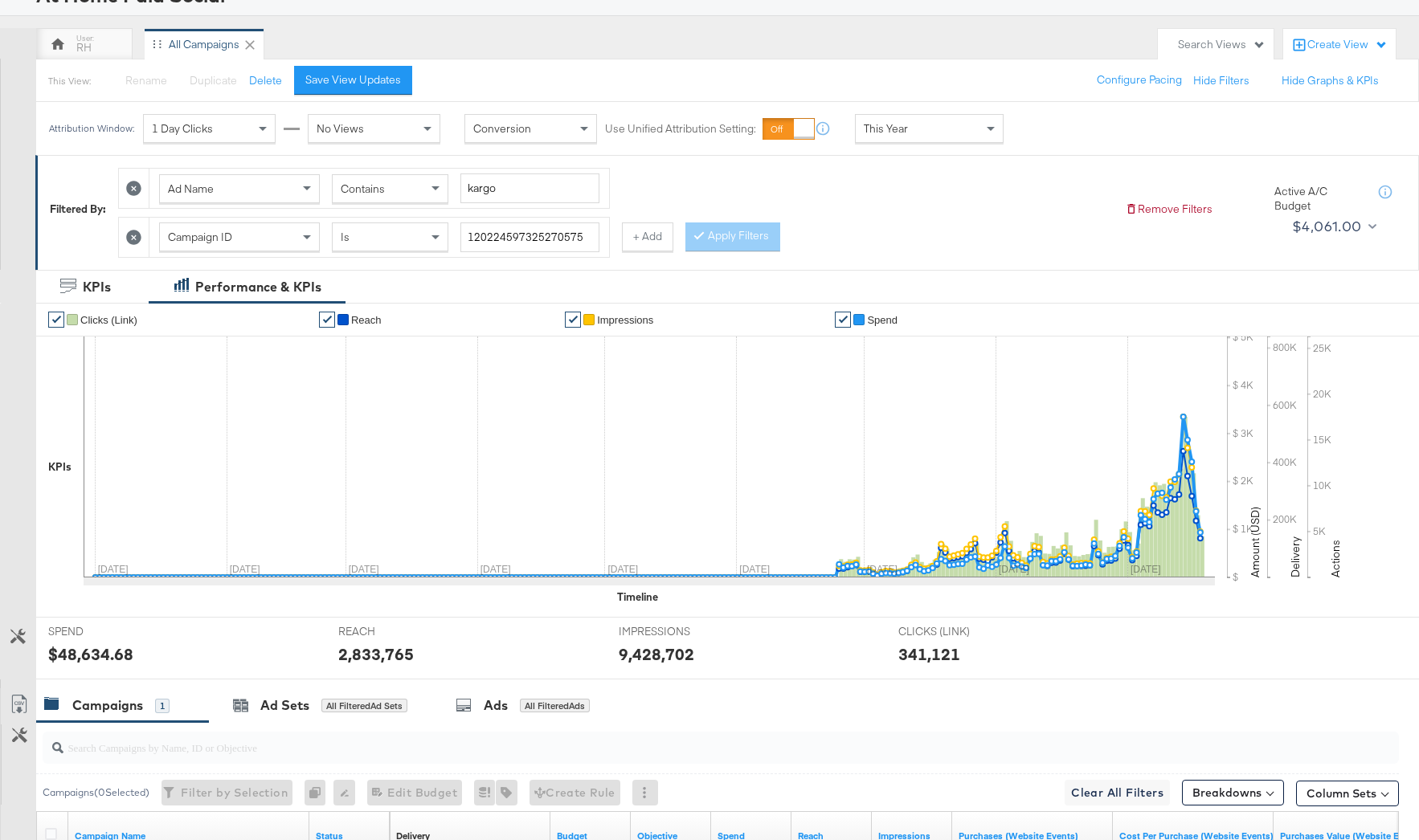
scroll to position [0, 0]
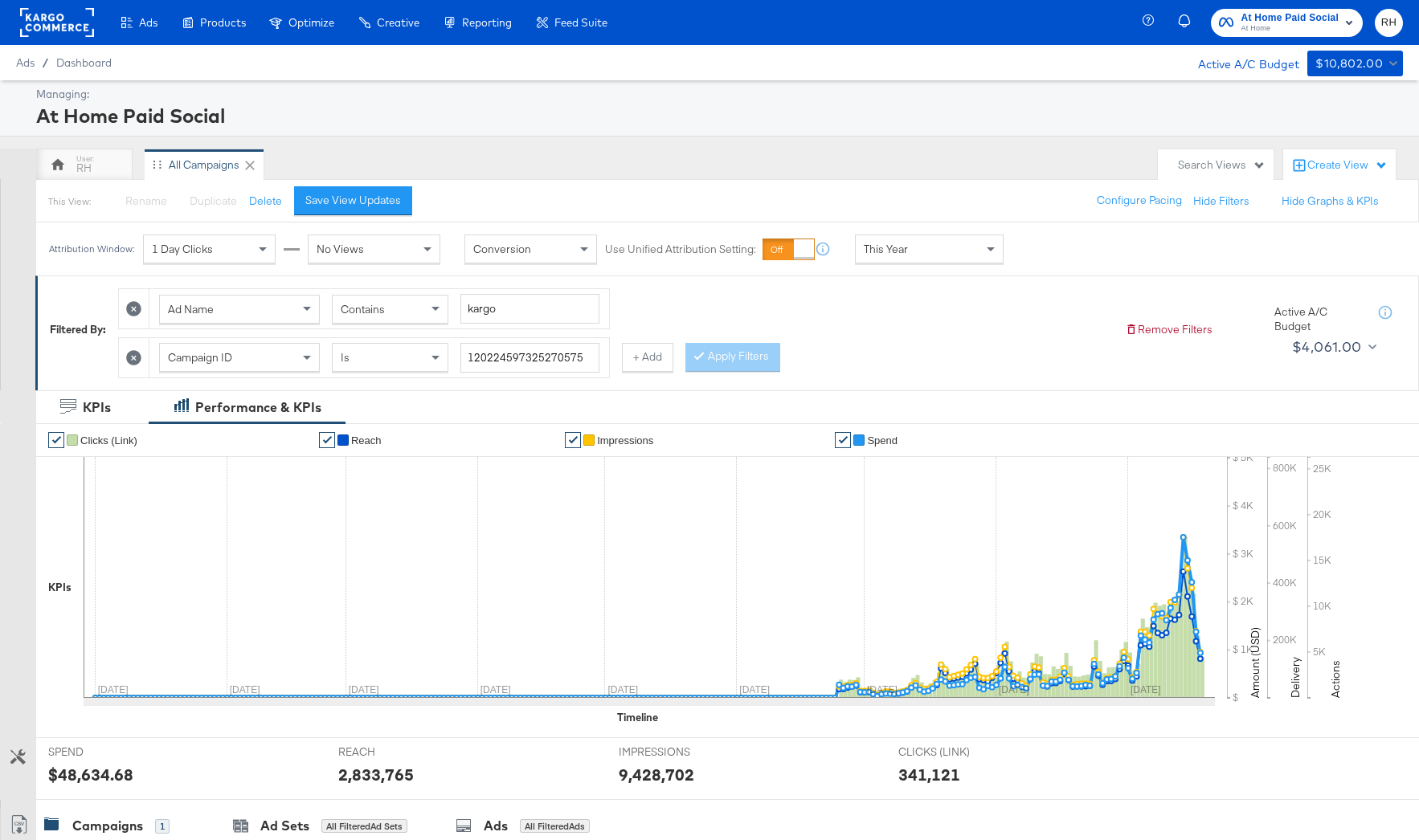
click at [917, 122] on div "At Home Paid Social" at bounding box center [718, 115] width 1363 height 28
click at [641, 155] on div "RH All Campaigns" at bounding box center [593, 165] width 1114 height 33
click at [50, 20] on rect at bounding box center [56, 22] width 74 height 29
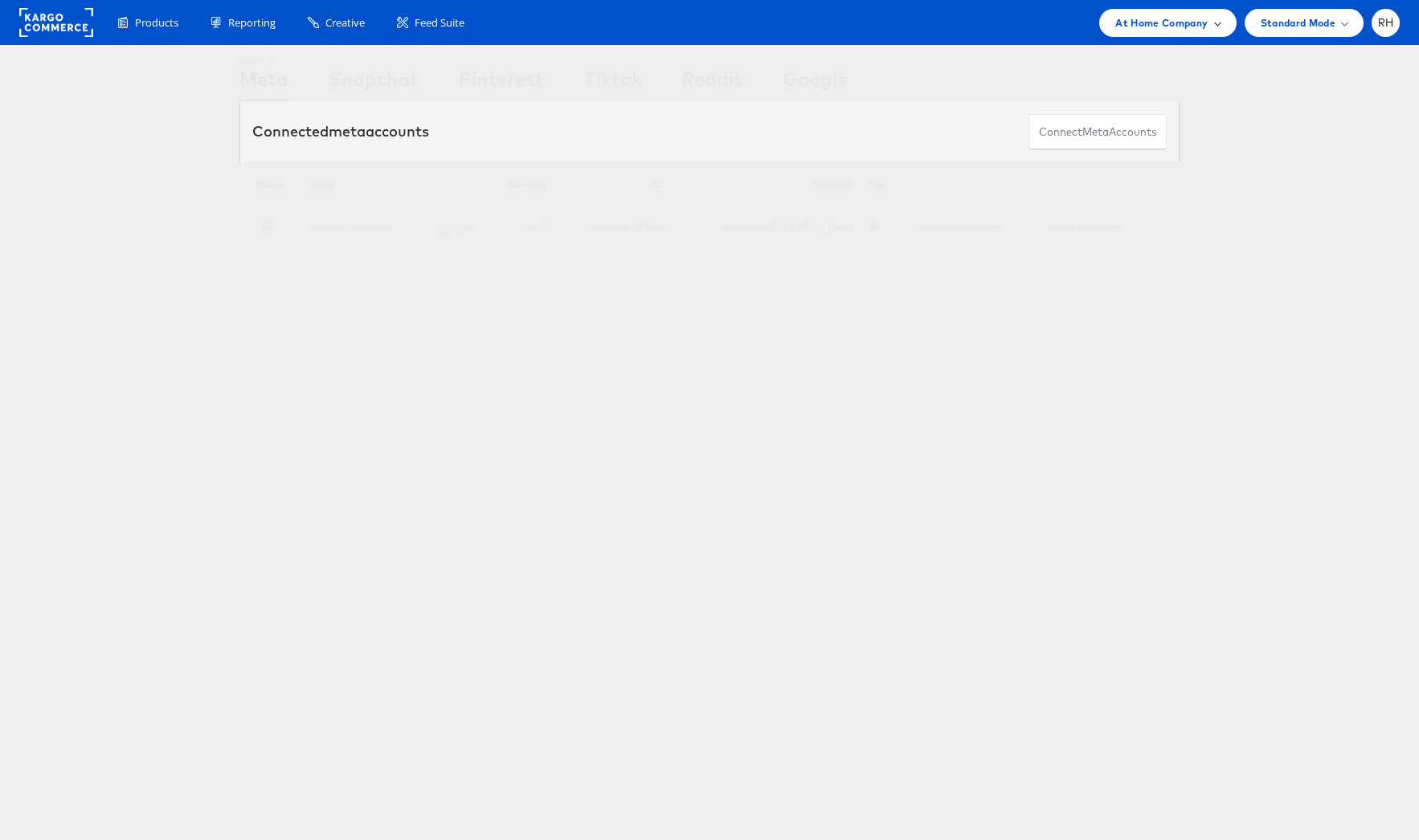
click at [1148, 33] on div "At Home Company" at bounding box center [1167, 23] width 136 height 28
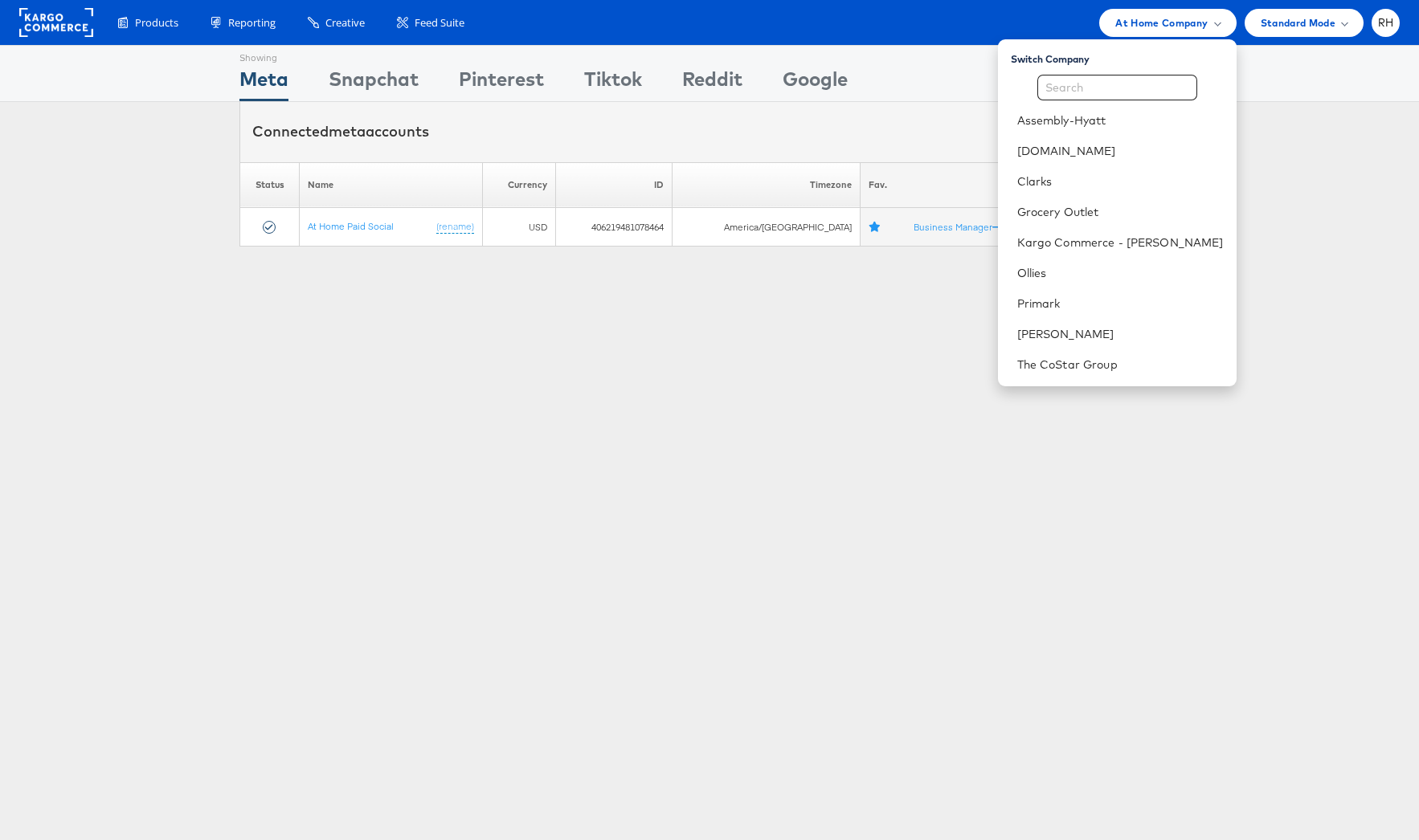
click at [1284, 188] on div "Please Wait Loading Accounts .... Status Name Currency ID Timezone Fav. At Home…" at bounding box center [709, 203] width 1419 height 84
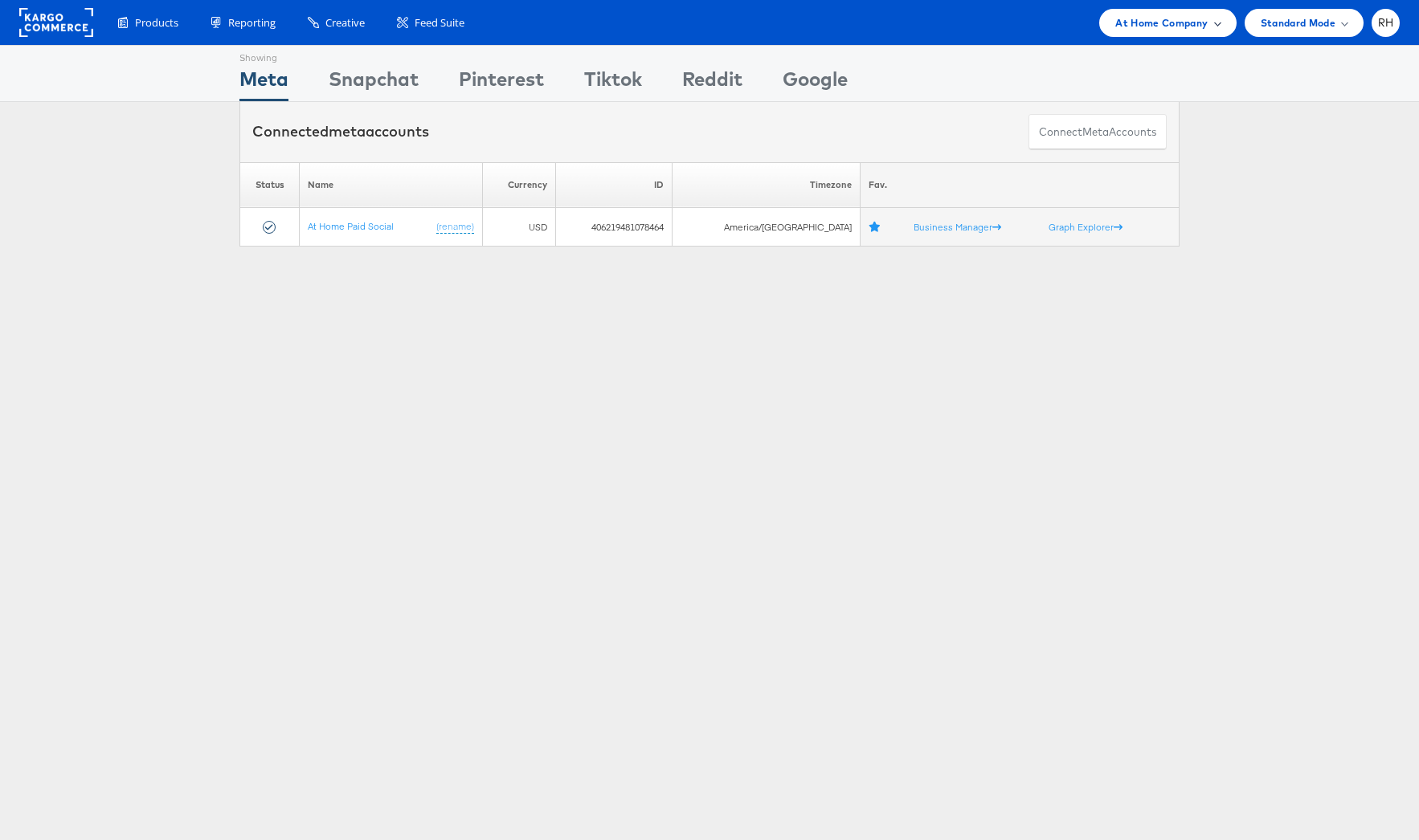
click at [1150, 32] on div "At Home Company" at bounding box center [1167, 23] width 136 height 28
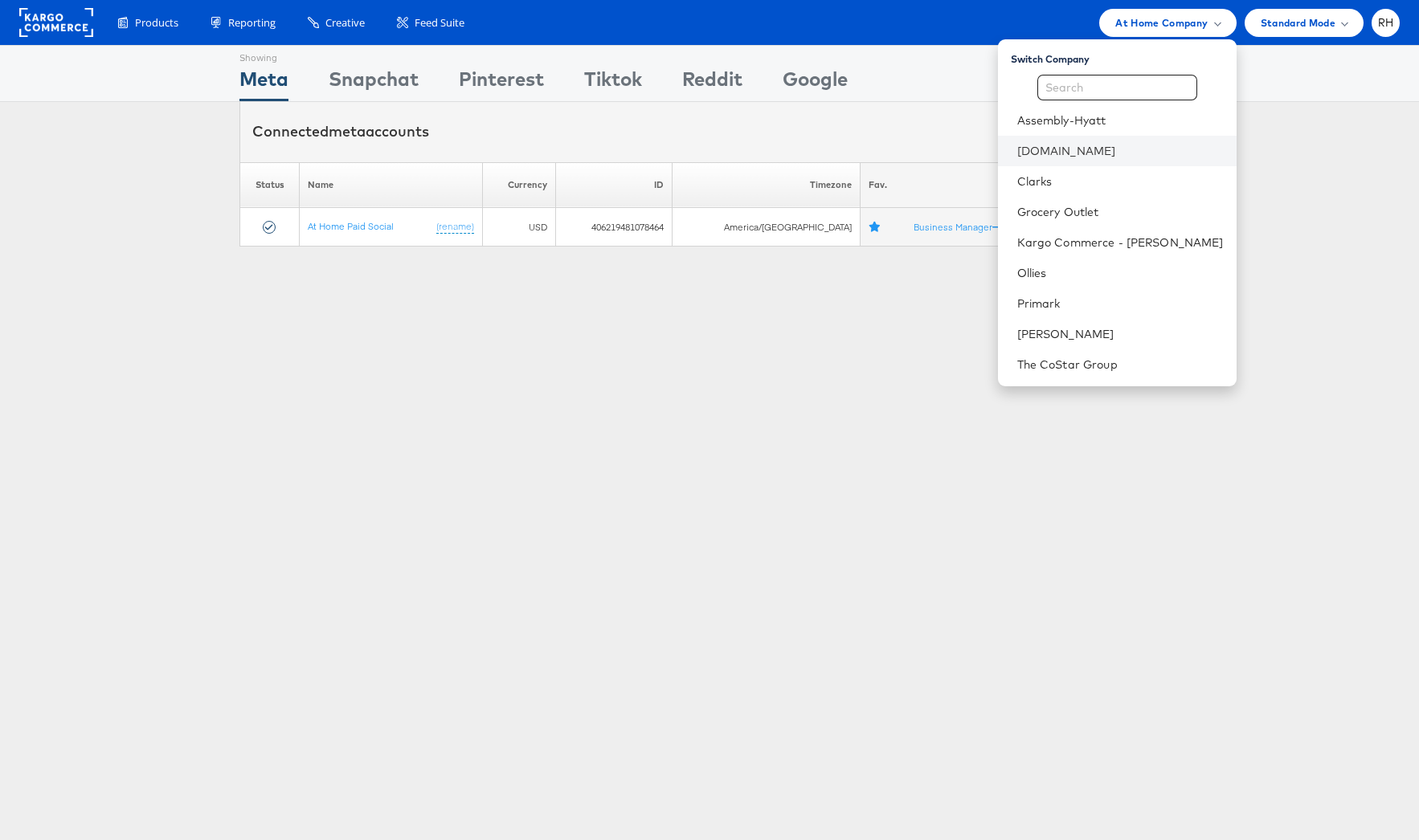
click at [1122, 158] on li "[DOMAIN_NAME]" at bounding box center [1118, 151] width 239 height 31
click at [1154, 152] on link "[DOMAIN_NAME]" at bounding box center [1120, 151] width 206 height 16
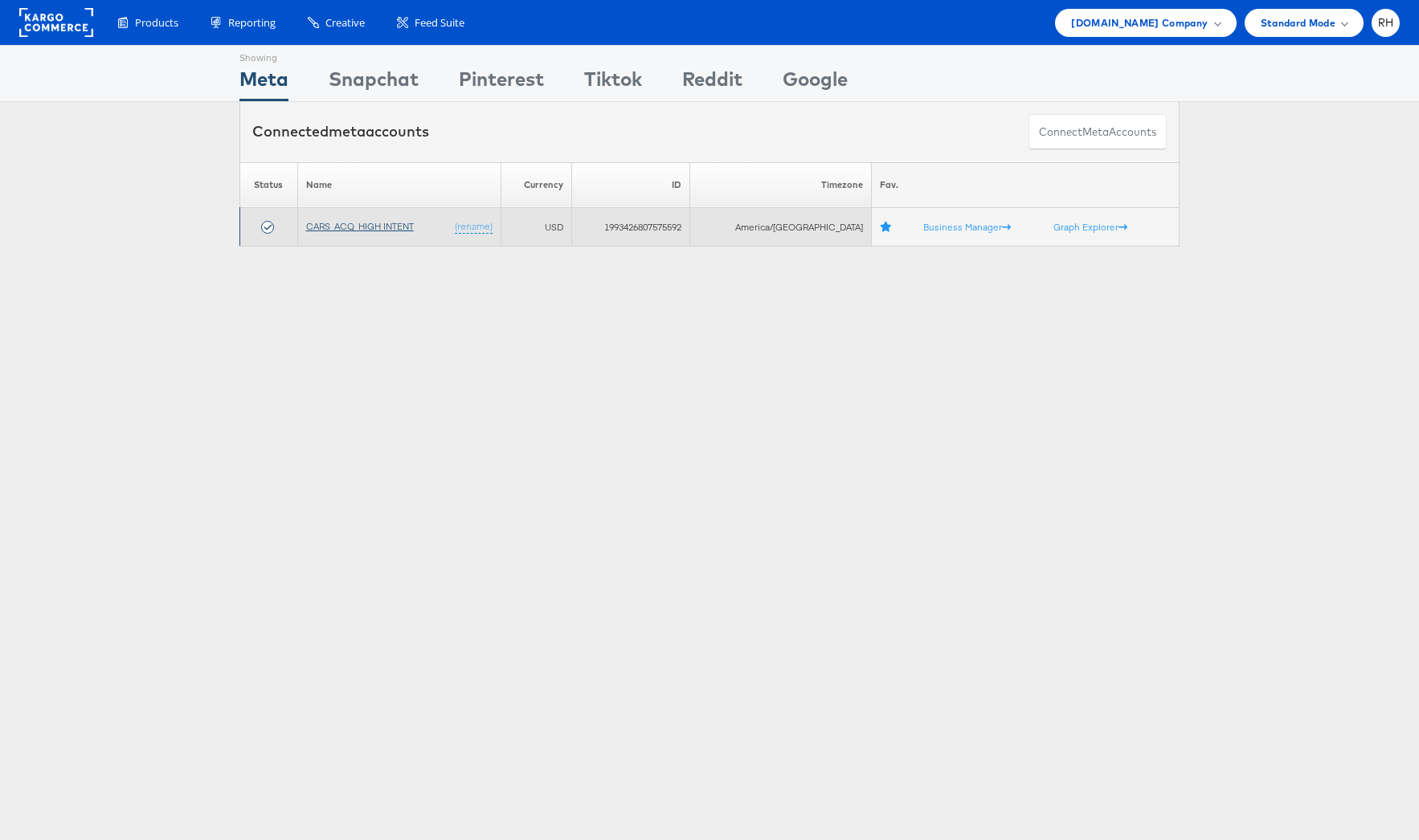
click at [394, 221] on link "CARS_ACQ_HIGH INTENT" at bounding box center [359, 226] width 108 height 12
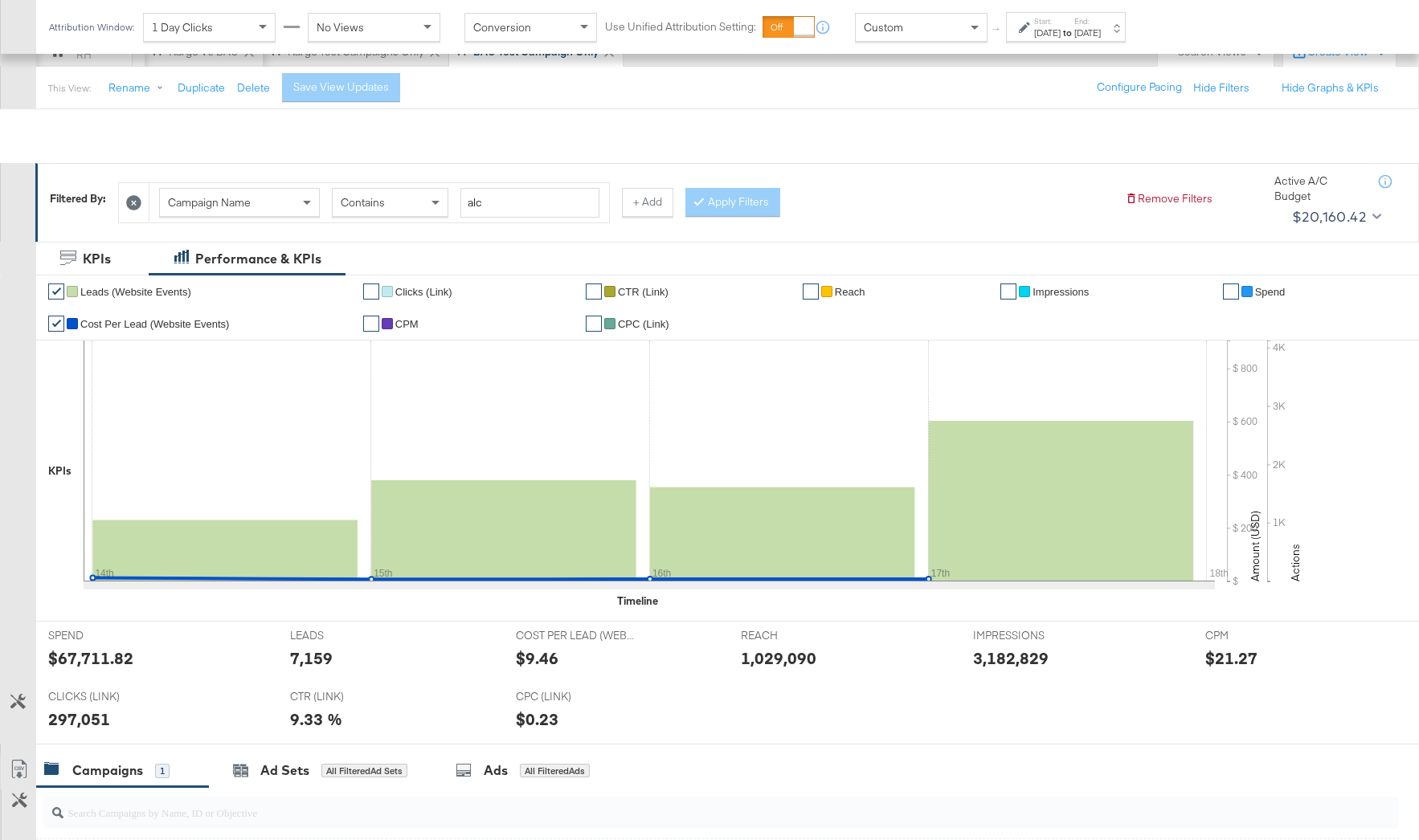
scroll to position [413, 0]
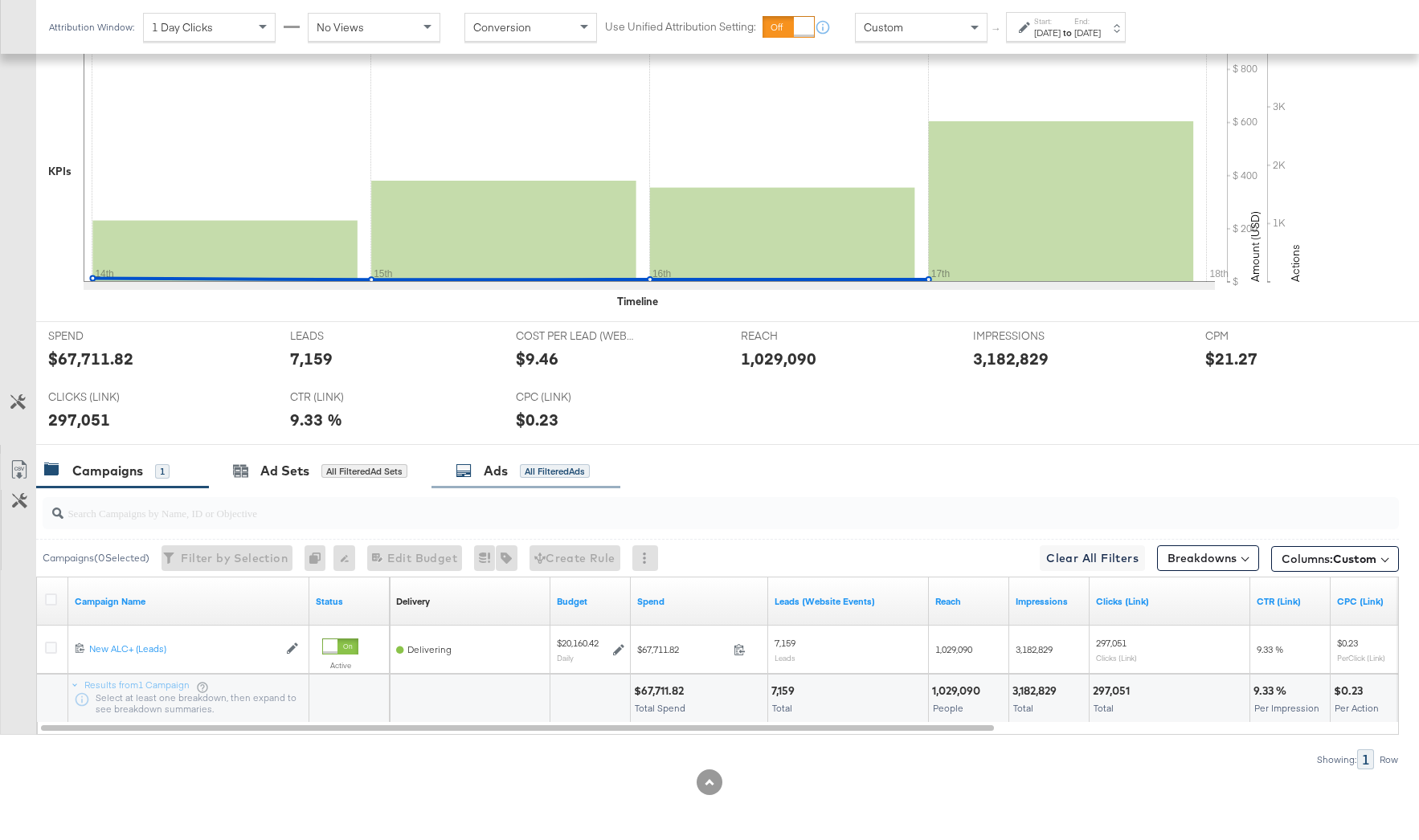
click at [580, 464] on div "All Filtered Ads" at bounding box center [555, 471] width 70 height 15
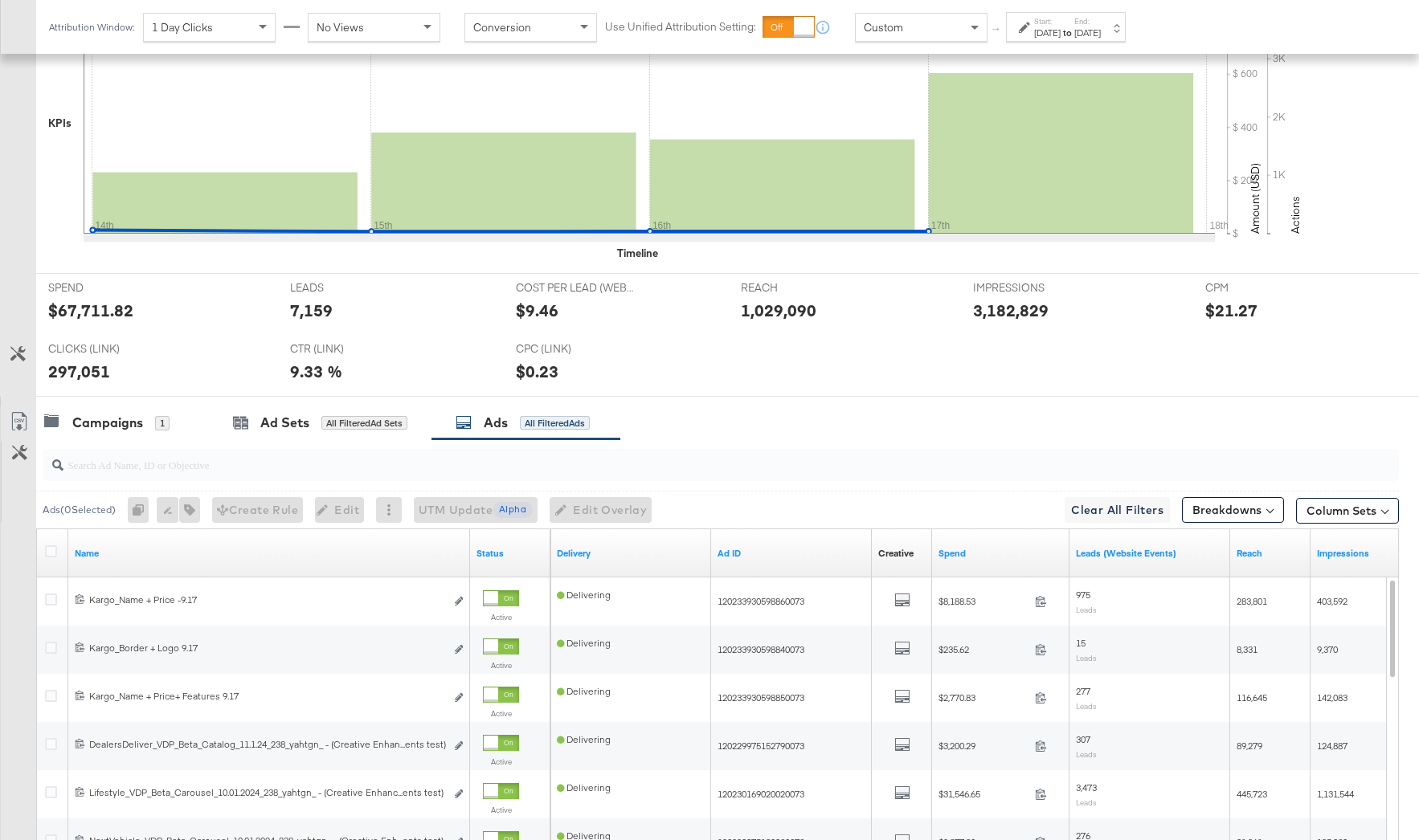
scroll to position [313, 0]
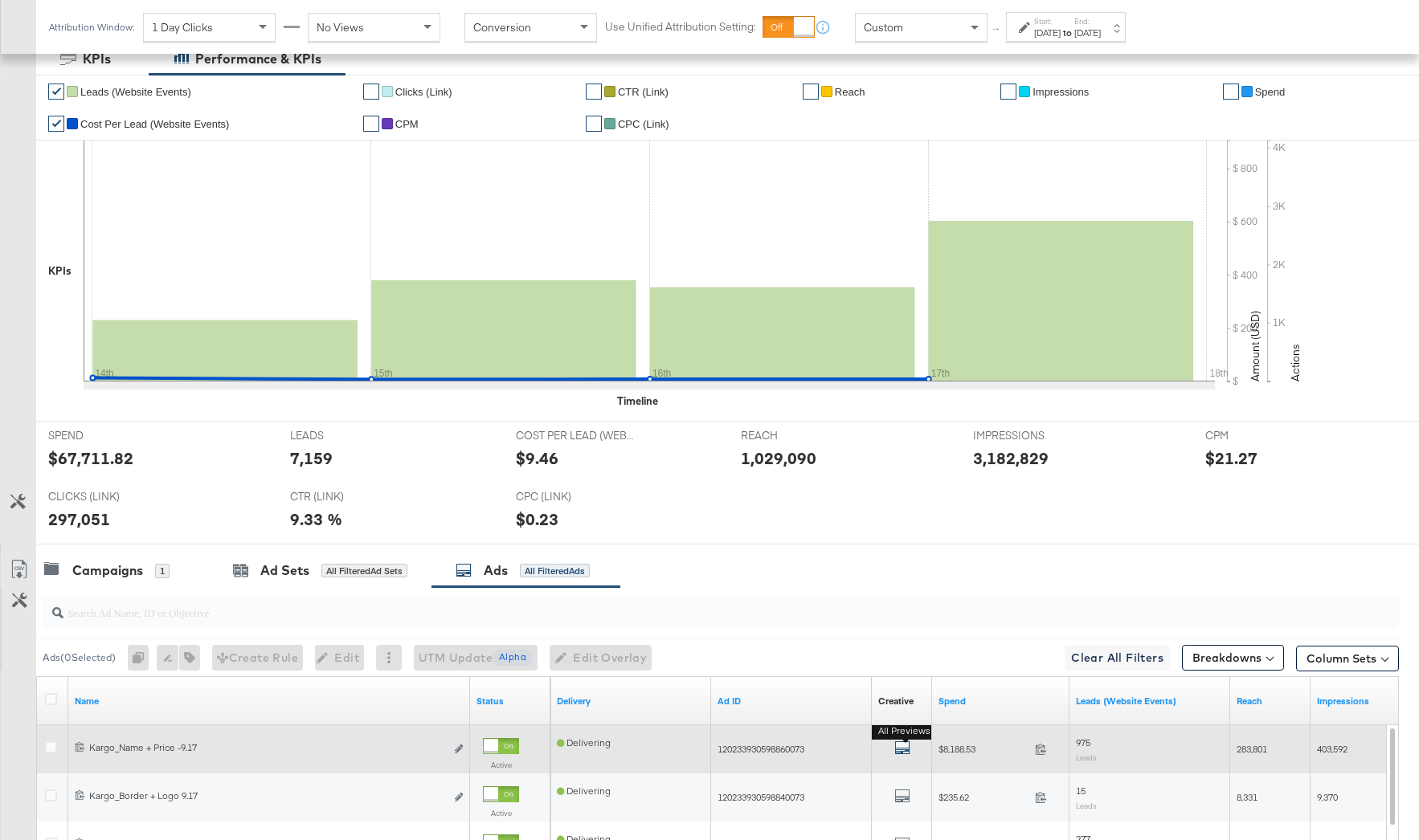
click at [903, 751] on icon "default" at bounding box center [903, 748] width 16 height 16
